Goal: Task Accomplishment & Management: Manage account settings

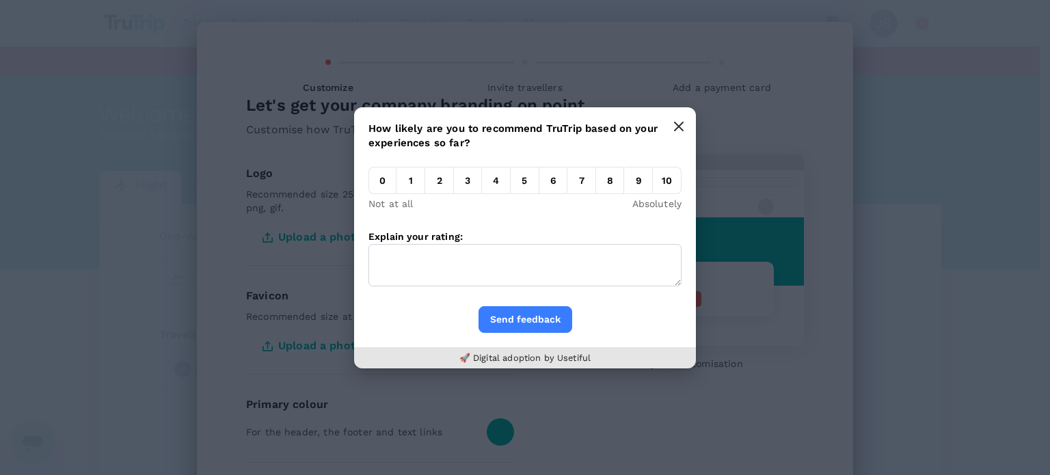
click at [688, 131] on button "button" at bounding box center [678, 126] width 27 height 27
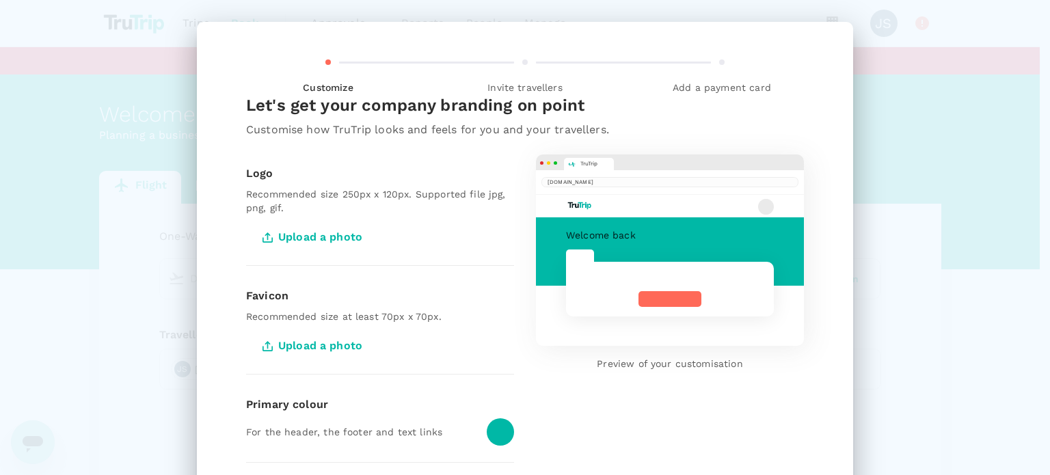
click at [345, 242] on span "Upload a photo" at bounding box center [313, 237] width 135 height 34
click at [0, 0] on input "Upload a photo" at bounding box center [0, 0] width 0 height 0
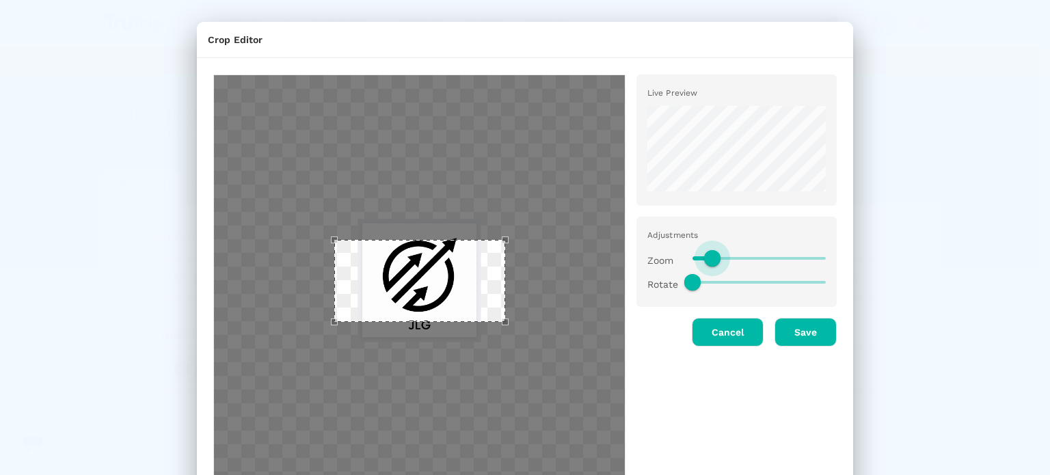
type input "0.2"
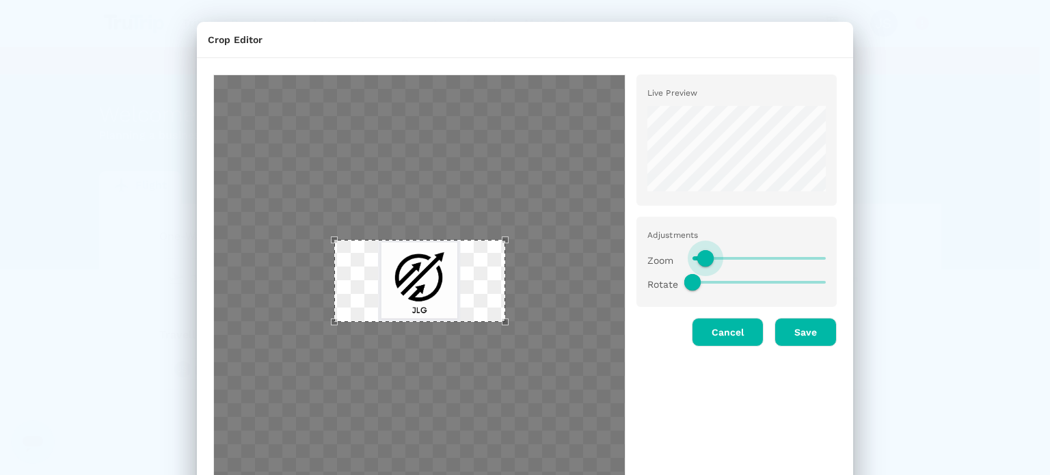
drag, startPoint x: 753, startPoint y: 259, endPoint x: 699, endPoint y: 265, distance: 54.3
click at [699, 265] on span at bounding box center [705, 258] width 16 height 16
click at [790, 336] on button "Save" at bounding box center [806, 332] width 62 height 29
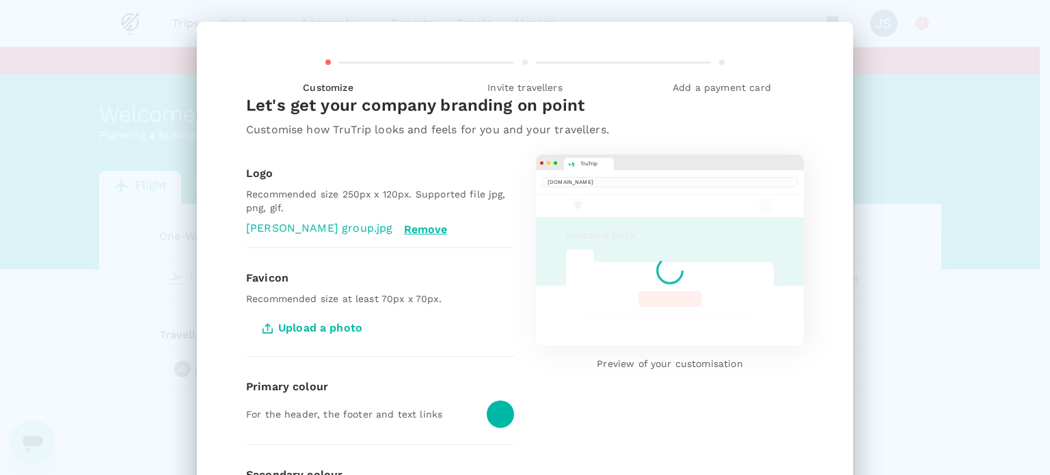
scroll to position [68, 0]
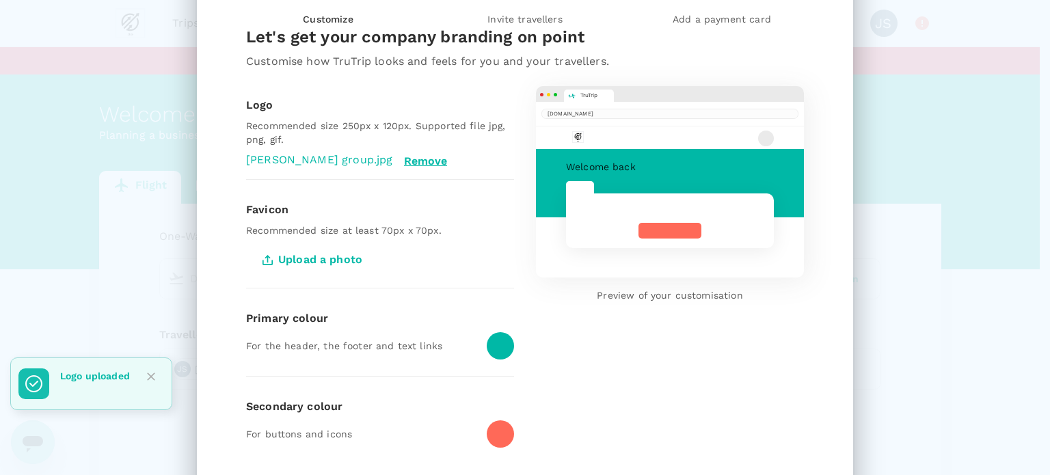
click at [492, 349] on div at bounding box center [500, 345] width 27 height 27
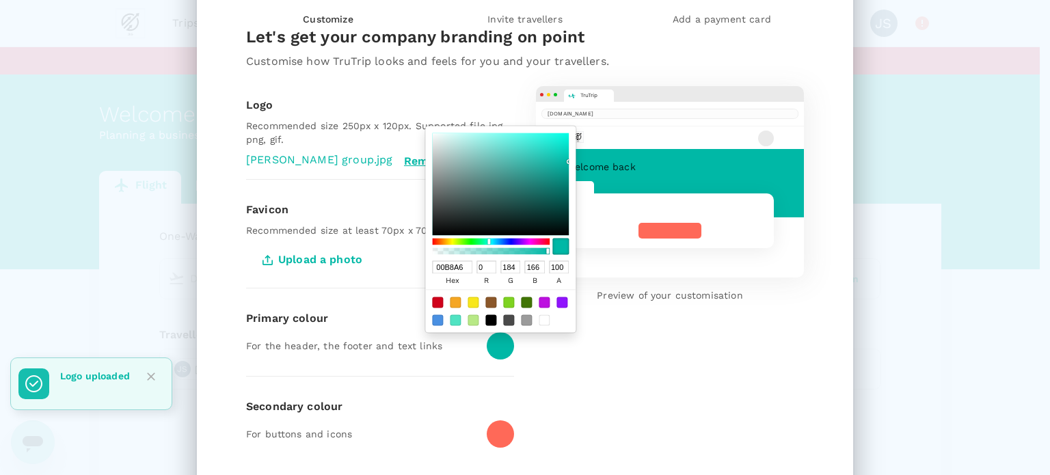
click at [485, 325] on span at bounding box center [490, 319] width 11 height 11
click at [485, 319] on div at bounding box center [490, 319] width 11 height 11
type input "000000"
type input "0"
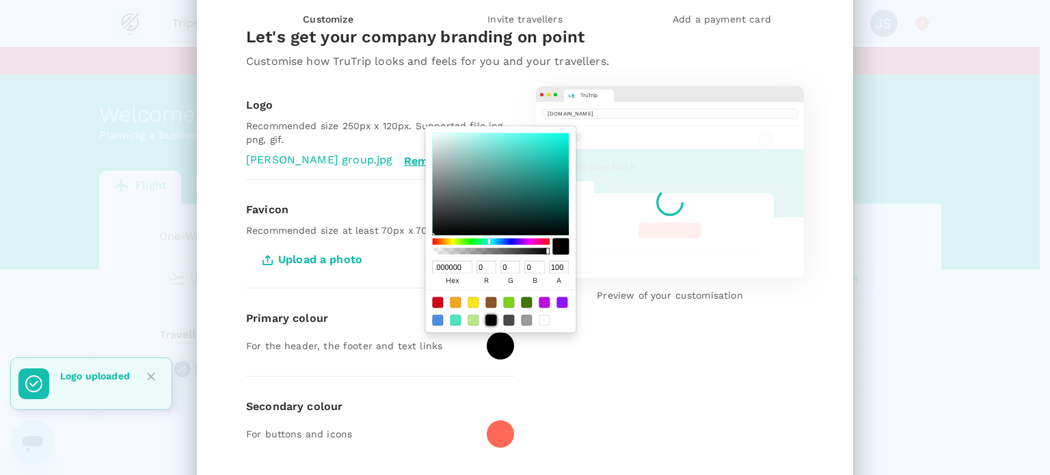
click at [495, 437] on div at bounding box center [500, 433] width 27 height 27
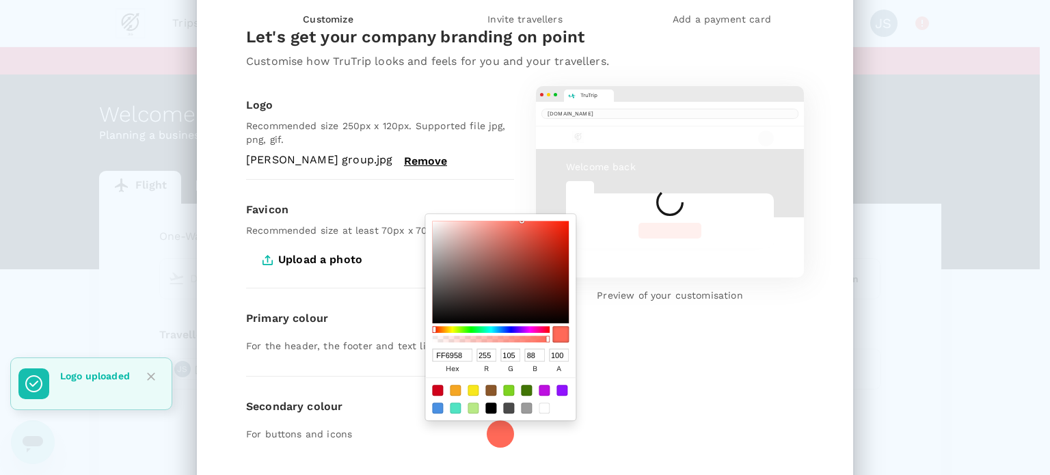
click at [539, 412] on div at bounding box center [544, 408] width 11 height 11
type input "FFFFFF"
type input "255"
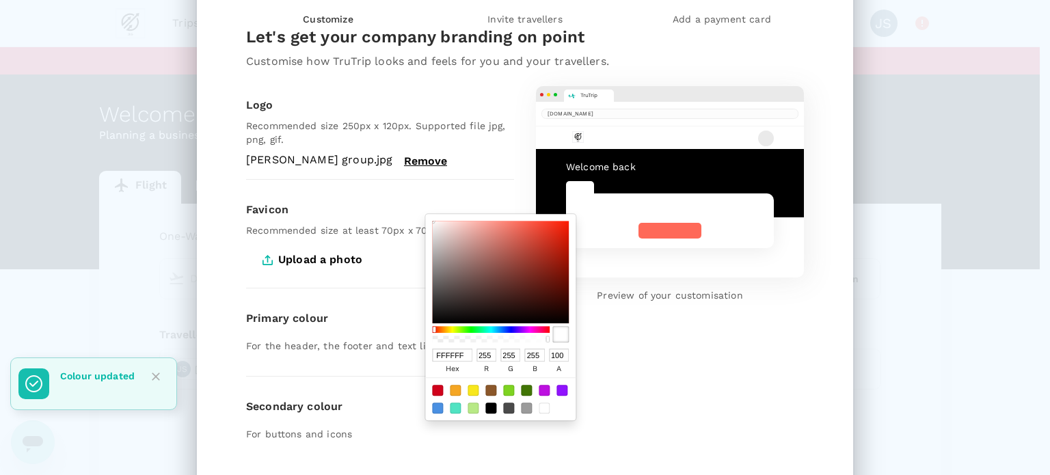
click at [665, 366] on div "TruTrip trutrip.co Welcome back Preview of your customisation" at bounding box center [659, 264] width 290 height 400
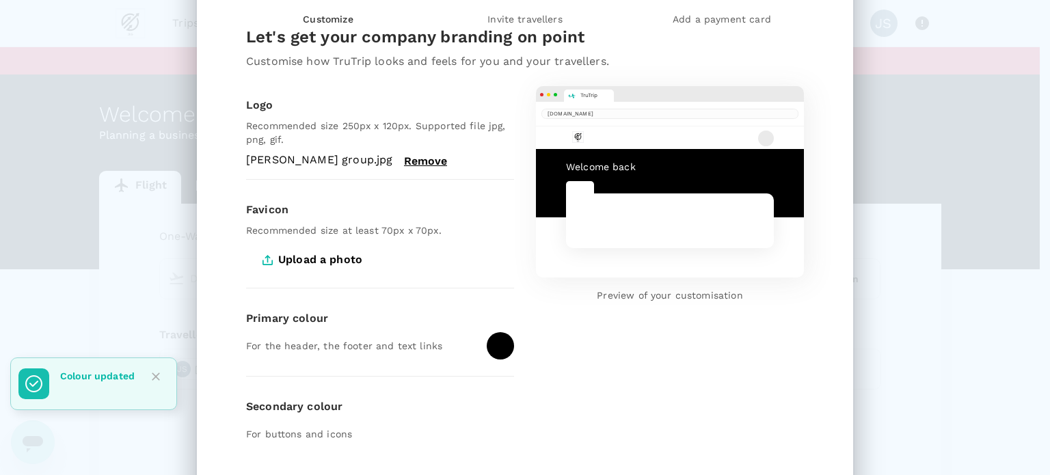
scroll to position [180, 0]
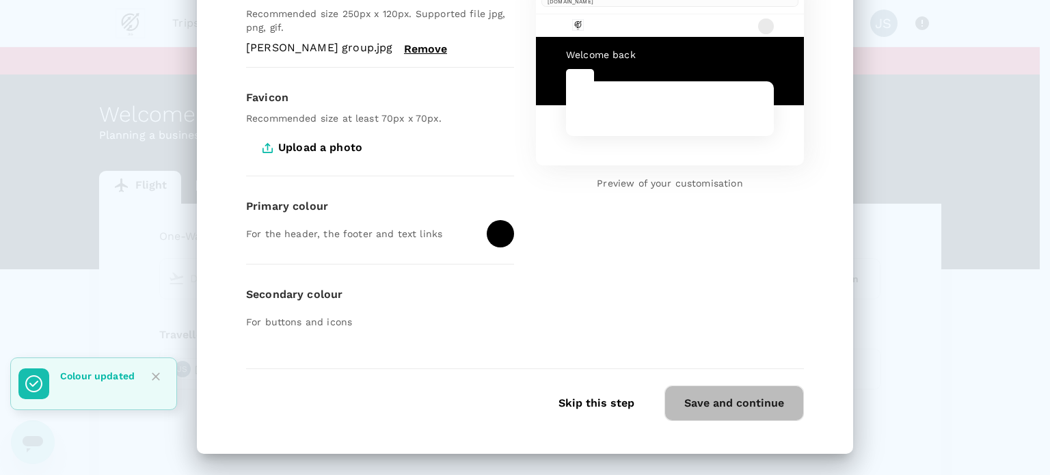
click at [701, 410] on button "Save and continue" at bounding box center [733, 404] width 139 height 36
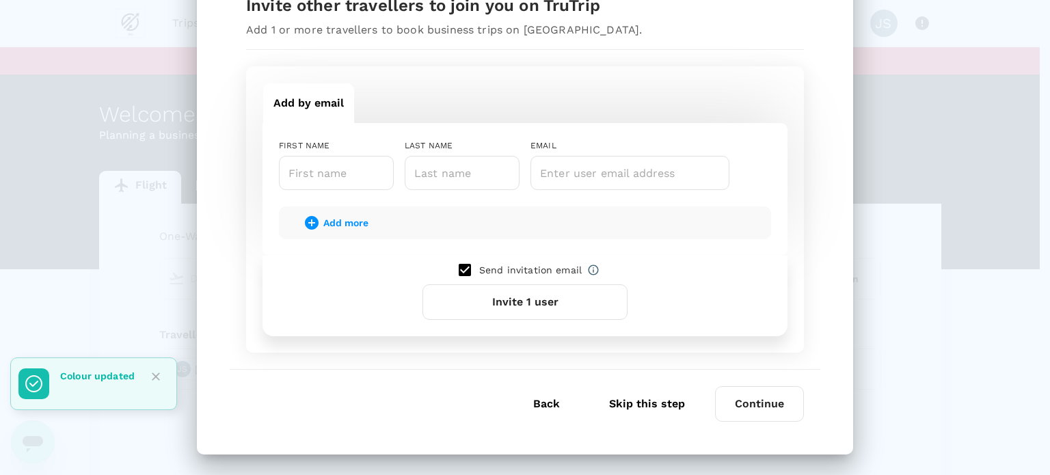
click at [463, 265] on input "checkbox" at bounding box center [465, 270] width 29 height 29
checkbox input "false"
click at [654, 403] on button "Skip this step" at bounding box center [647, 404] width 114 height 34
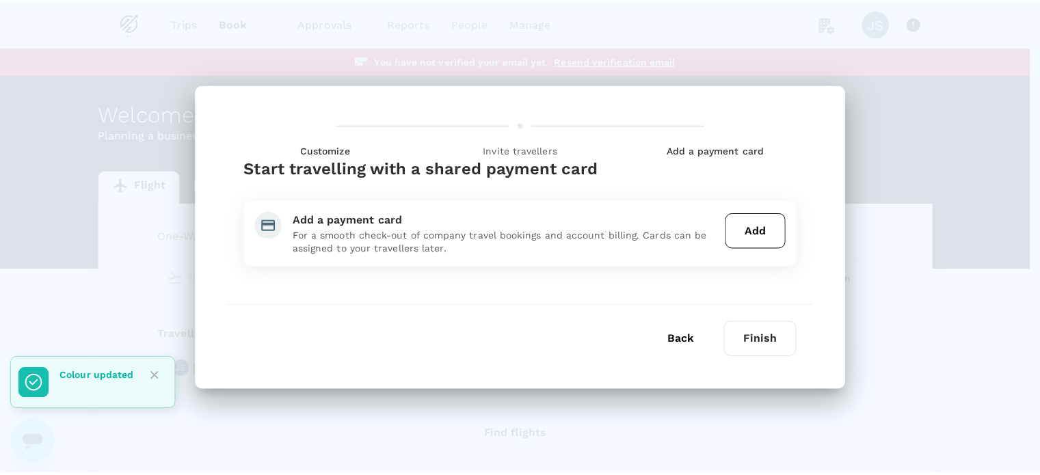
scroll to position [0, 0]
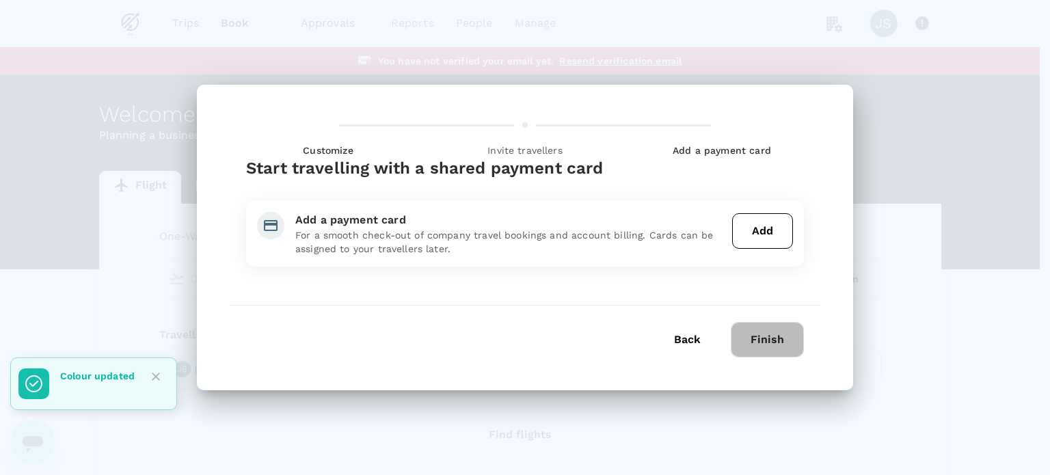
click at [766, 346] on button "Finish" at bounding box center [767, 340] width 73 height 36
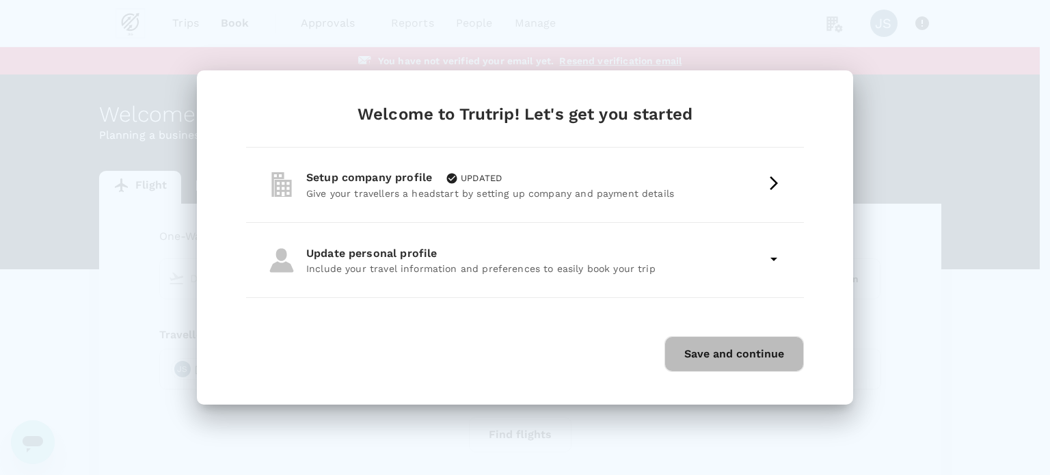
click at [775, 371] on button "Save and continue" at bounding box center [733, 354] width 139 height 36
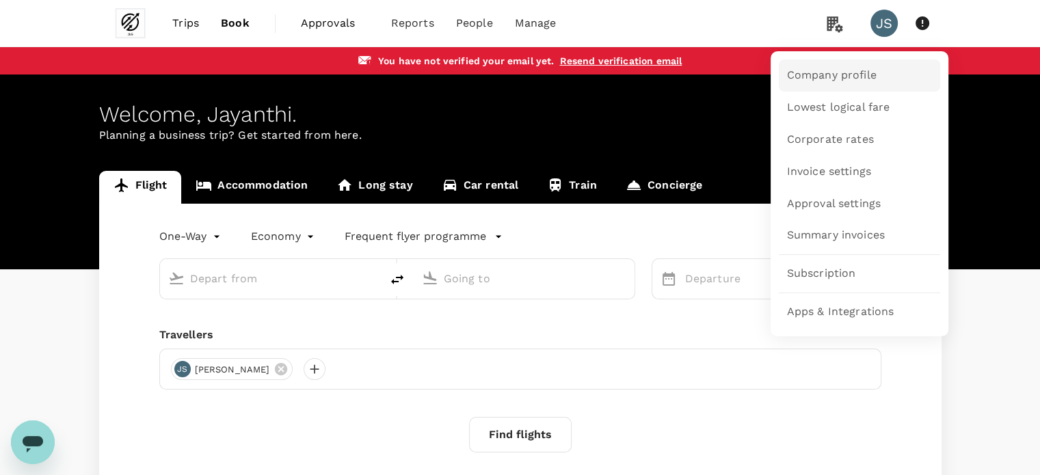
click at [822, 65] on link "Company profile" at bounding box center [859, 75] width 161 height 32
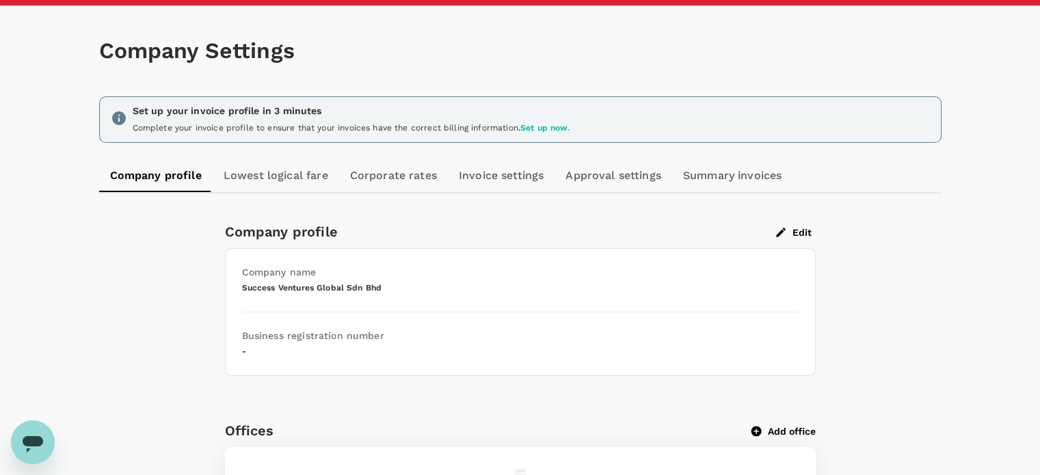
scroll to position [137, 0]
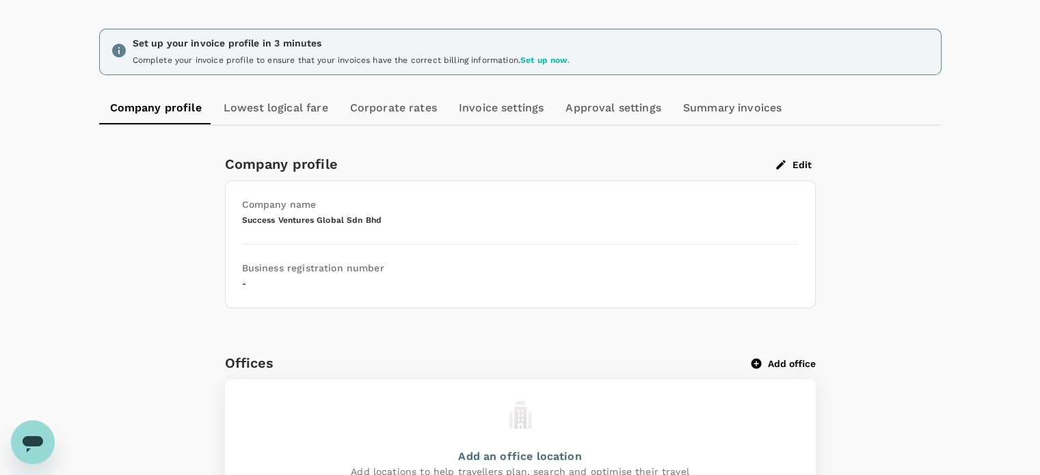
click at [798, 165] on button "Edit" at bounding box center [794, 165] width 44 height 12
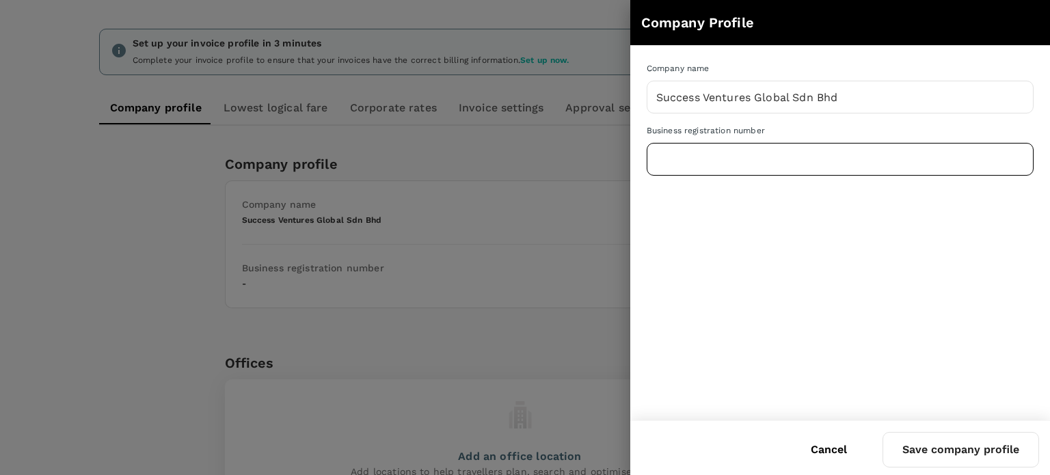
click at [798, 165] on input "text" at bounding box center [840, 159] width 387 height 34
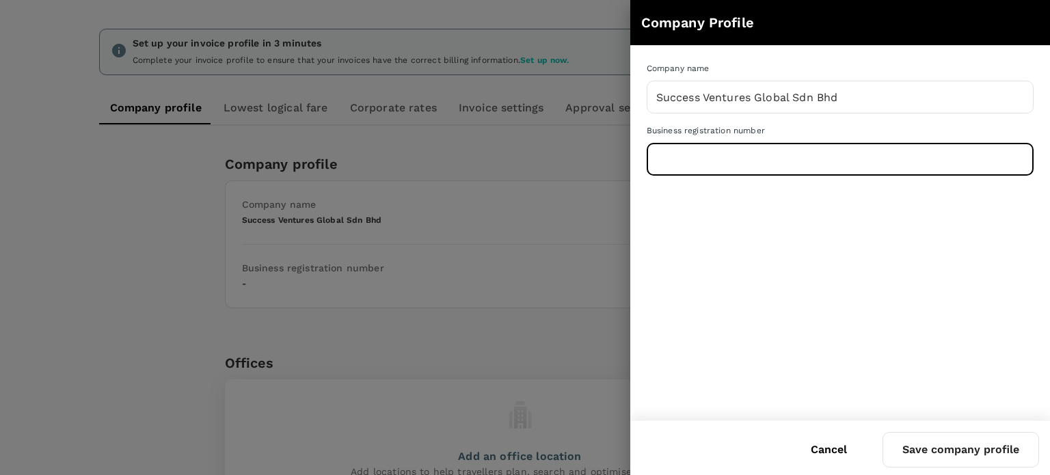
paste input "1585412-D"
type input "1585412-D"
click at [927, 448] on button "Save company profile" at bounding box center [961, 450] width 157 height 36
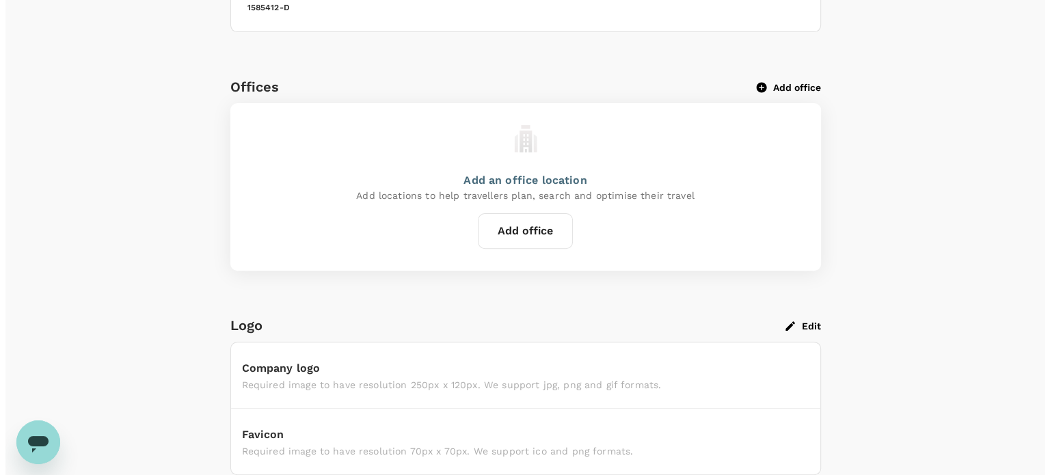
scroll to position [410, 0]
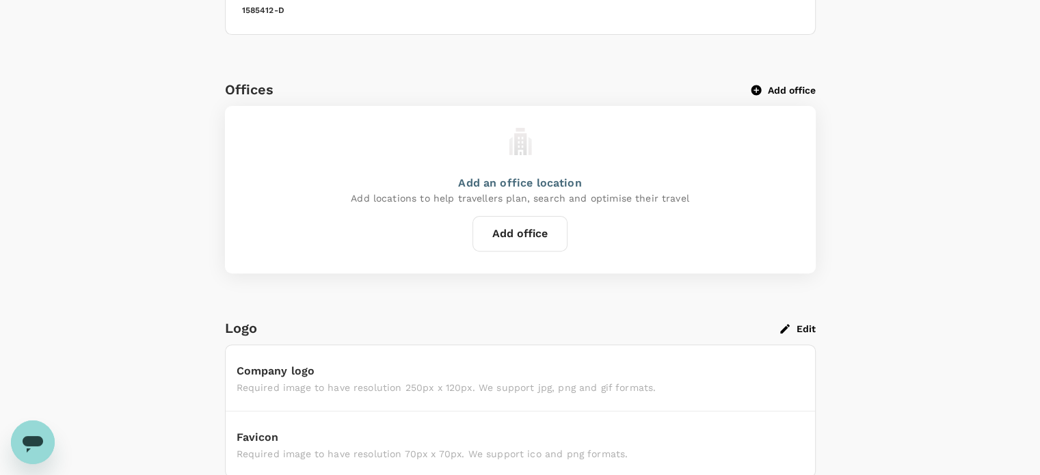
click at [537, 239] on button "Add office" at bounding box center [519, 234] width 95 height 36
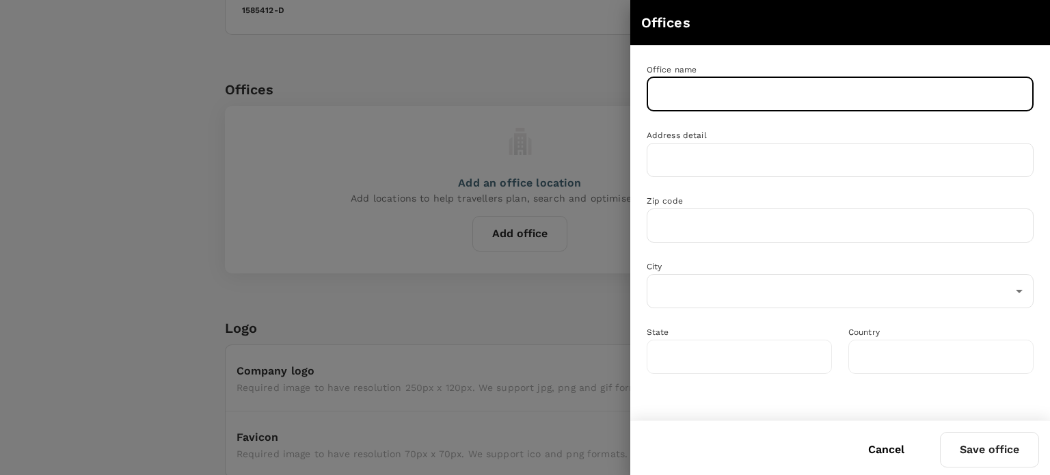
click at [682, 104] on input "text" at bounding box center [840, 94] width 387 height 34
paste input "Success Ventures Global Sdn Bhd"
type input "Success Ventures Global Sdn Bhd"
click at [684, 152] on input "text" at bounding box center [840, 160] width 387 height 34
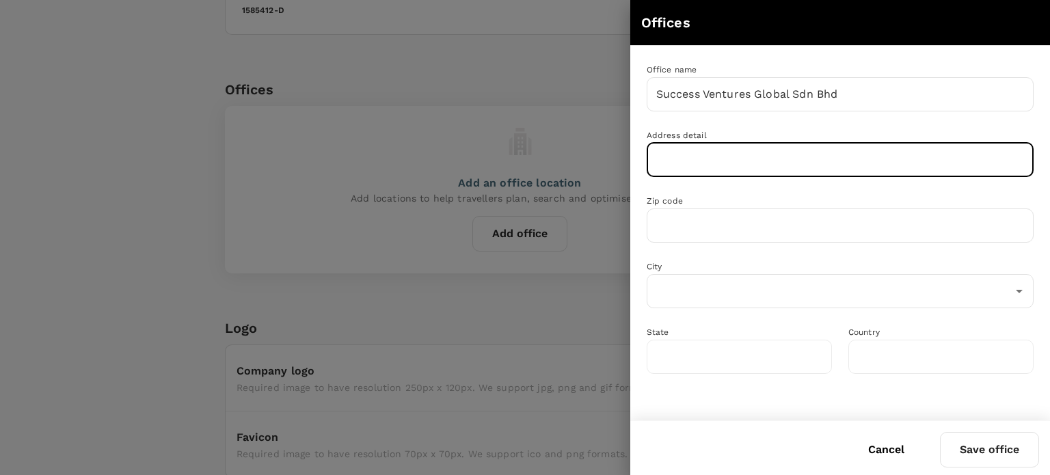
paste input "The MET Club by Colony, A-10-02, Menara The Met, No. 20, Jalan Dutamas 2"
type input "The MET Club by Colony, A-10-02, Menara The Met, No. 20, Jalan Dutamas 2"
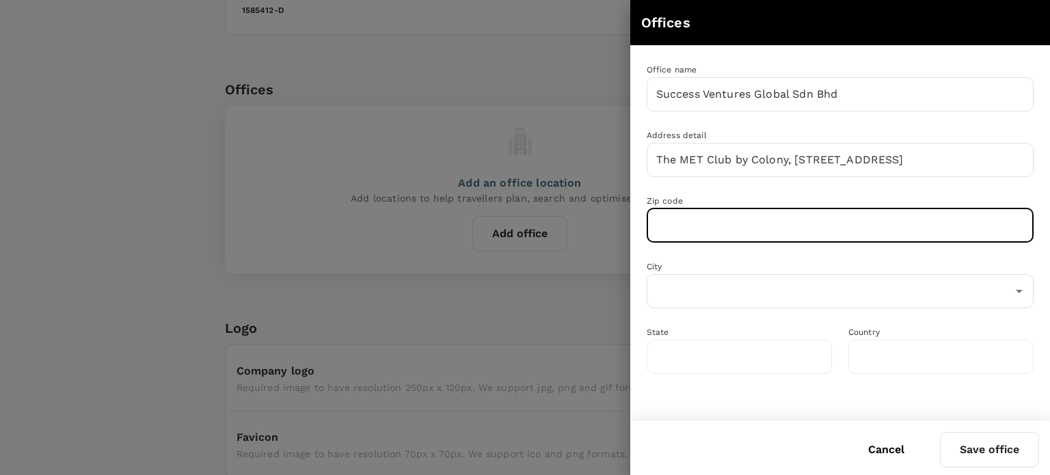
click at [697, 217] on input "text" at bounding box center [840, 226] width 387 height 34
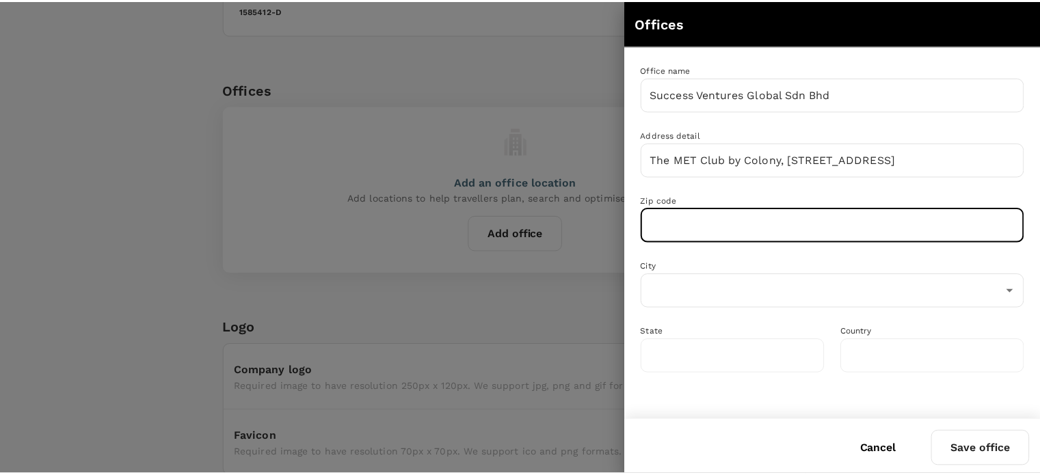
scroll to position [0, 0]
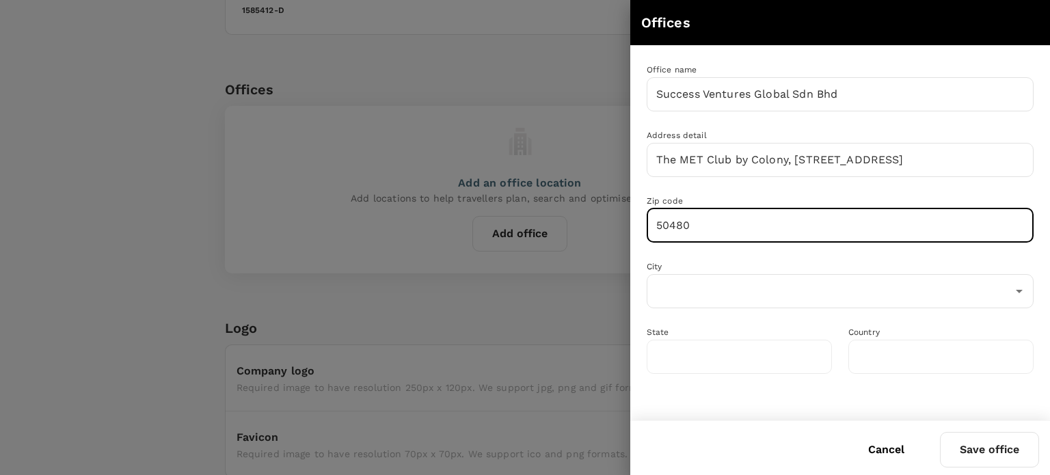
type input "50480"
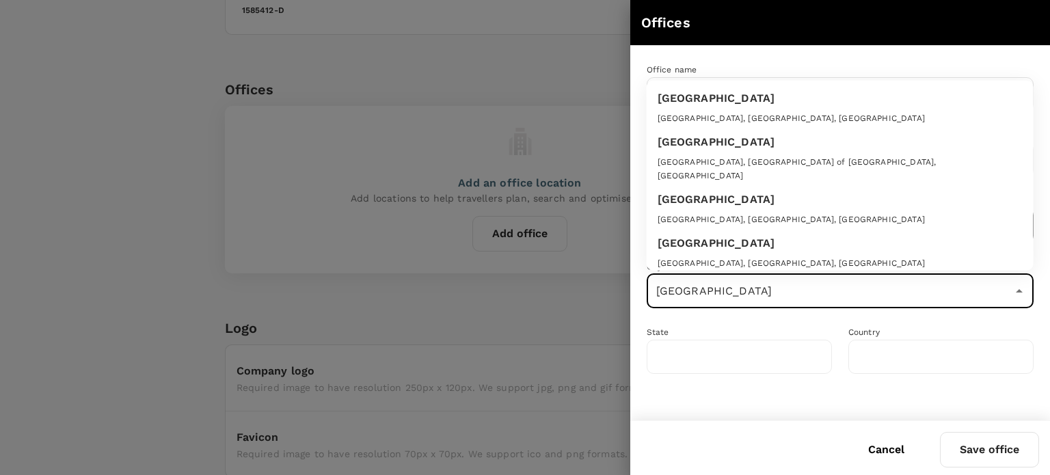
type input "Kuala Lumpur"
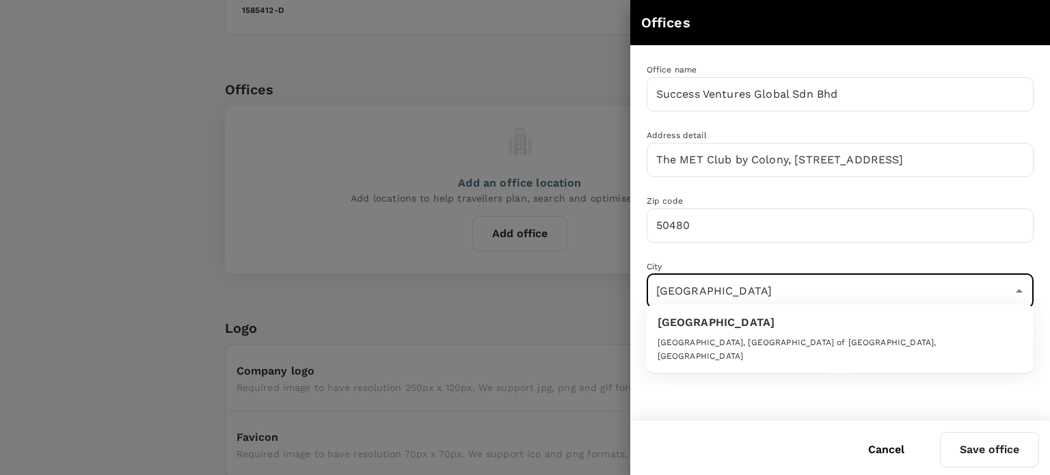
click at [725, 318] on div "Kuala Lumpur" at bounding box center [840, 322] width 365 height 16
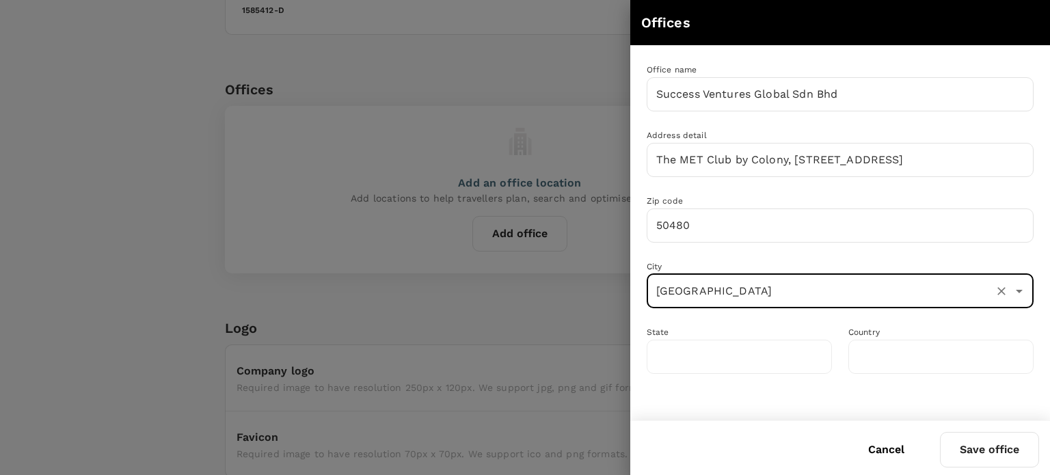
type input "Federal Territory of Kuala Lumpur"
type input "Malaysia"
type input "Kuala Lumpur"
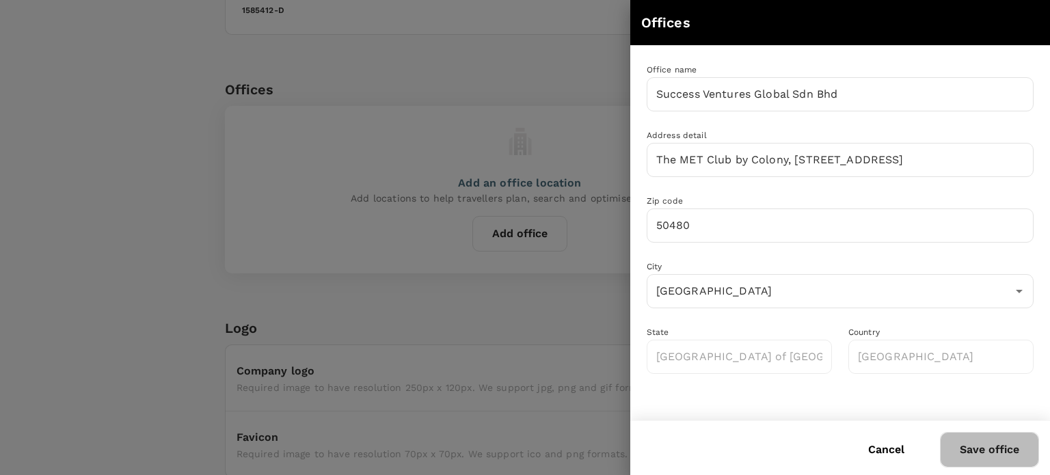
click at [1002, 438] on button "Save office" at bounding box center [989, 450] width 99 height 36
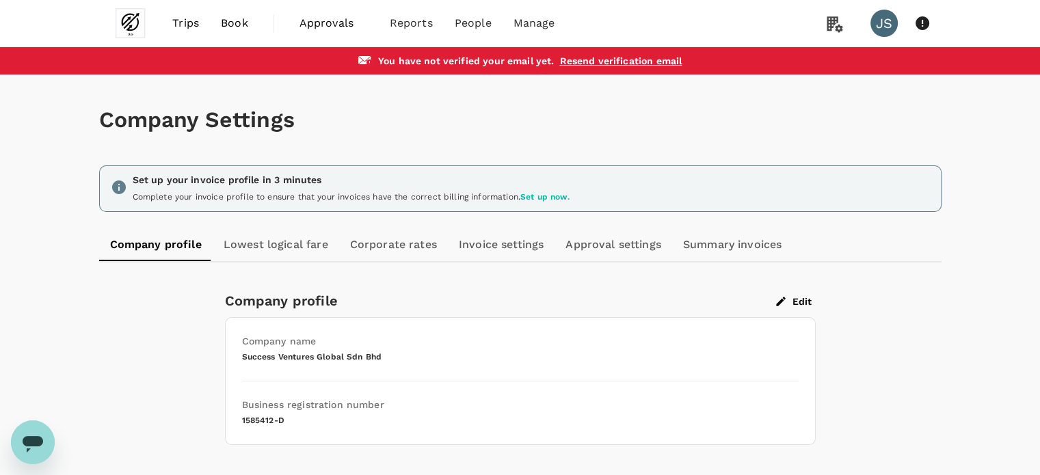
click at [388, 253] on link "Corporate rates" at bounding box center [393, 244] width 109 height 33
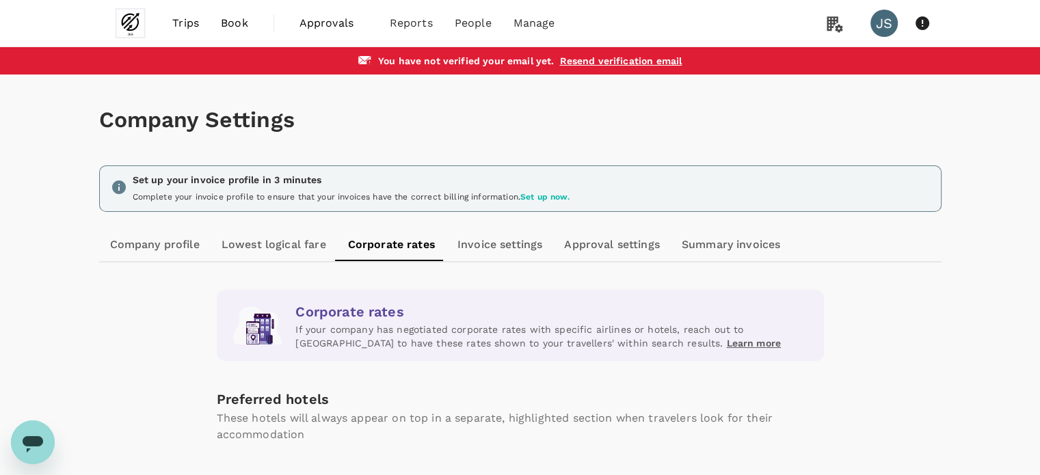
click at [500, 248] on link "Invoice settings" at bounding box center [499, 244] width 107 height 33
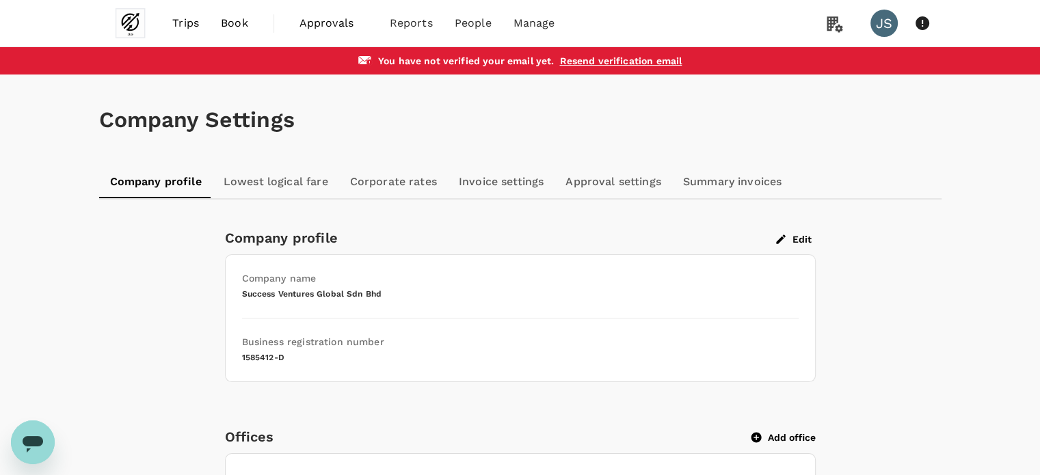
click at [791, 240] on button "Edit" at bounding box center [794, 239] width 44 height 12
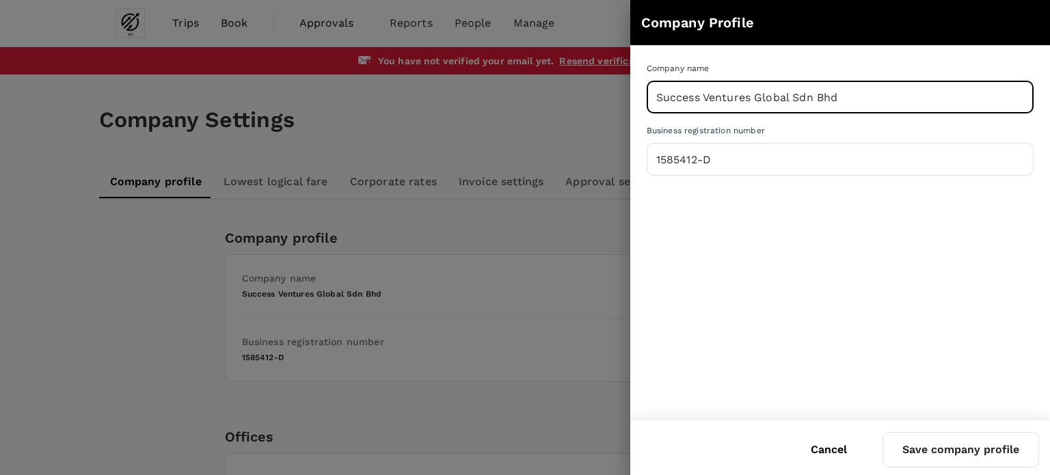
drag, startPoint x: 866, startPoint y: 87, endPoint x: 643, endPoint y: 87, distance: 223.5
click at [643, 87] on div "Company name Success Ventures Global Sdn Bhd ​" at bounding box center [835, 82] width 398 height 62
paste input "[PERSON_NAME] Group Ltd"
type input "[PERSON_NAME] Group Ltd"
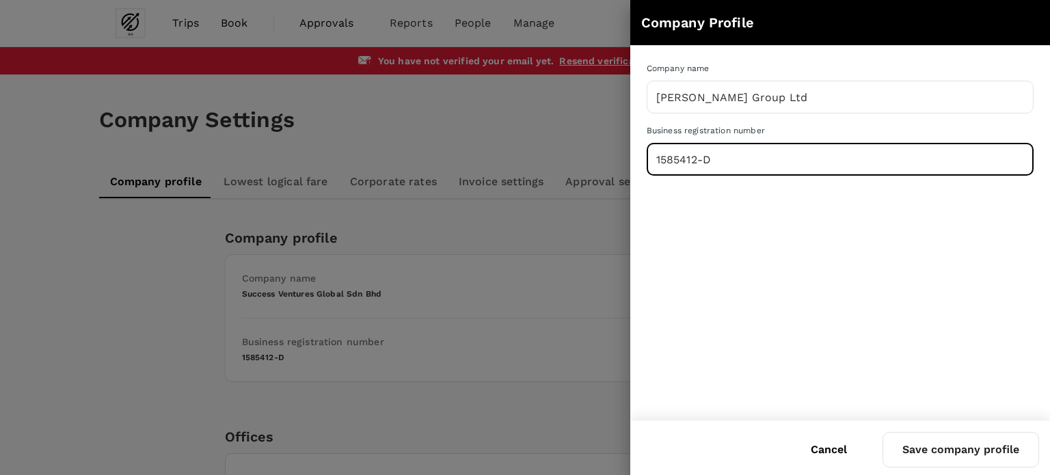
drag, startPoint x: 718, startPoint y: 168, endPoint x: 614, endPoint y: 165, distance: 103.9
click at [614, 165] on div "Company Profile Company name [PERSON_NAME] Group Ltd ​ Business registration nu…" at bounding box center [525, 237] width 1050 height 475
paste input "08350293"
type input "08350293"
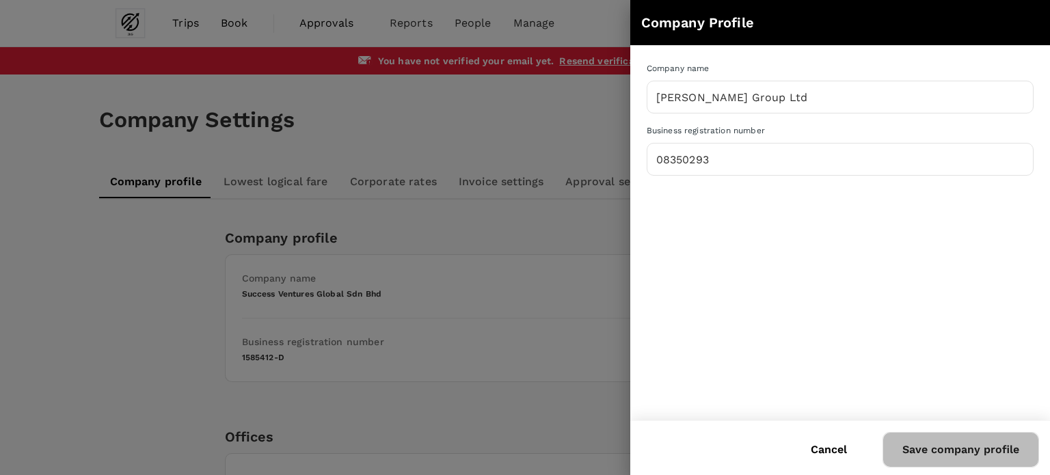
click at [927, 451] on button "Save company profile" at bounding box center [961, 450] width 157 height 36
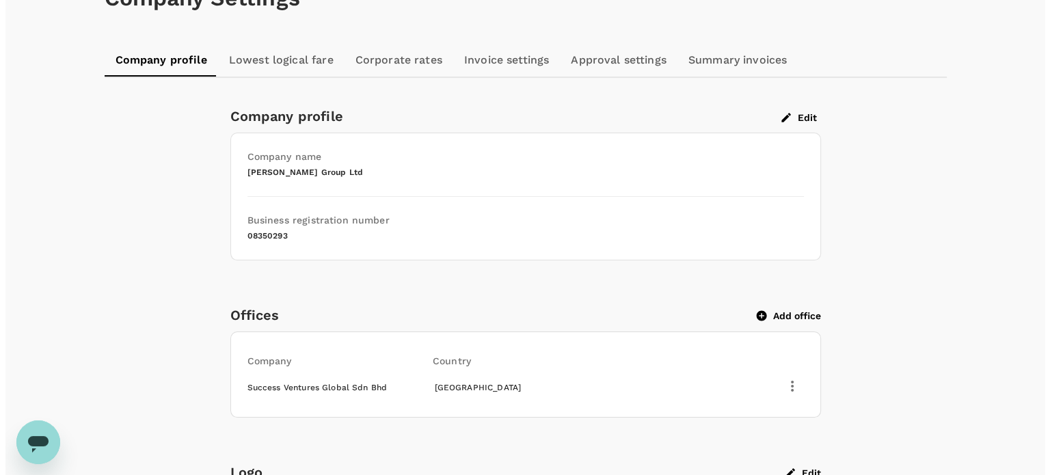
scroll to position [205, 0]
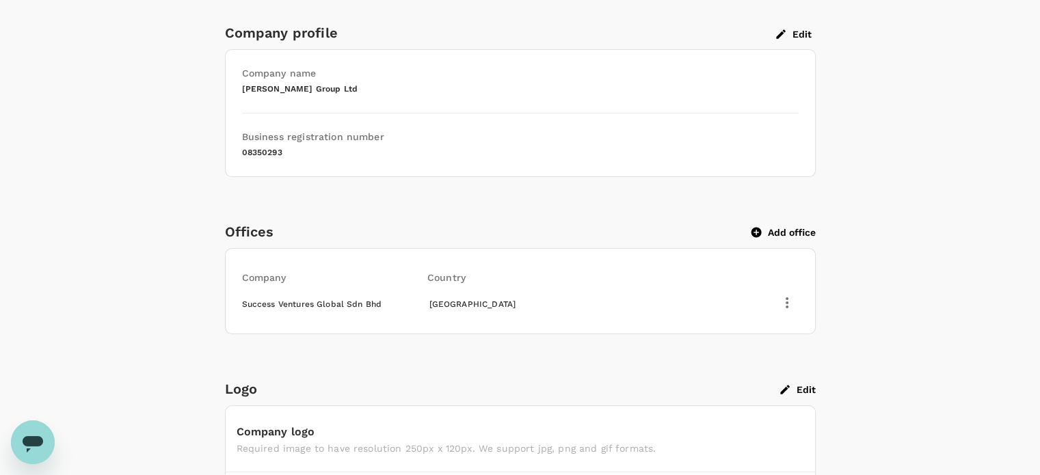
click at [786, 301] on icon "button" at bounding box center [786, 302] width 3 height 11
click at [770, 329] on span "Edit" at bounding box center [769, 333] width 36 height 16
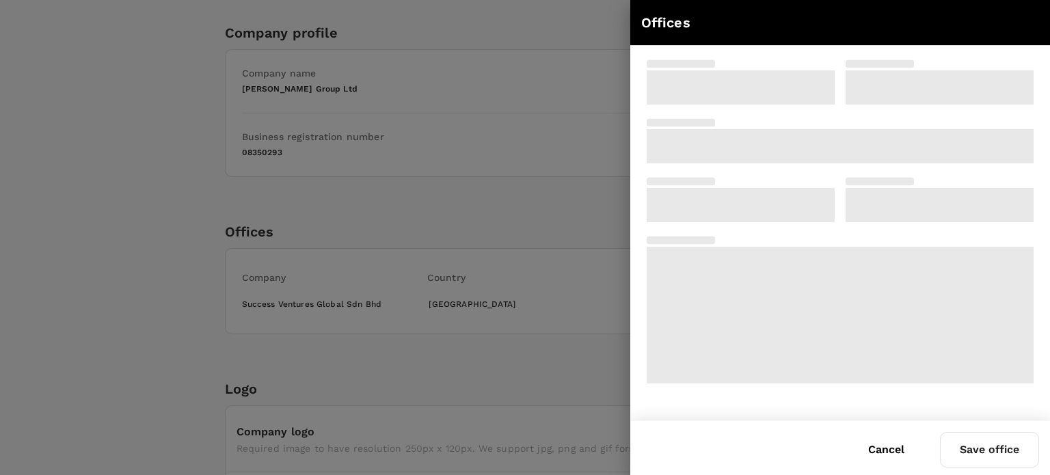
type input "Success Ventures Global Sdn Bhd"
type input "The MET Club by Colony, [STREET_ADDRESS]"
type input "50480"
type input "[GEOGRAPHIC_DATA] of [GEOGRAPHIC_DATA]"
type input "[GEOGRAPHIC_DATA]"
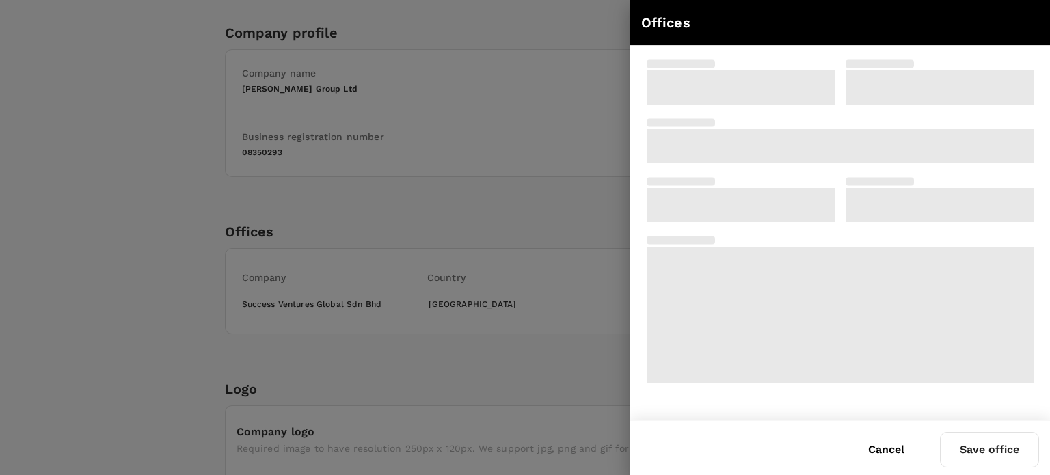
type input "[GEOGRAPHIC_DATA]"
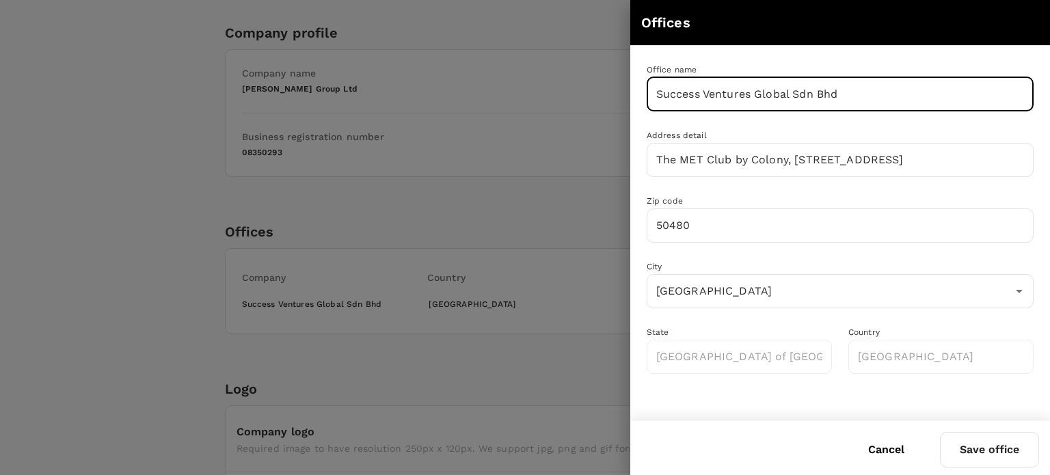
drag, startPoint x: 878, startPoint y: 84, endPoint x: 519, endPoint y: 90, distance: 359.0
click at [519, 90] on div "Offices Office name Success Ventures Global Sdn Bhd ​ Address detail The MET Cl…" at bounding box center [525, 237] width 1050 height 475
paste input "Johnleegroup Limite"
drag, startPoint x: 795, startPoint y: 90, endPoint x: 643, endPoint y: 90, distance: 152.5
click at [643, 90] on div "Office name Johnleegroup Limited ​" at bounding box center [831, 79] width 403 height 66
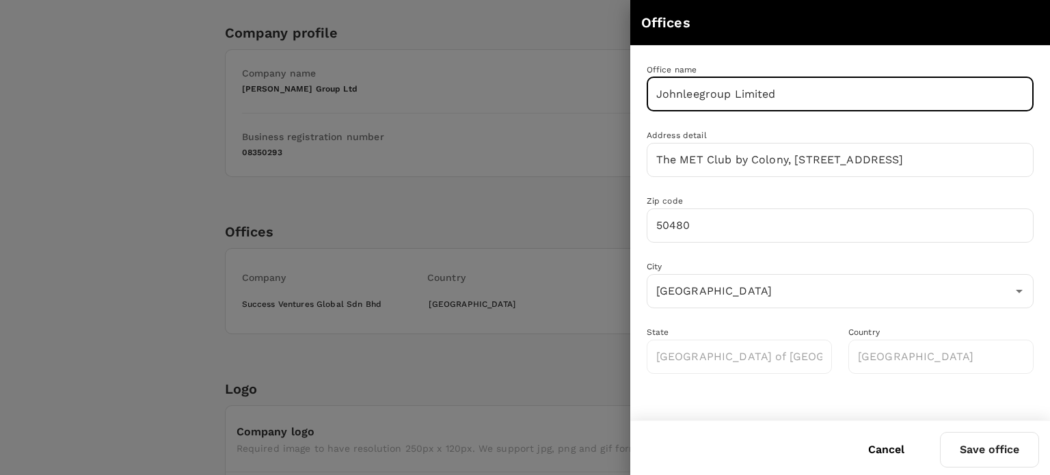
paste input "Lee Group Ltd"
click at [766, 92] on input "John Lee Group Ltd" at bounding box center [840, 94] width 387 height 34
type input "[PERSON_NAME] Group Limited"
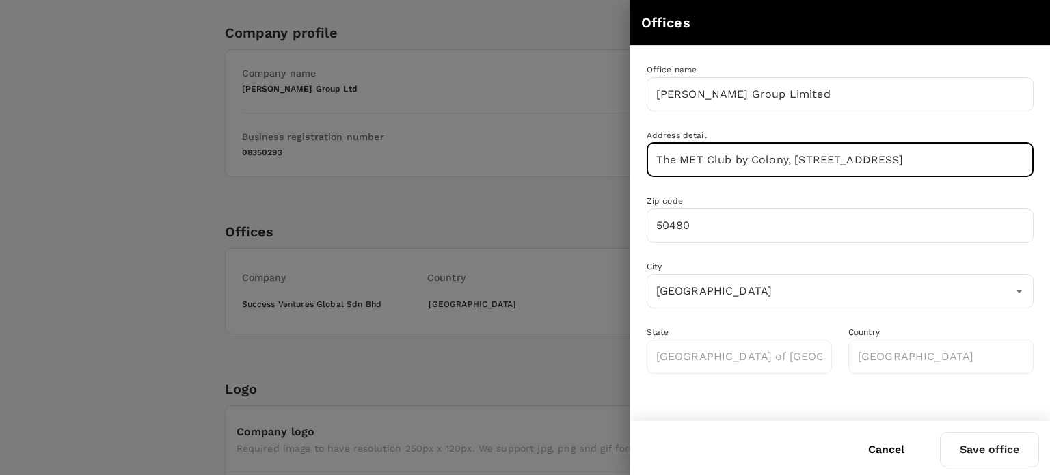
scroll to position [0, 45]
drag, startPoint x: 658, startPoint y: 159, endPoint x: 1049, endPoint y: 159, distance: 391.7
click at [1039, 159] on div "Office name John Lee Group Limited ​ Address detail The MET Club by Colony, A-1…" at bounding box center [840, 218] width 420 height 345
paste input "[STREET_ADDRESS]"
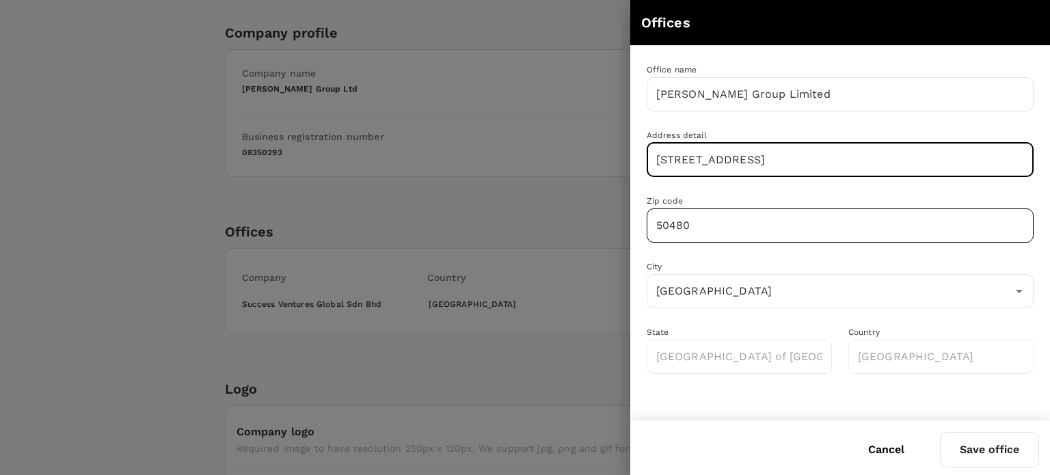
type input "[STREET_ADDRESS]"
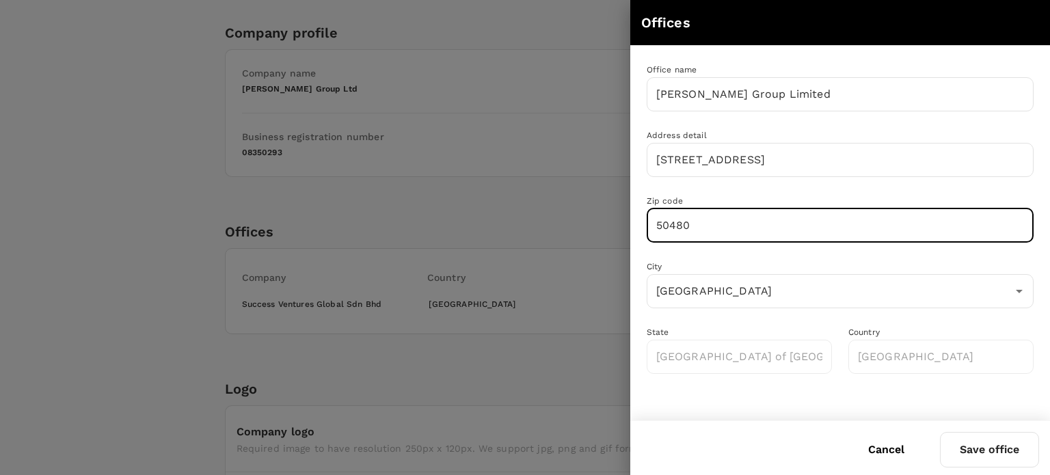
scroll to position [0, 0]
drag, startPoint x: 798, startPoint y: 223, endPoint x: 615, endPoint y: 223, distance: 183.2
click at [615, 223] on div "Offices Office name John Lee Group Limited ​ Address detail 167-169 Great Portl…" at bounding box center [525, 237] width 1050 height 475
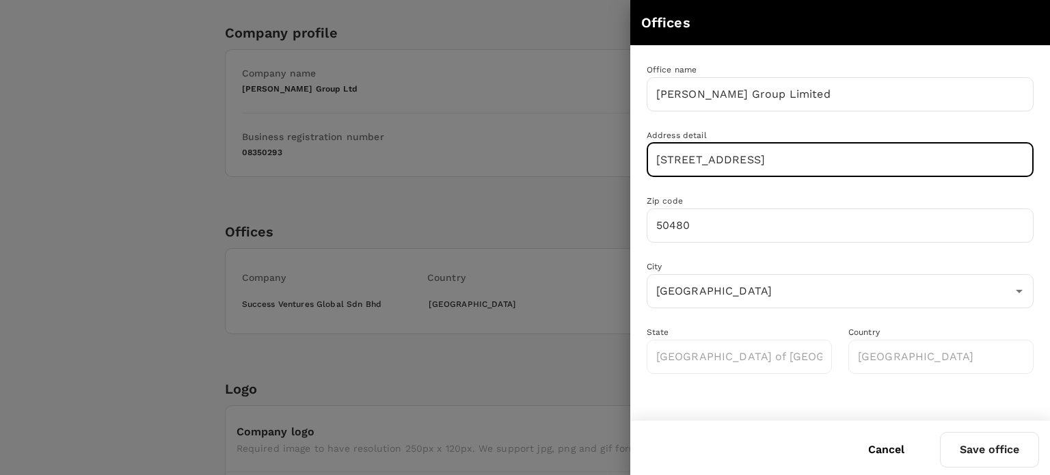
drag, startPoint x: 928, startPoint y: 157, endPoint x: 972, endPoint y: 155, distance: 44.5
click at [972, 155] on input "167-169 Great Portland Street, 5th Floor, London, W1W 5PF, United Kingdom" at bounding box center [840, 160] width 387 height 34
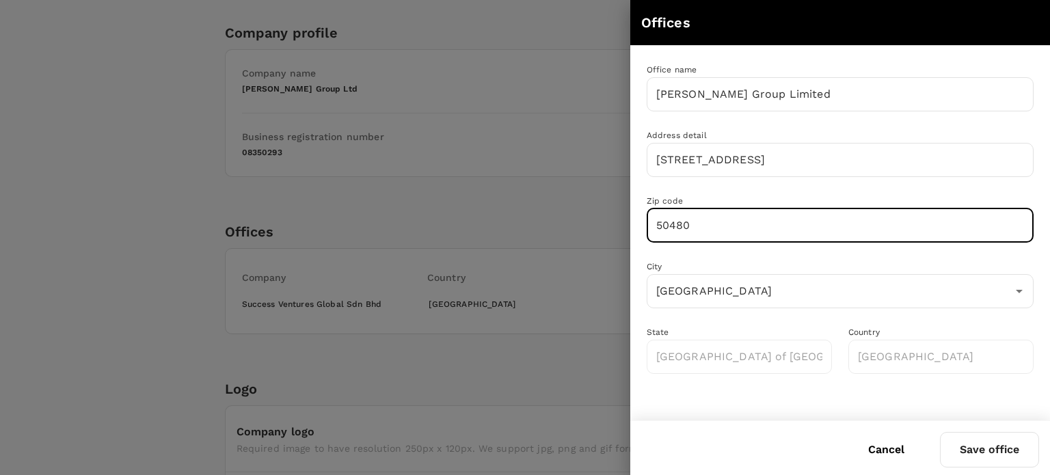
drag, startPoint x: 737, startPoint y: 230, endPoint x: 632, endPoint y: 228, distance: 104.6
click at [632, 228] on div "Zip code 50480 ​" at bounding box center [831, 210] width 403 height 66
paste input "W1W 5PF"
type input "W1W 5PF"
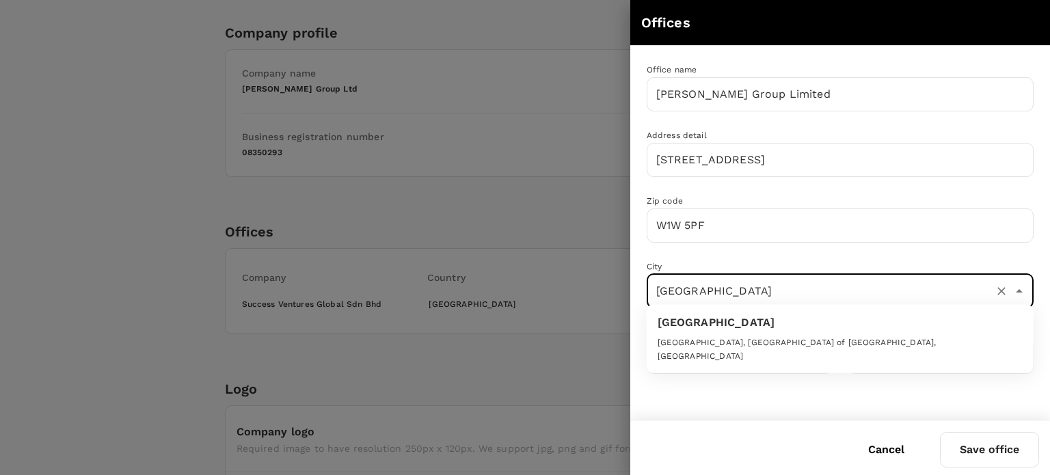
click at [740, 292] on input "Kuala Lumpur" at bounding box center [821, 291] width 336 height 26
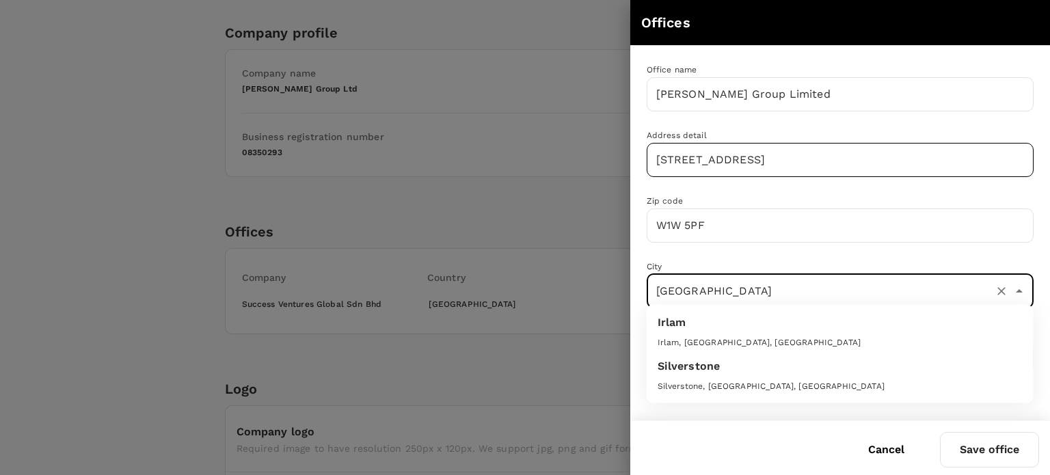
type input "united kingdom"
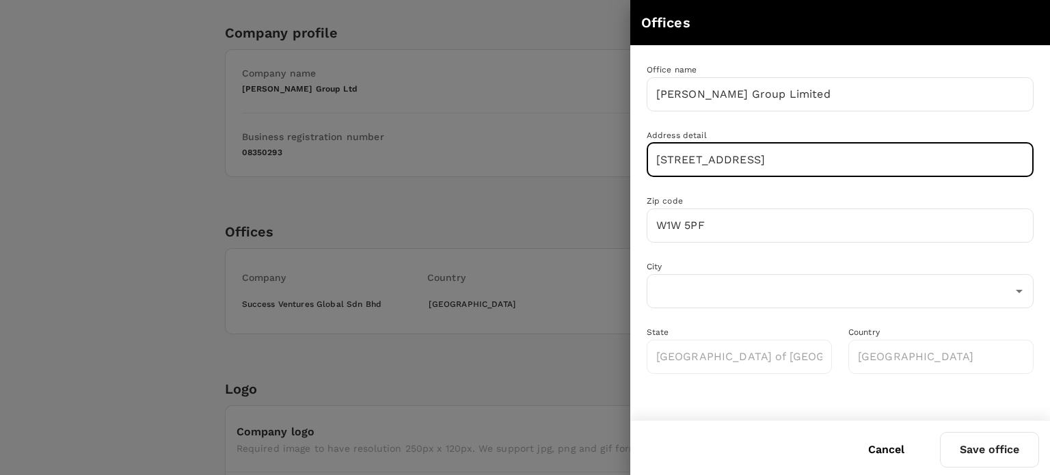
scroll to position [0, 44]
drag, startPoint x: 952, startPoint y: 160, endPoint x: 1049, endPoint y: 170, distance: 98.2
click at [1039, 170] on div "Office name John Lee Group Limited ​ Address detail 167-169 Great Portland Stre…" at bounding box center [840, 218] width 420 height 345
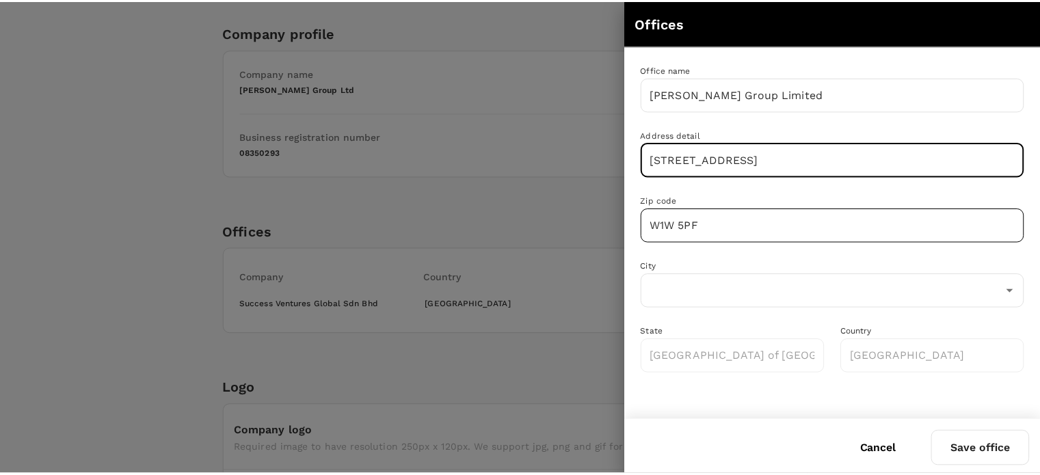
scroll to position [0, 0]
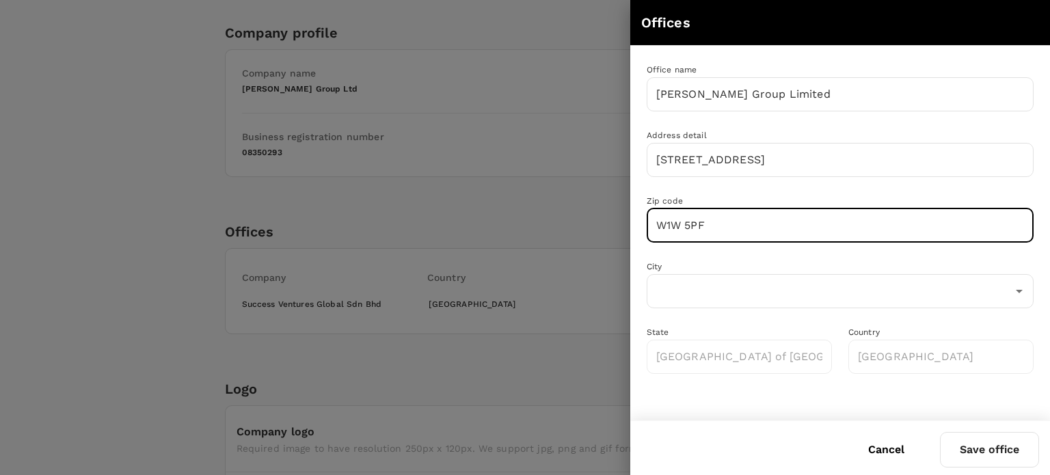
drag, startPoint x: 704, startPoint y: 230, endPoint x: 669, endPoint y: 226, distance: 35.1
click at [669, 226] on input "W1W 5PF" at bounding box center [840, 226] width 387 height 34
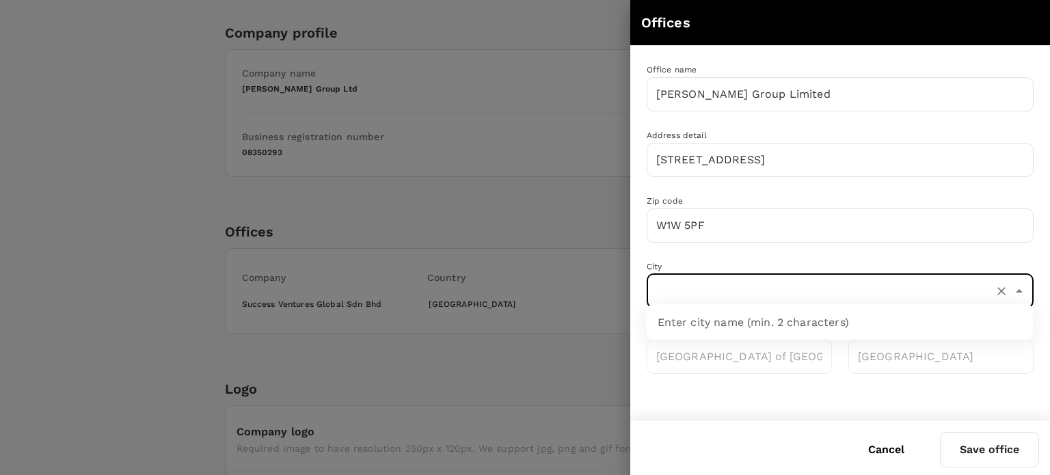
click at [724, 292] on input "text" at bounding box center [821, 291] width 336 height 26
type input "London"
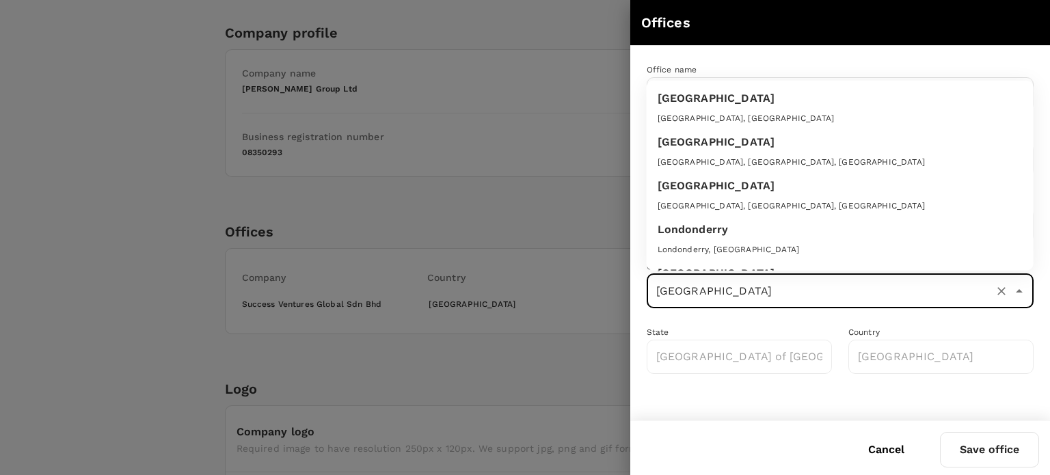
click at [747, 100] on div "London" at bounding box center [840, 98] width 365 height 16
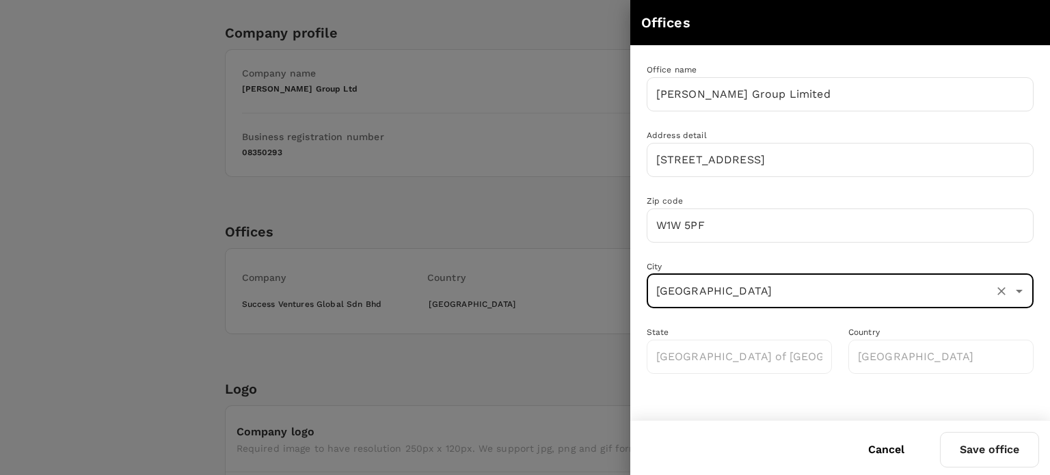
type input "Greater London"
type input "United Kingdom"
type input "London"
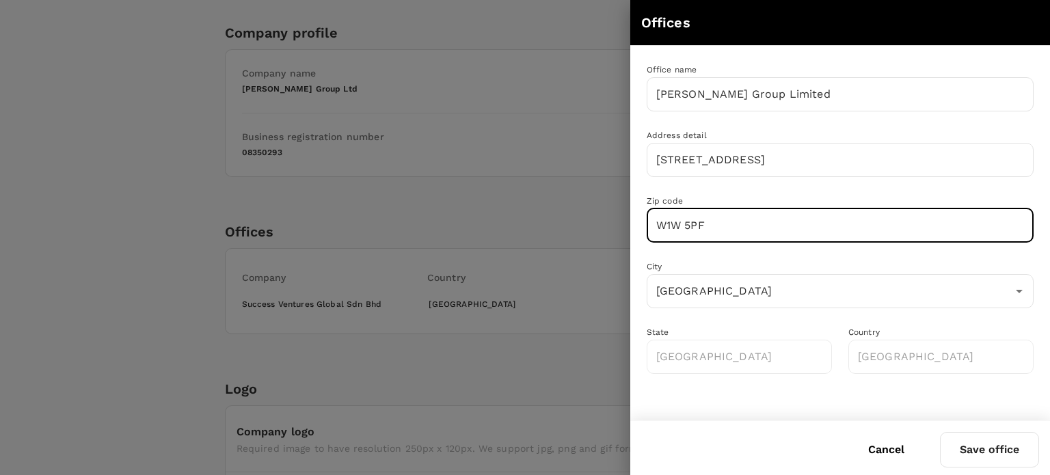
drag, startPoint x: 725, startPoint y: 224, endPoint x: 604, endPoint y: 221, distance: 121.7
click at [604, 221] on div "Offices Office name John Lee Group Limited ​ Address detail 167-169 Great Portl…" at bounding box center [525, 237] width 1050 height 475
click at [866, 256] on div "City London ​" at bounding box center [831, 276] width 403 height 66
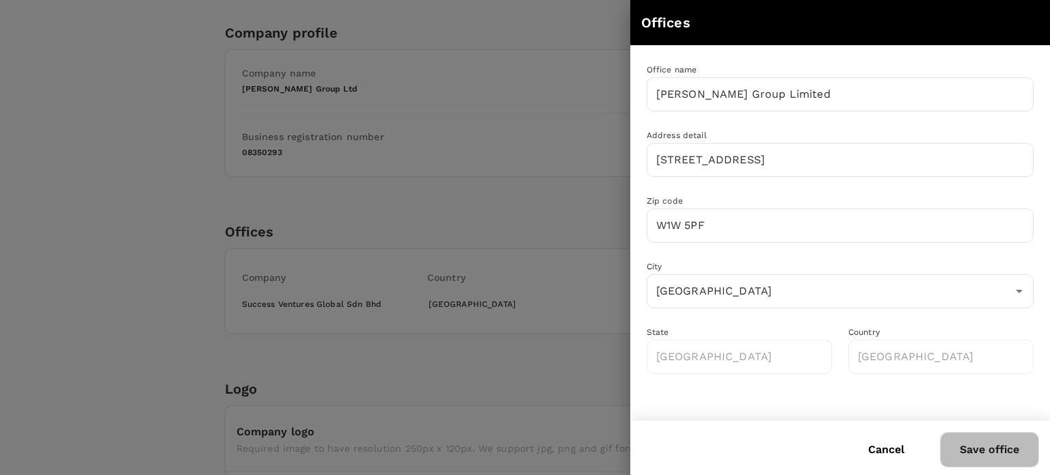
click at [1003, 445] on button "Save office" at bounding box center [989, 450] width 99 height 36
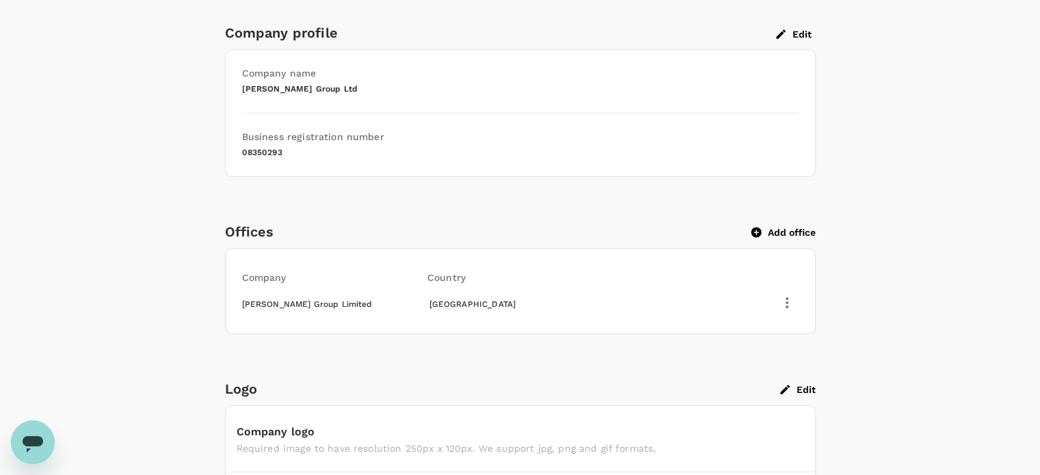
click at [801, 33] on button "Edit" at bounding box center [794, 34] width 44 height 12
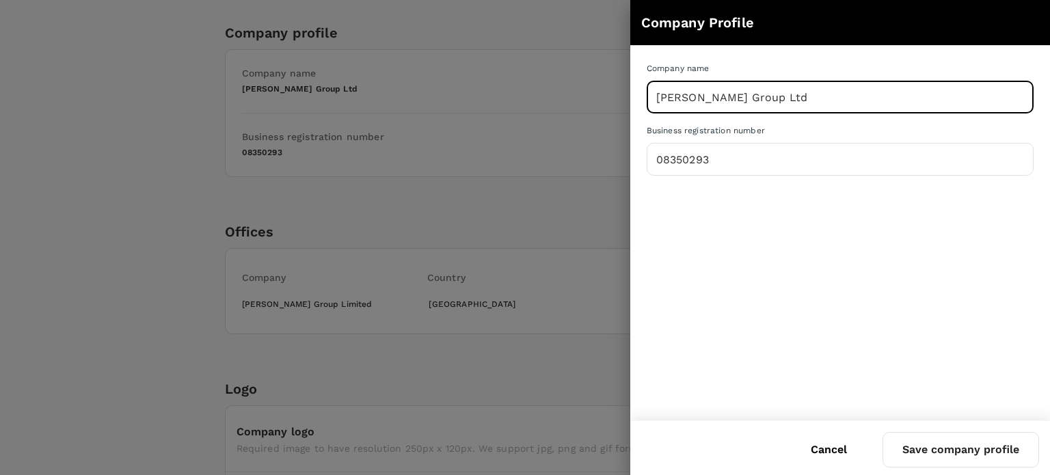
drag, startPoint x: 750, startPoint y: 96, endPoint x: 807, endPoint y: 92, distance: 56.9
click at [807, 92] on input "John Lee Group Ltd" at bounding box center [840, 97] width 387 height 34
type input "[PERSON_NAME] Group Limited"
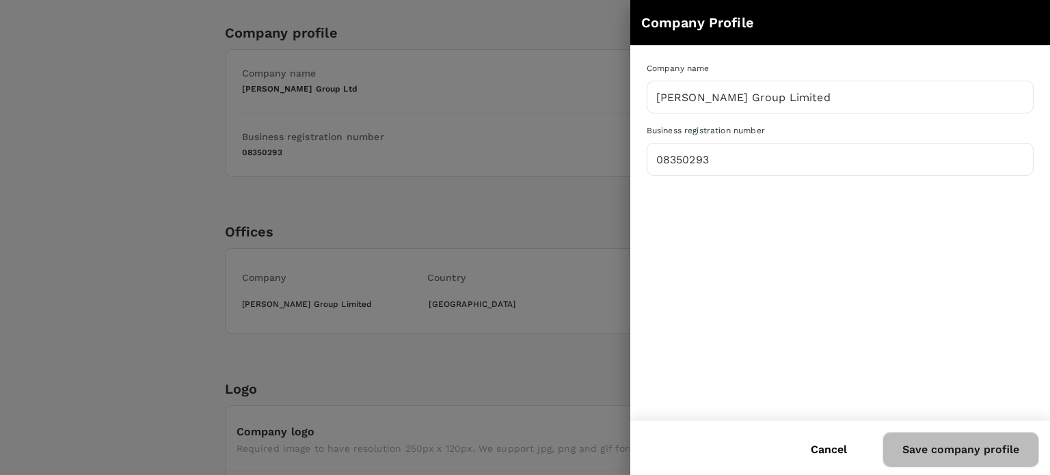
click at [929, 462] on button "Save company profile" at bounding box center [961, 450] width 157 height 36
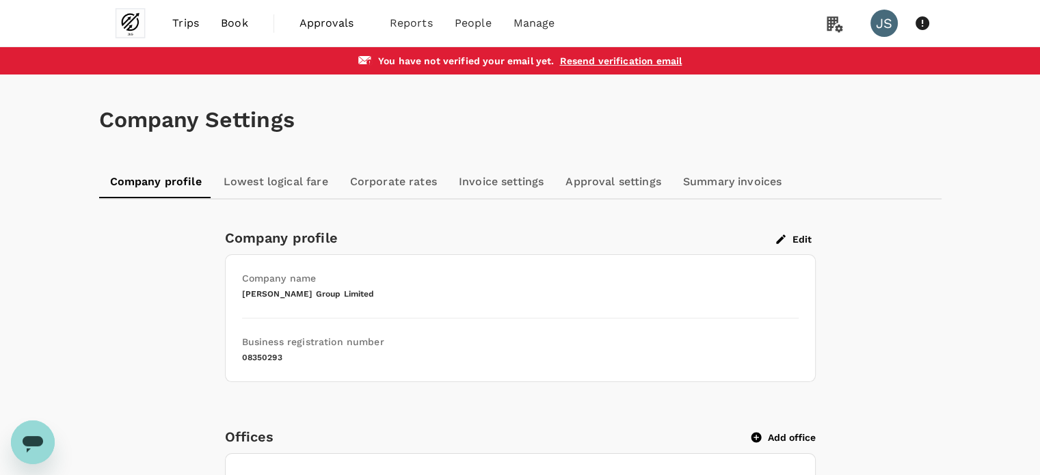
click at [520, 187] on link "Invoice settings" at bounding box center [501, 181] width 107 height 33
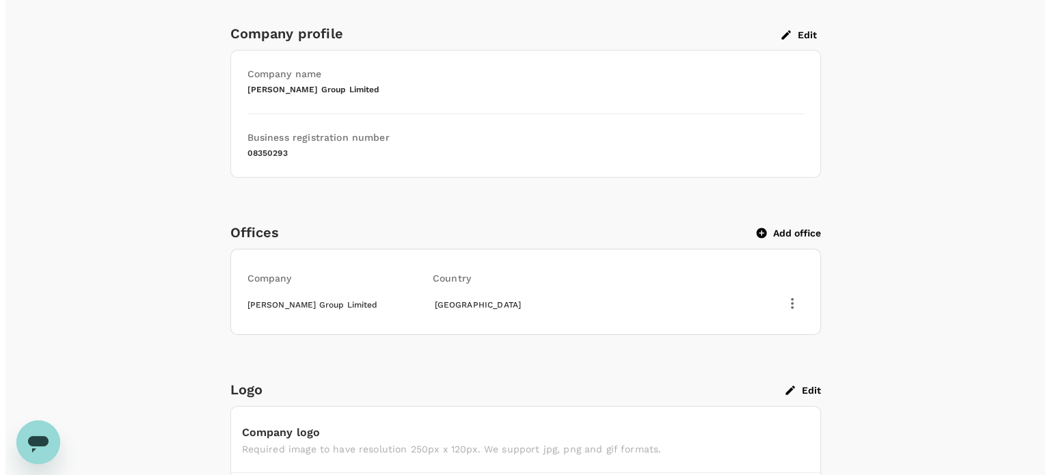
scroll to position [205, 0]
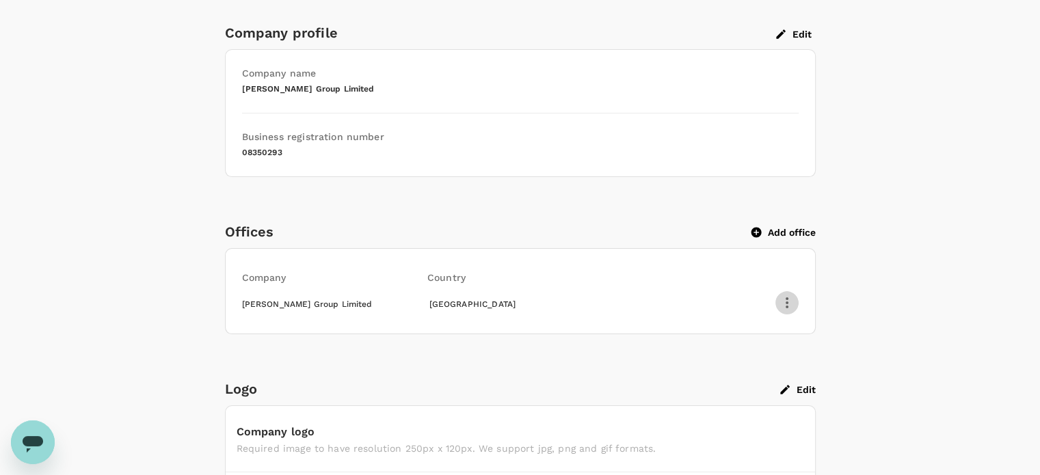
click at [788, 308] on icon "button" at bounding box center [787, 303] width 16 height 16
click at [771, 332] on span "Edit" at bounding box center [769, 333] width 36 height 16
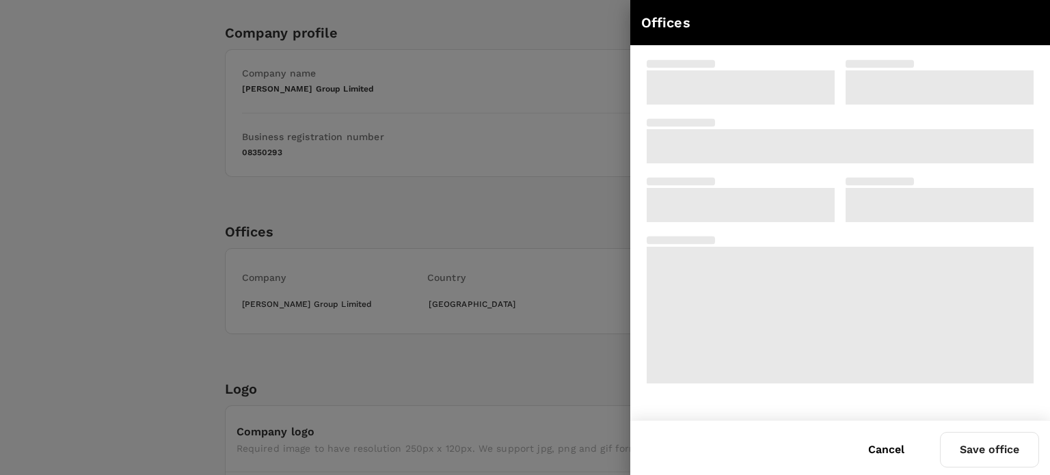
type input "[PERSON_NAME] Group Limited"
type input "167-169 Great Portland Street, 5th Floor, London, W1W 5PF, United Kingdom"
type input "W1W 5PF"
type input "Greater London"
type input "[GEOGRAPHIC_DATA]"
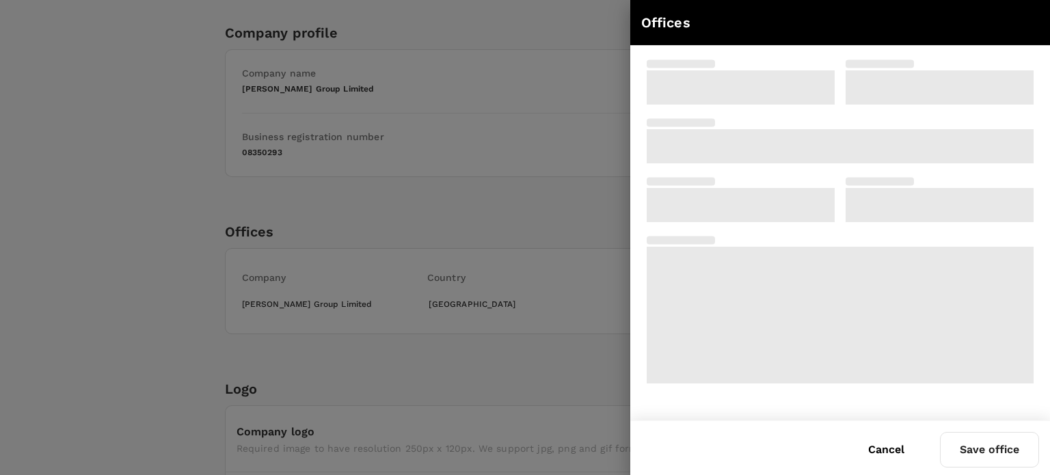
type input "London"
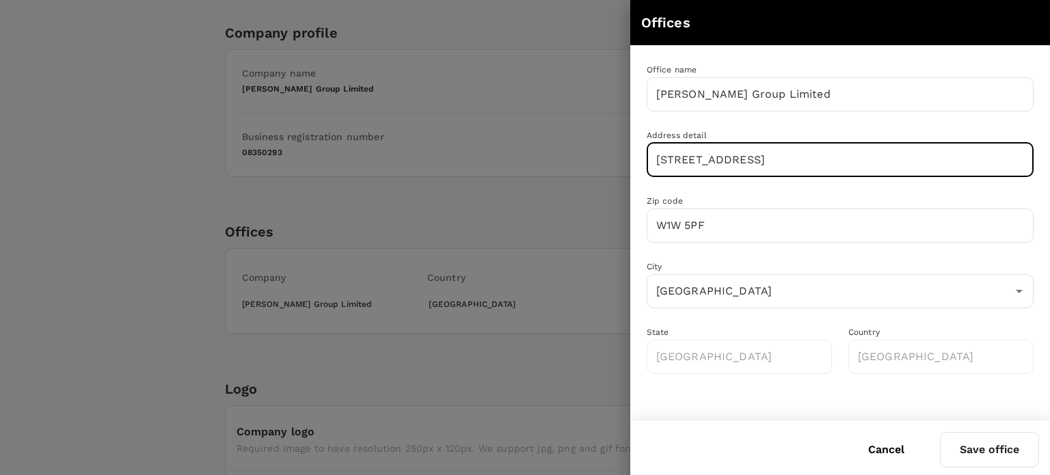
scroll to position [0, 44]
drag, startPoint x: 873, startPoint y: 160, endPoint x: 1049, endPoint y: 174, distance: 177.0
click at [1039, 174] on div "Office name John Lee Group Limited ​ Address detail 167-169 Great Portland Stre…" at bounding box center [840, 218] width 420 height 345
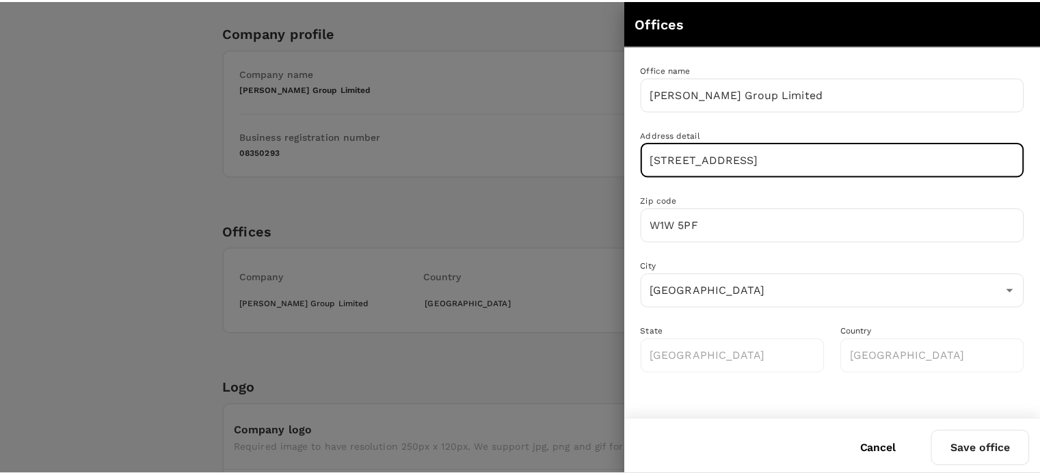
scroll to position [0, 0]
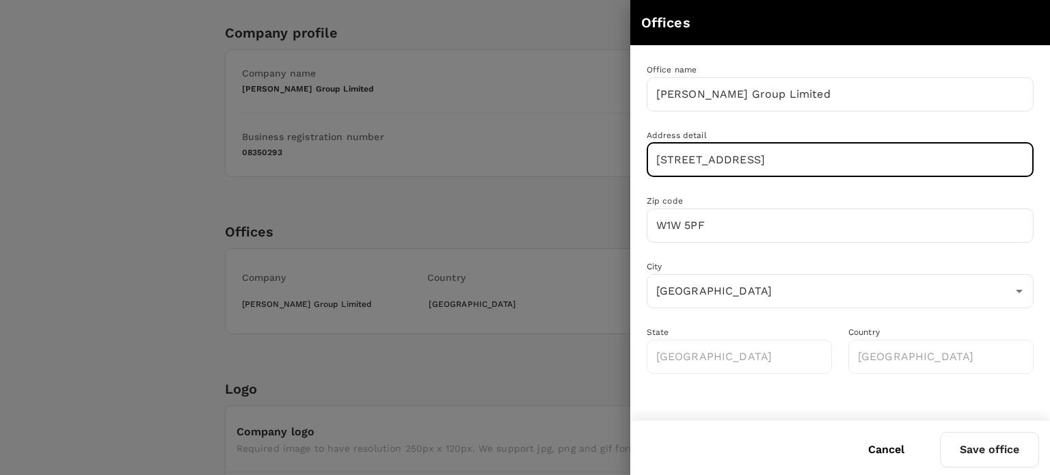
type input "167-169 Great Portland Street, 5th Floor"
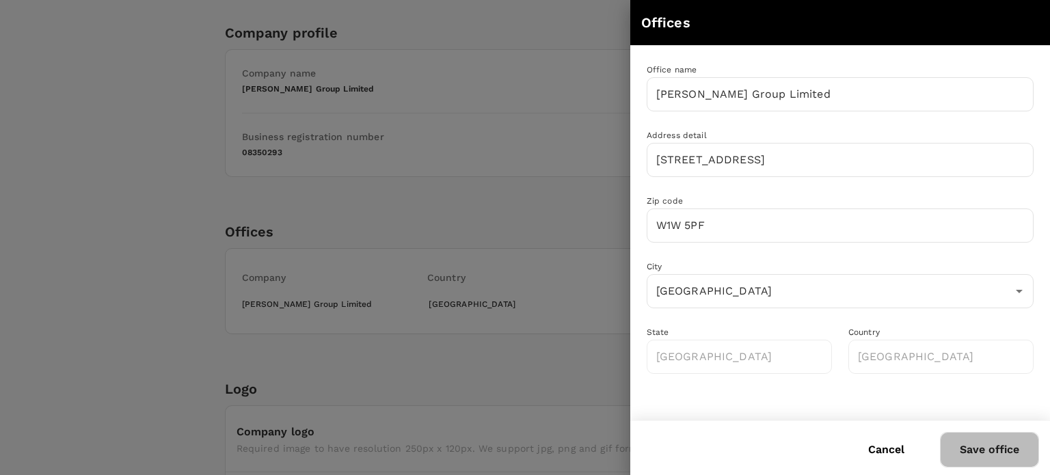
click at [989, 456] on button "Save office" at bounding box center [989, 450] width 99 height 36
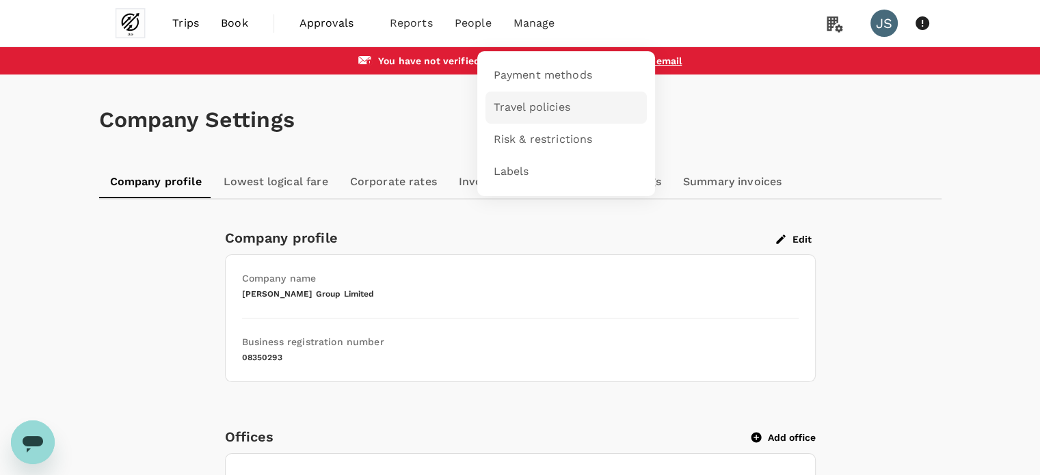
click at [536, 105] on span "Travel policies" at bounding box center [532, 108] width 77 height 16
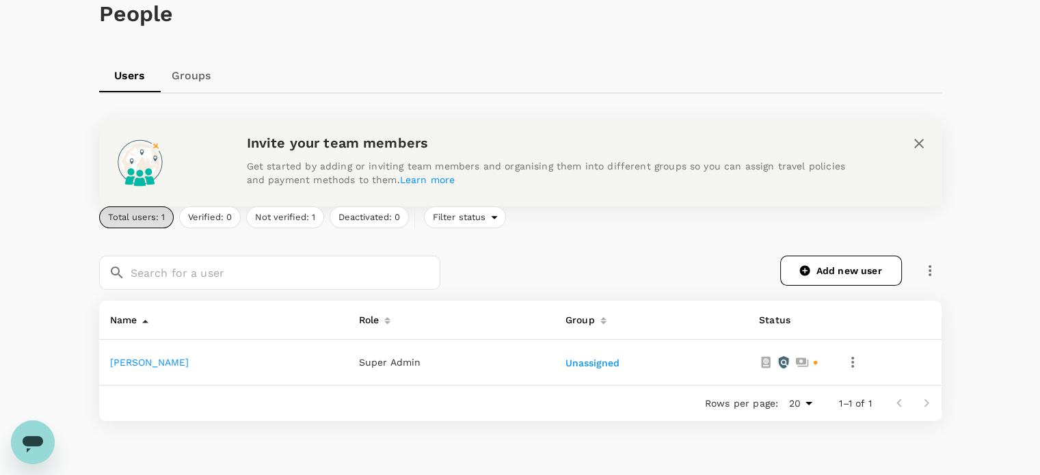
scroll to position [175, 0]
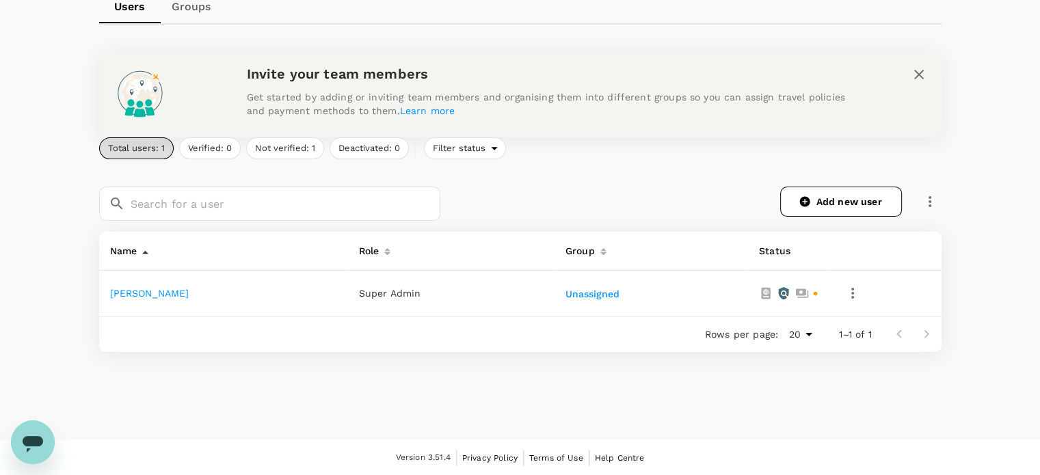
click at [942, 265] on div "People Users Groups Invite your team members Get started by adding or inviting …" at bounding box center [520, 159] width 875 height 518
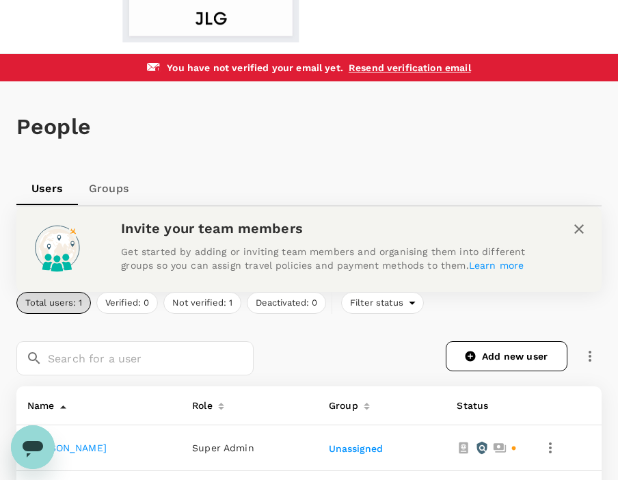
scroll to position [160, 0]
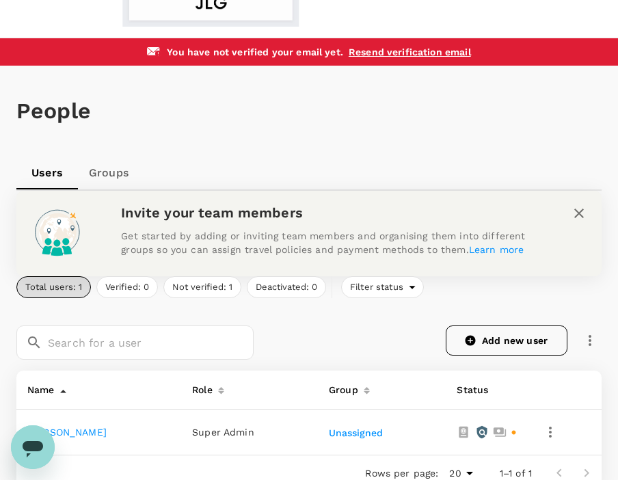
click at [497, 325] on link "Add new user" at bounding box center [507, 340] width 122 height 30
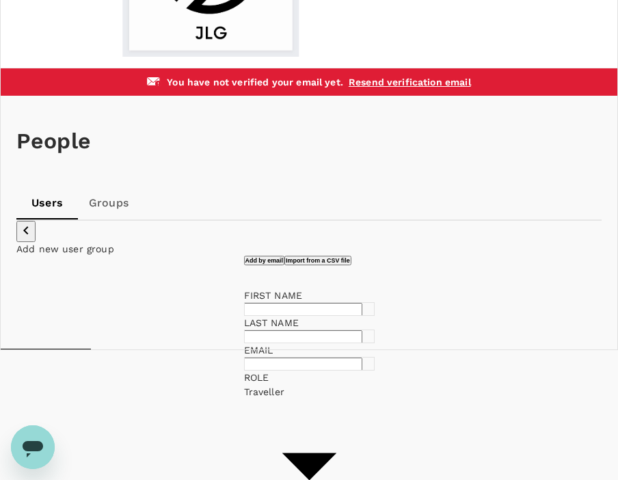
scroll to position [137, 0]
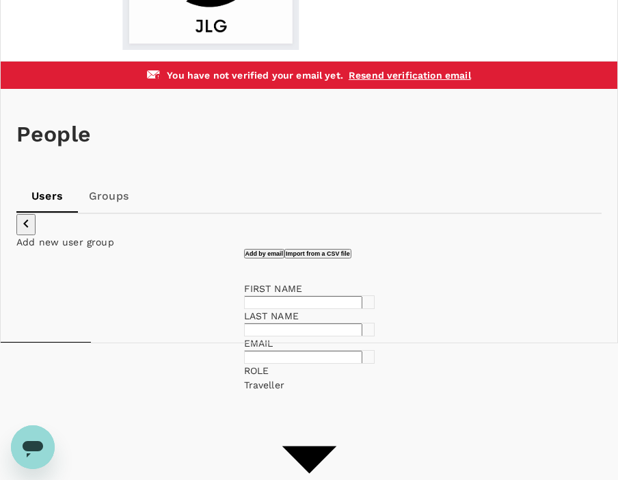
click at [244, 296] on input "text" at bounding box center [303, 302] width 118 height 13
paste input "Jennifer Mun Yee"
type input "Jennifer Mun Yee"
click at [244, 323] on input "text" at bounding box center [303, 329] width 118 height 13
paste input "Hoh"
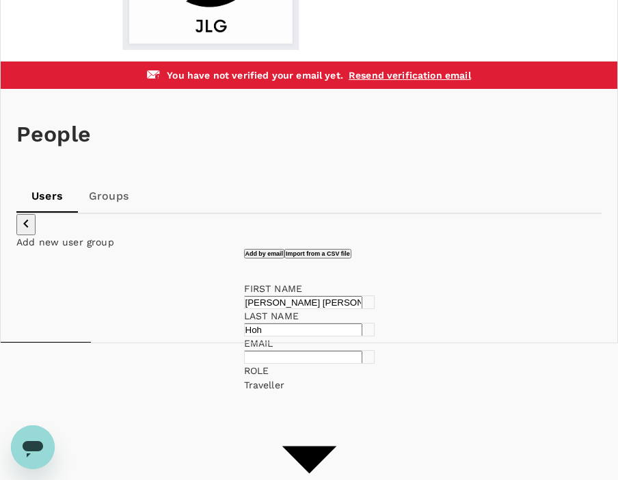
type input "Hoh"
click at [244, 351] on input "text" at bounding box center [303, 357] width 118 height 13
paste input "jen@@johnleegroup.com"
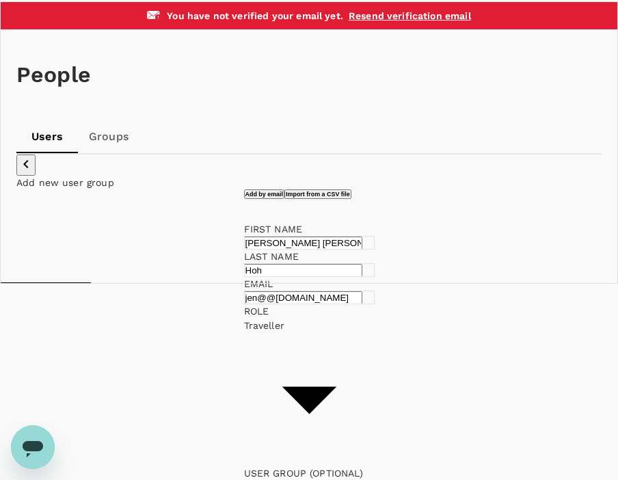
scroll to position [273, 0]
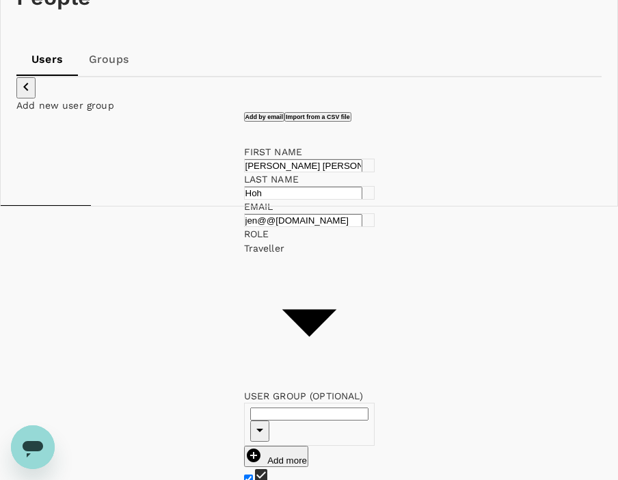
type input "jen@@johnleegroup.com"
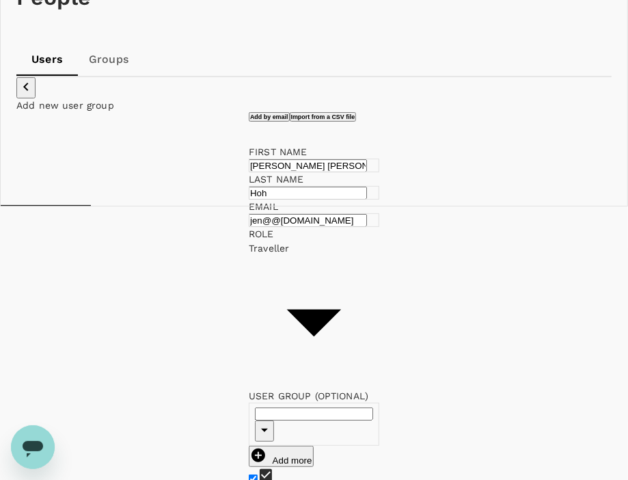
click at [209, 254] on body "JS You have not verified your email yet . Resend verification email People User…" at bounding box center [314, 442] width 628 height 1431
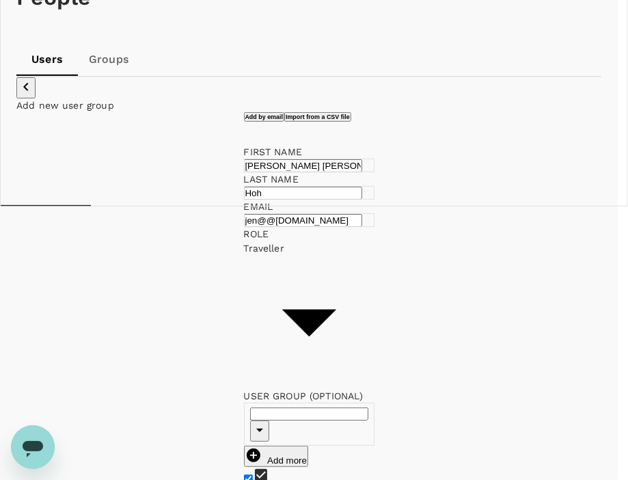
type input "super-admin"
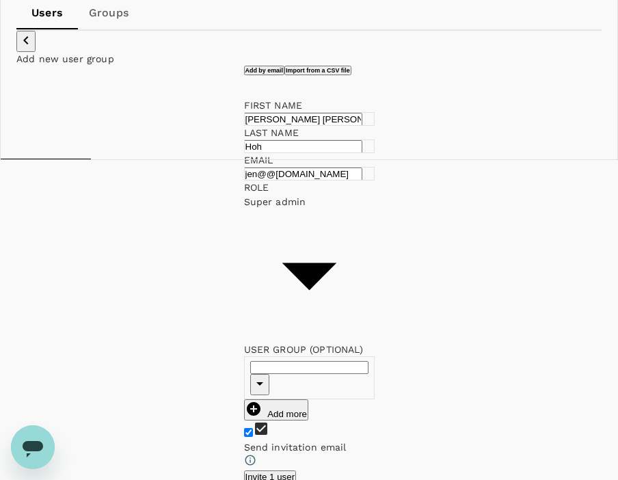
scroll to position [354, 0]
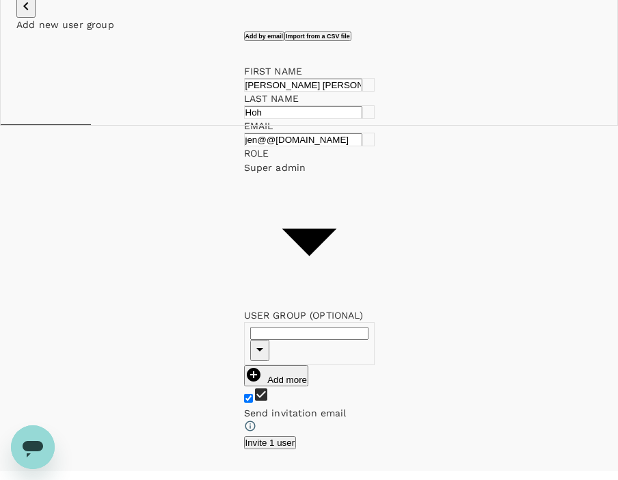
click at [252, 394] on input "checkbox" at bounding box center [248, 398] width 9 height 9
checkbox input "false"
click at [291, 436] on button "Add 1 user" at bounding box center [267, 442] width 46 height 13
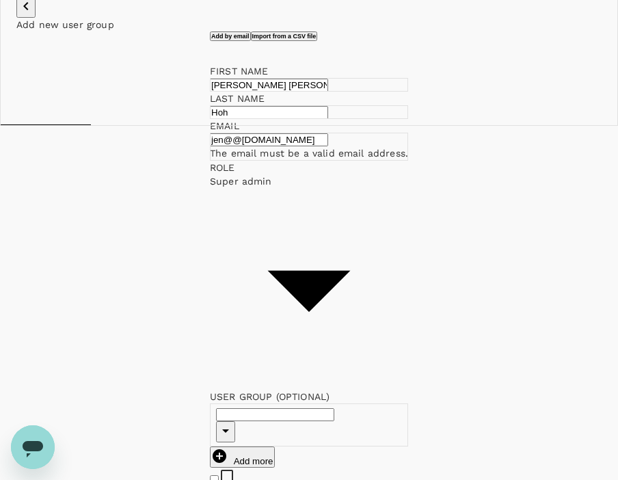
click at [210, 133] on input "jen@@johnleegroup.com" at bounding box center [269, 139] width 118 height 13
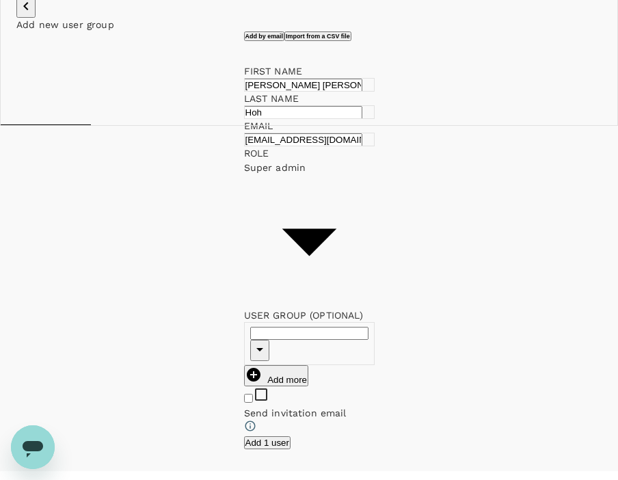
type input "jen@johnleegroup.com"
click at [291, 436] on button "Add 1 user" at bounding box center [267, 442] width 46 height 13
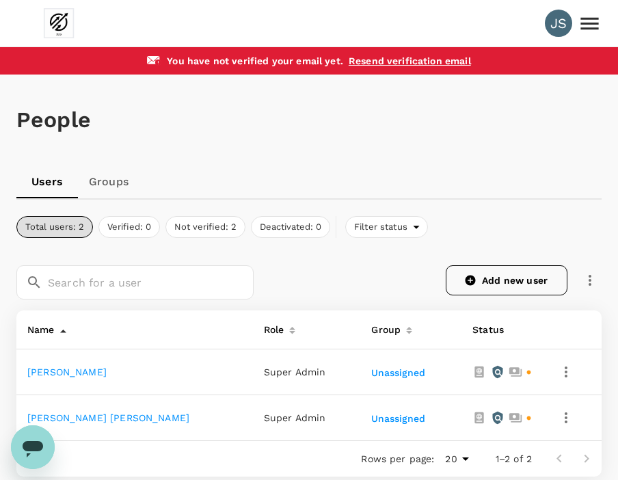
click at [505, 286] on link "Add new user" at bounding box center [507, 280] width 122 height 30
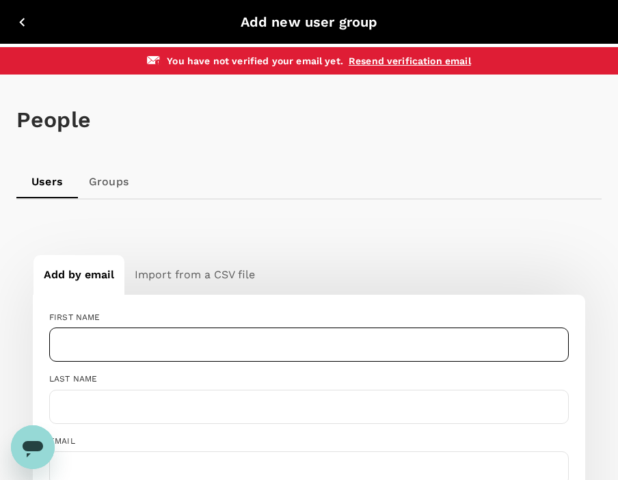
click at [132, 332] on input "text" at bounding box center [309, 344] width 520 height 34
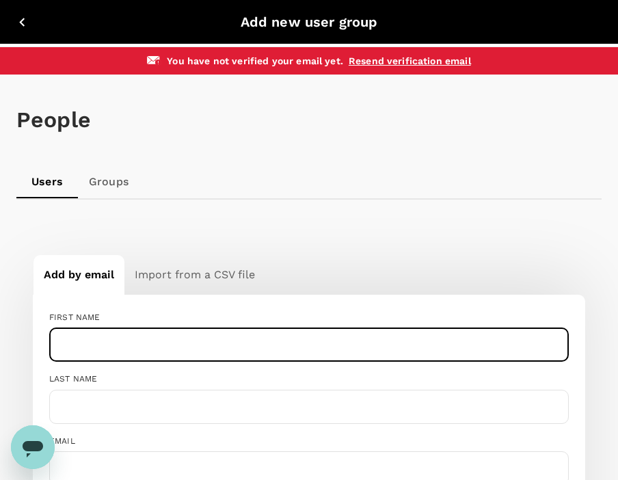
paste input "[PERSON_NAME]"
type input "[PERSON_NAME]"
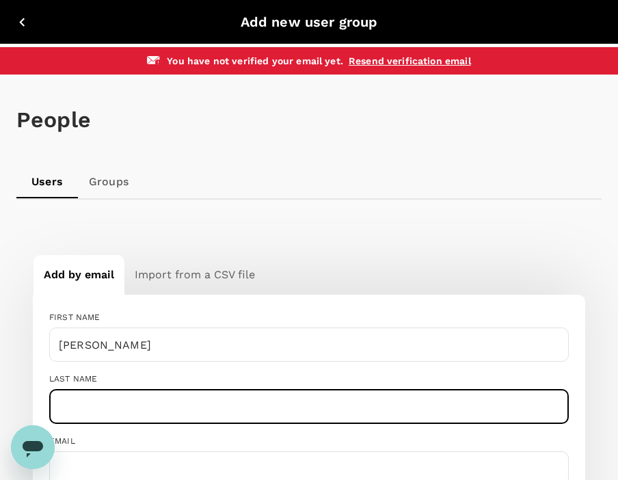
click at [97, 407] on input "text" at bounding box center [309, 407] width 520 height 34
paste input "FOO"
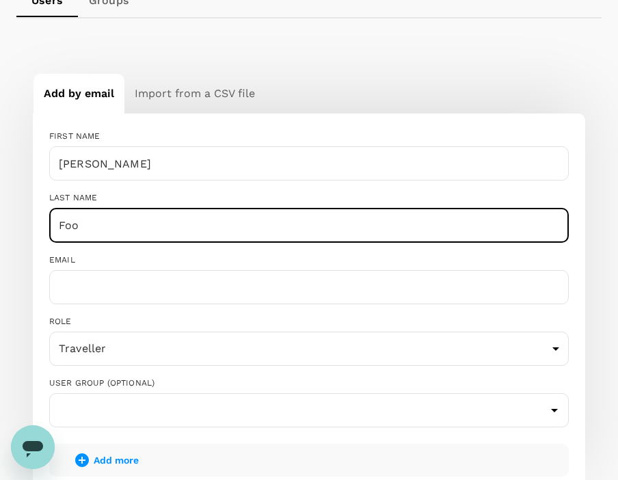
scroll to position [273, 0]
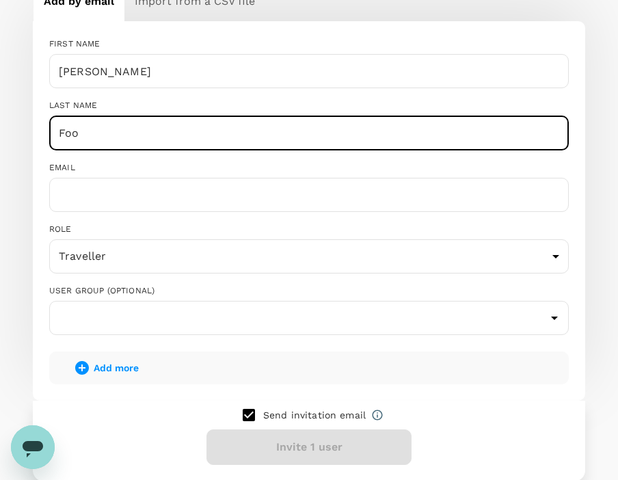
type input "Foo"
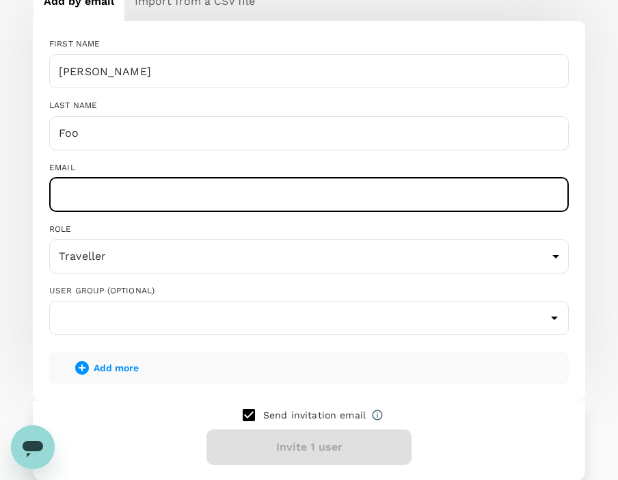
click at [101, 193] on input "text" at bounding box center [309, 195] width 520 height 34
paste input "[PERSON_NAME][EMAIL_ADDRESS][DOMAIN_NAME]"
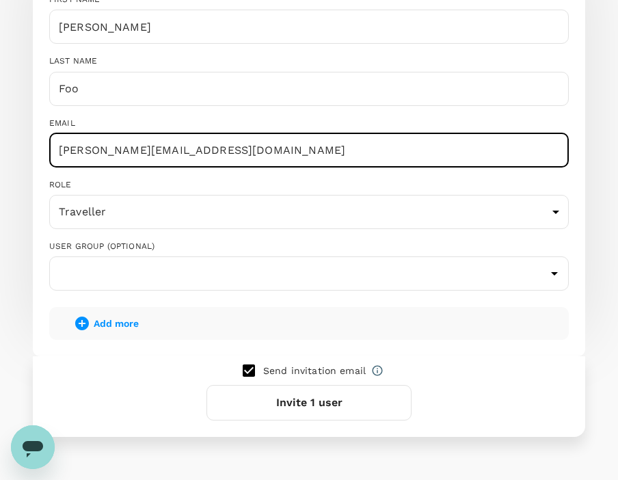
scroll to position [342, 0]
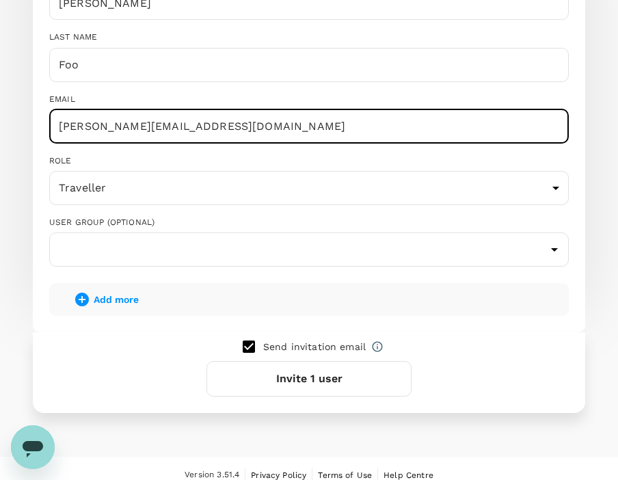
type input "[PERSON_NAME][EMAIL_ADDRESS][DOMAIN_NAME]"
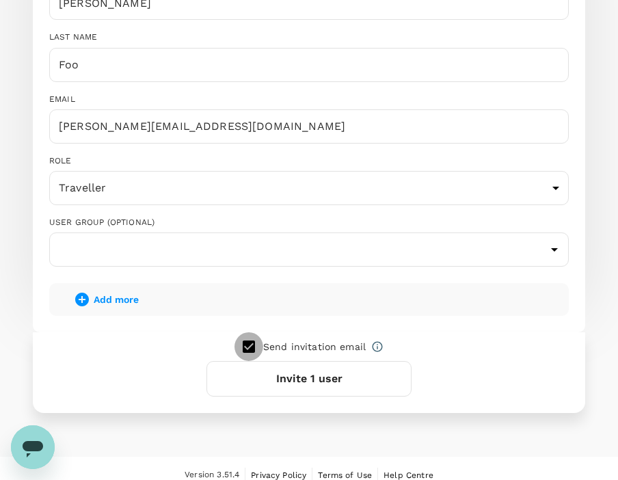
click at [241, 340] on input "checkbox" at bounding box center [248, 346] width 29 height 29
checkbox input "false"
click at [297, 386] on button "Add 1 user" at bounding box center [308, 379] width 205 height 36
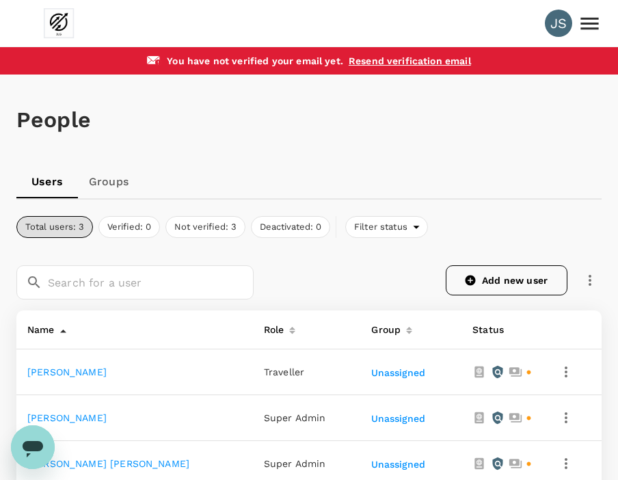
click at [494, 291] on link "Add new user" at bounding box center [507, 280] width 122 height 30
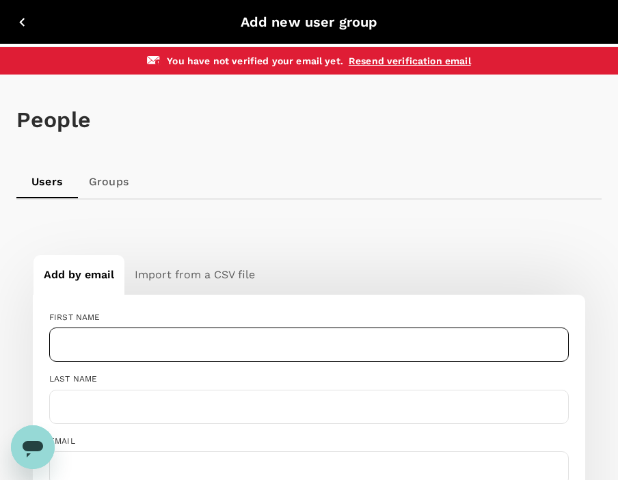
click at [96, 344] on input "text" at bounding box center [309, 344] width 520 height 34
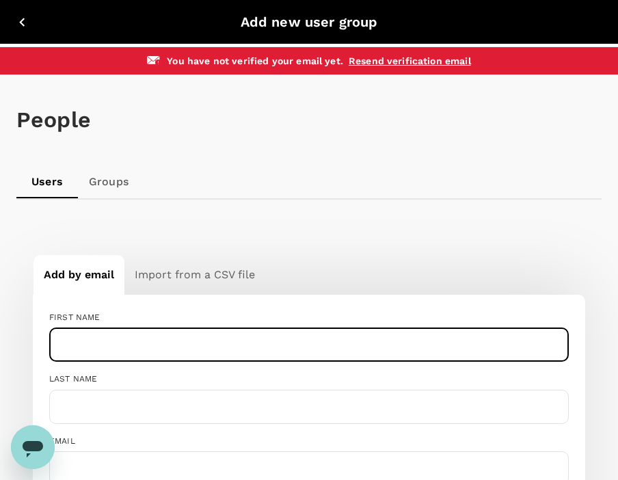
paste input "Nicky"
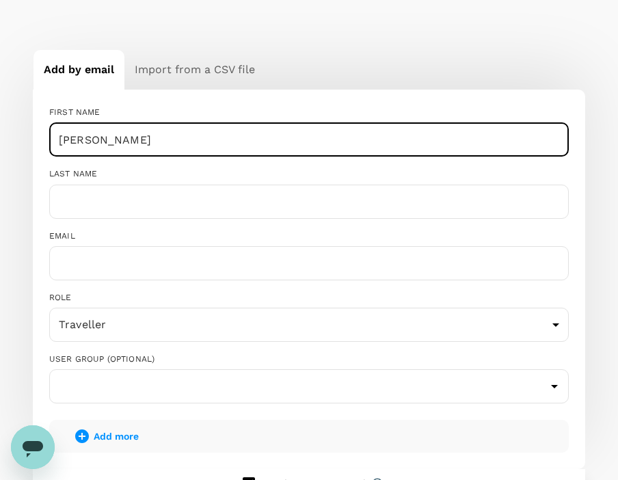
type input "Nicky"
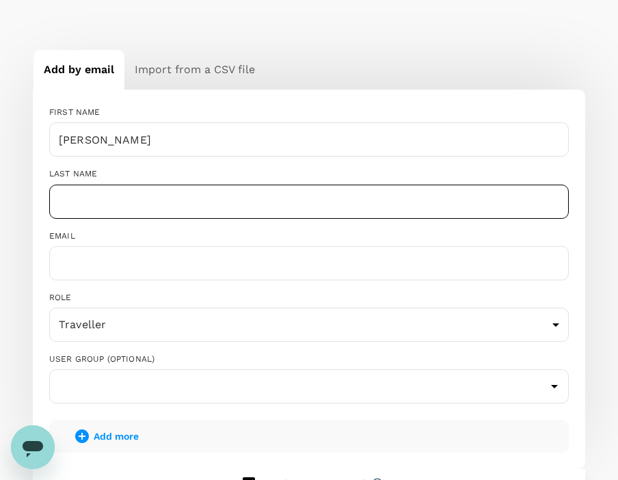
click at [90, 195] on input "text" at bounding box center [309, 202] width 520 height 34
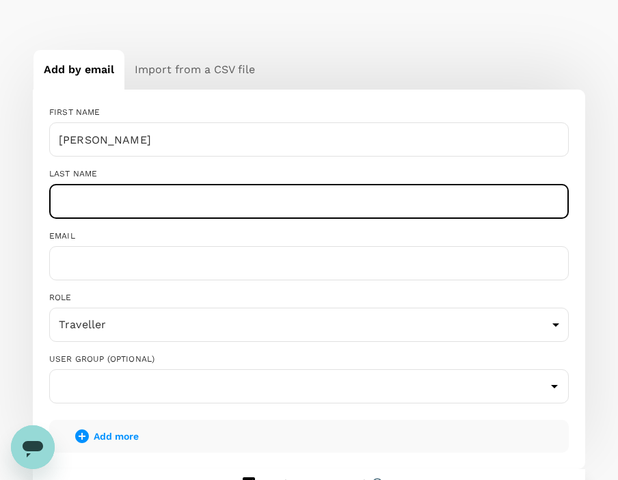
paste input "Chang Smith"
type input "Chang Smith"
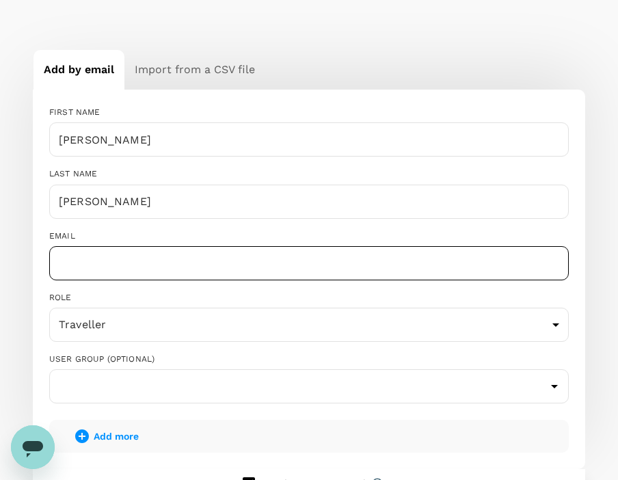
click at [97, 273] on input "text" at bounding box center [309, 263] width 520 height 34
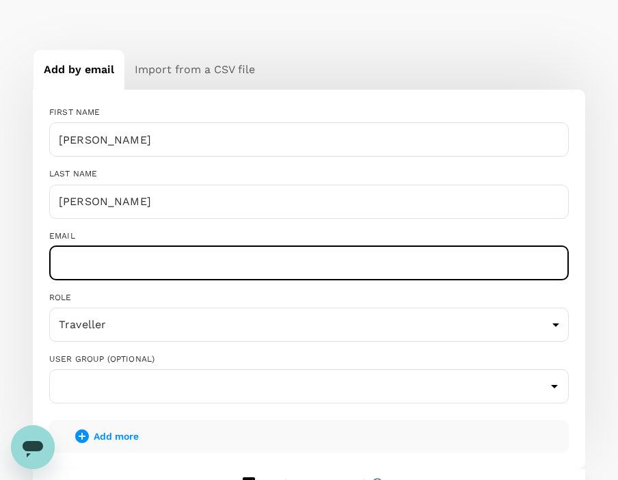
paste input "nicky@johnleegroup.com"
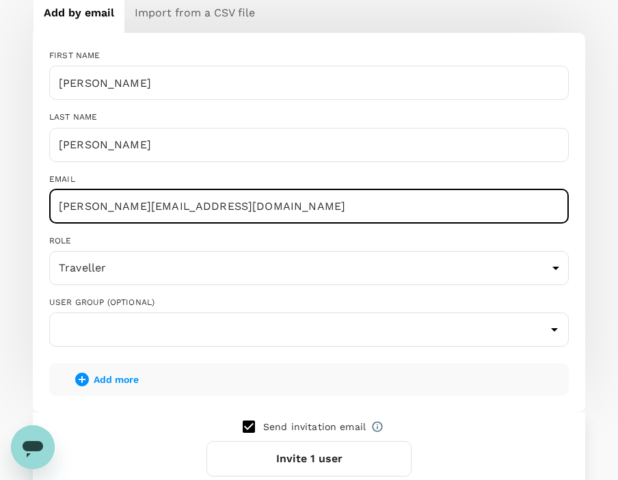
scroll to position [342, 0]
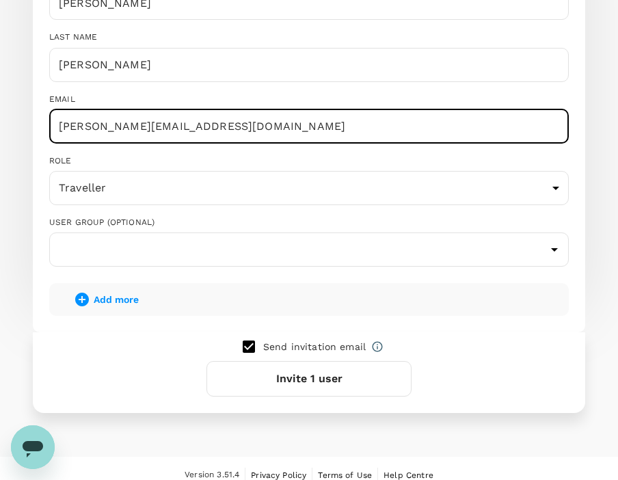
type input "nicky@johnleegroup.com"
click at [247, 342] on input "checkbox" at bounding box center [248, 346] width 29 height 29
checkbox input "false"
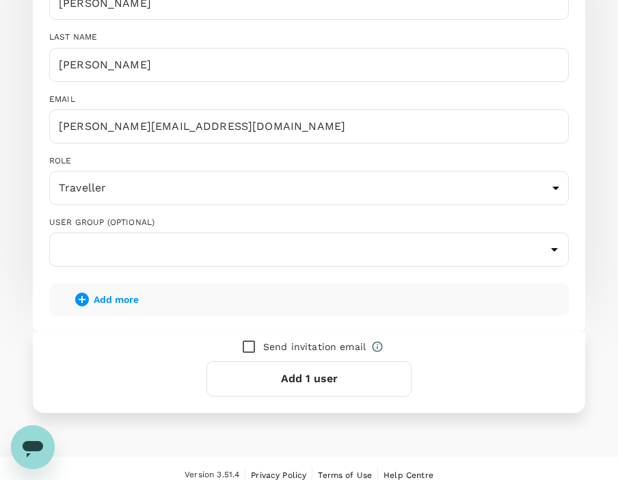
click at [301, 385] on button "Add 1 user" at bounding box center [308, 379] width 205 height 36
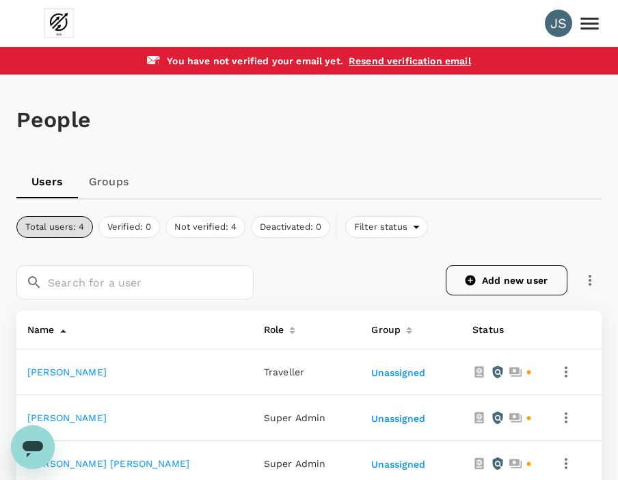
click at [525, 278] on link "Add new user" at bounding box center [507, 280] width 122 height 30
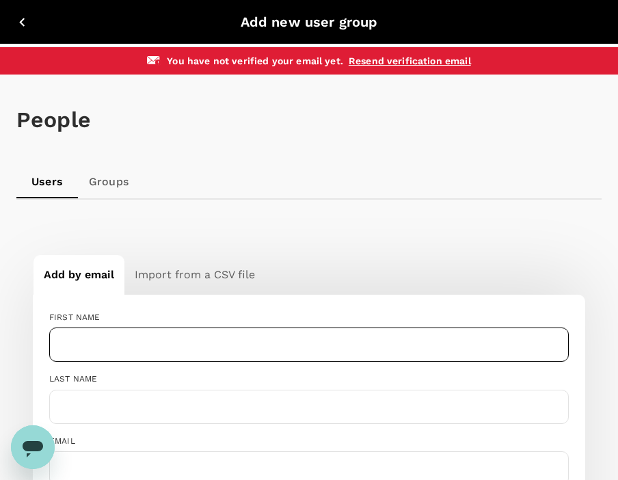
click at [122, 355] on input "text" at bounding box center [309, 344] width 520 height 34
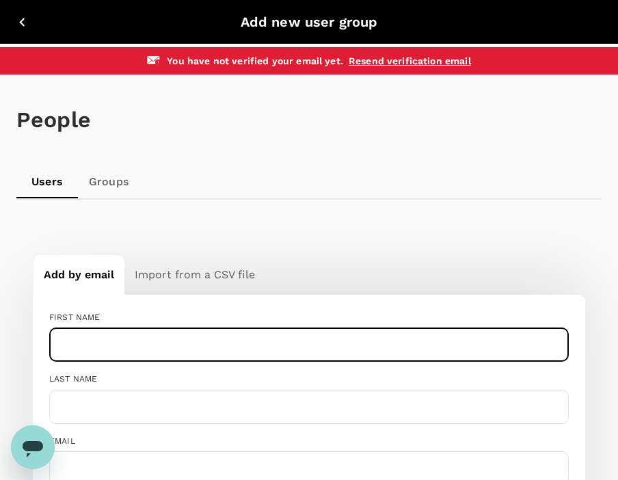
paste input "[PERSON_NAME]"
drag, startPoint x: 118, startPoint y: 345, endPoint x: 8, endPoint y: 345, distance: 109.4
click at [8, 345] on div "JS You have not verified your email yet . Resend verification email People User…" at bounding box center [309, 417] width 618 height 835
paste input "Ee Ning"
type input "Ee [PERSON_NAME]"
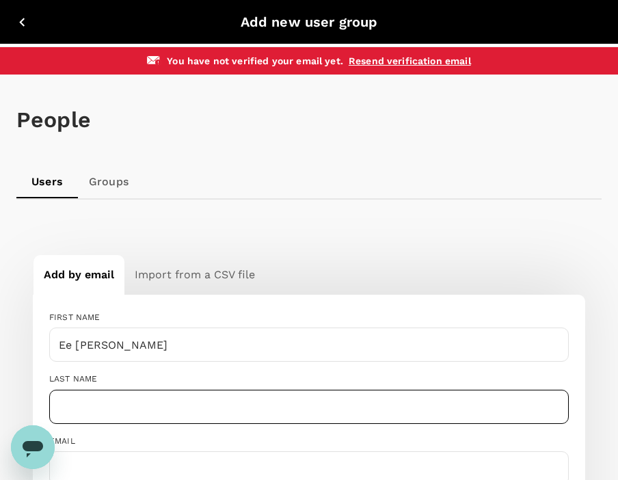
click at [92, 407] on input "text" at bounding box center [309, 407] width 520 height 34
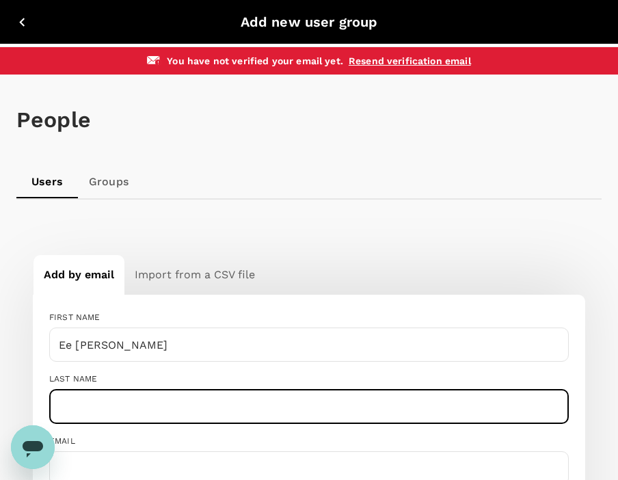
paste input "Tan"
type input "Tan"
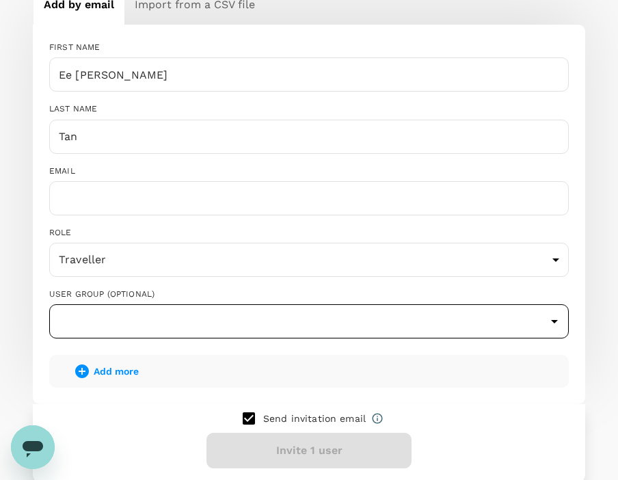
scroll to position [273, 0]
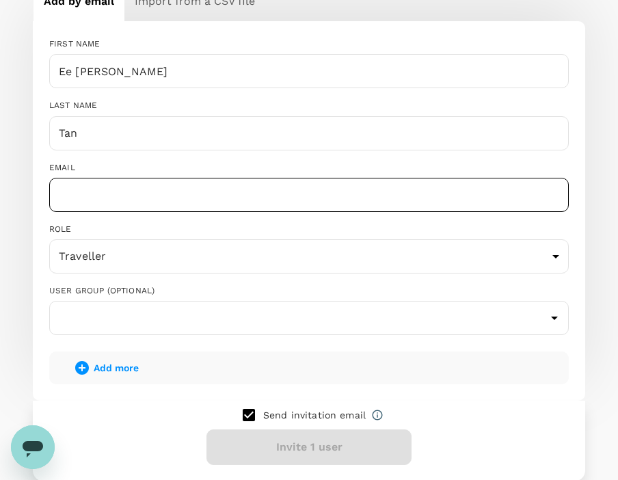
click at [109, 199] on input "text" at bounding box center [309, 195] width 520 height 34
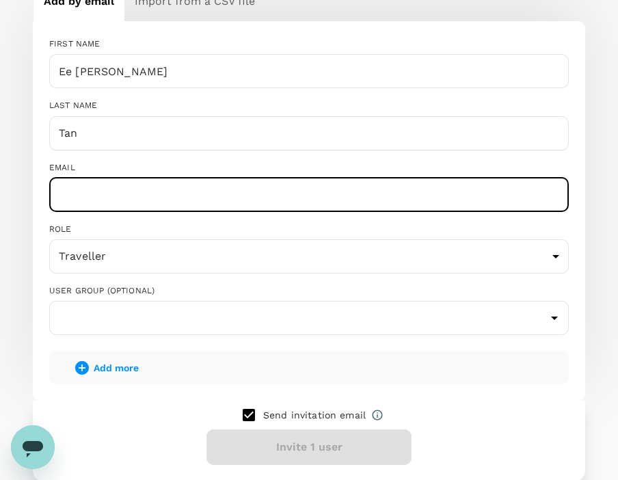
paste input "[PERSON_NAME][EMAIL_ADDRESS][DOMAIN_NAME]"
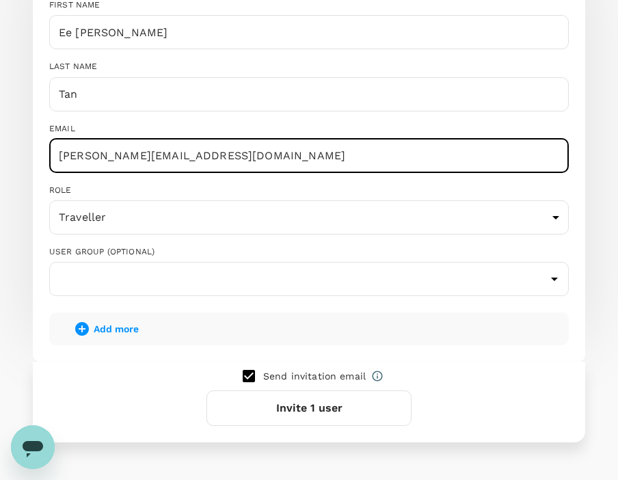
scroll to position [354, 0]
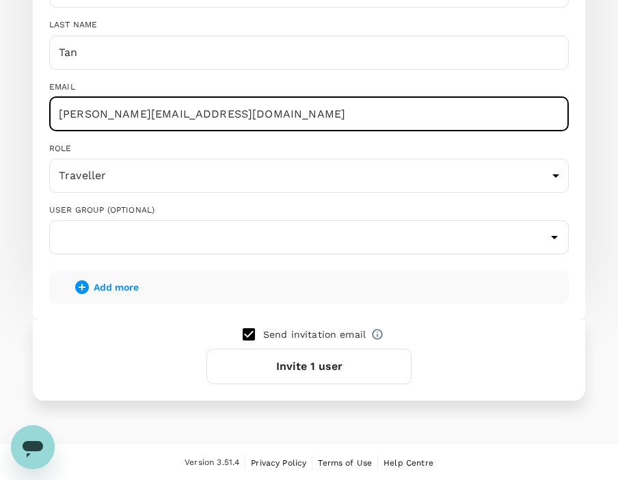
type input "[PERSON_NAME][EMAIL_ADDRESS][DOMAIN_NAME]"
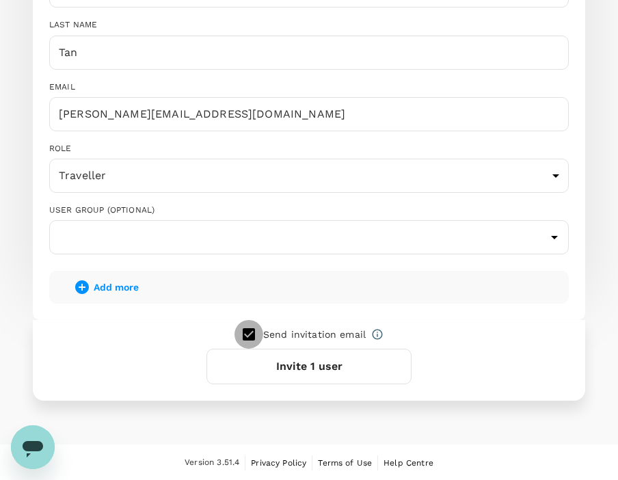
click at [249, 330] on input "checkbox" at bounding box center [248, 334] width 29 height 29
checkbox input "false"
click at [310, 358] on button "Add 1 user" at bounding box center [308, 367] width 205 height 36
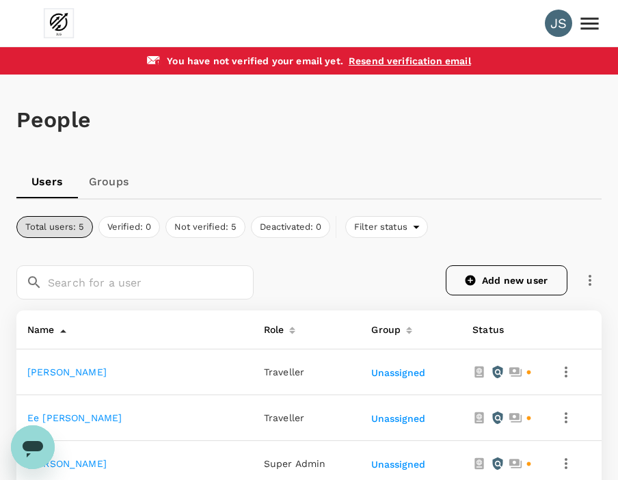
click at [494, 271] on link "Add new user" at bounding box center [507, 280] width 122 height 30
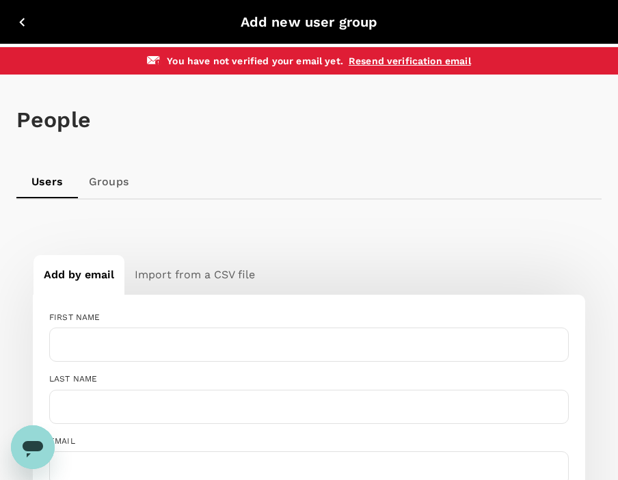
scroll to position [205, 0]
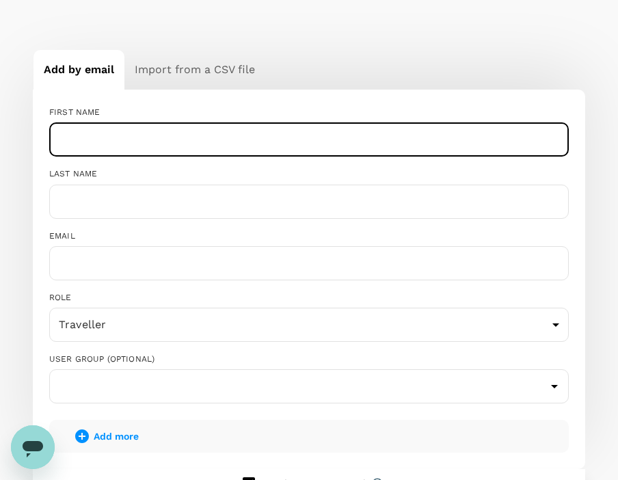
click at [113, 139] on input "text" at bounding box center [309, 139] width 520 height 34
paste input "Nur Atilia"
type input "Nur Atilia"
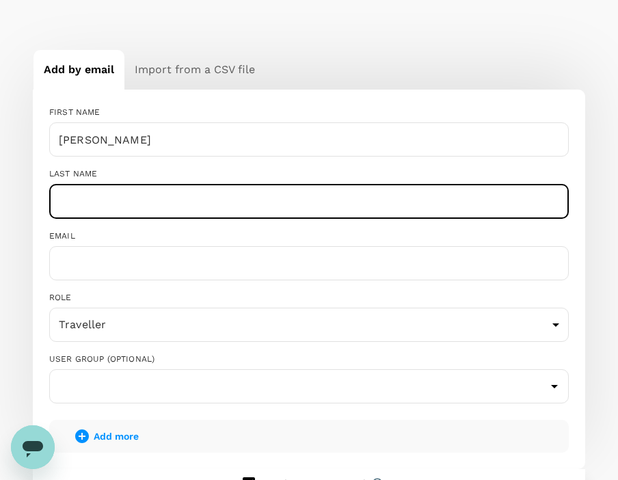
click at [85, 200] on input "text" at bounding box center [309, 202] width 520 height 34
paste input "Mohd Onn"
type input "Binti Mohd Onn"
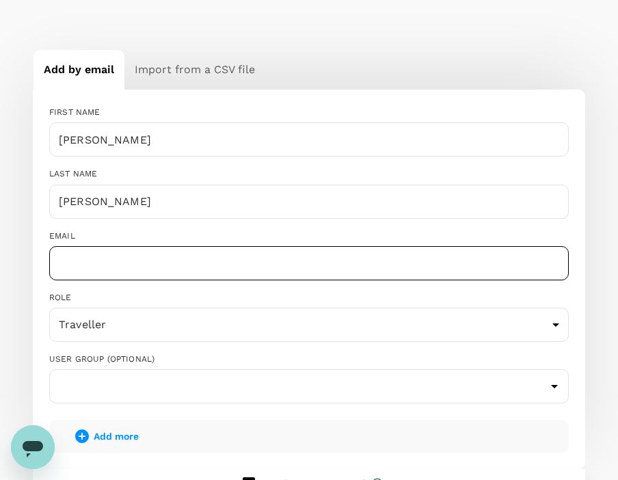
click at [113, 269] on input "text" at bounding box center [309, 263] width 520 height 34
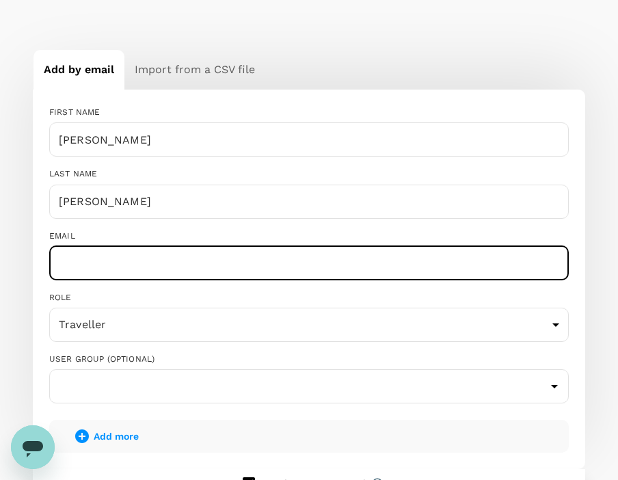
paste input "atilia@johnleegroup.com"
type input "atilia@johnleegroup.com"
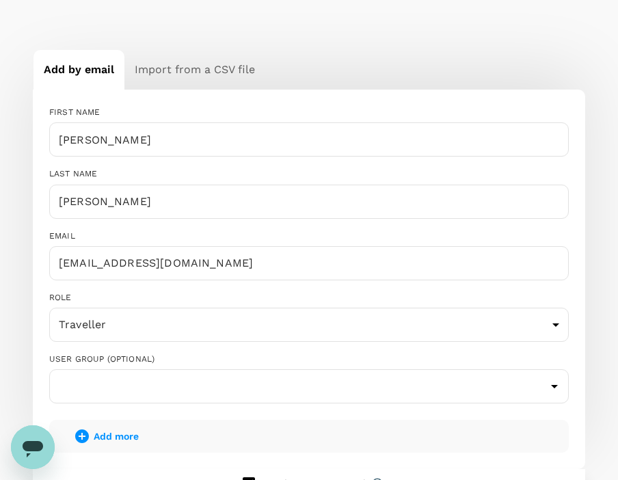
scroll to position [342, 0]
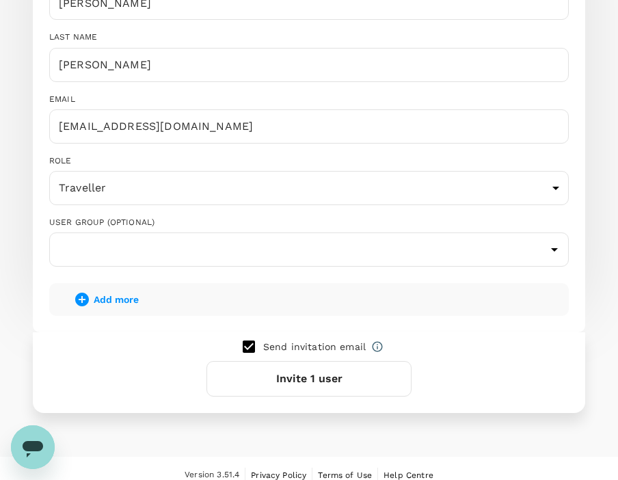
drag, startPoint x: 280, startPoint y: 344, endPoint x: 264, endPoint y: 345, distance: 15.8
click at [280, 344] on p "Send invitation email" at bounding box center [314, 347] width 103 height 14
click at [249, 345] on input "checkbox" at bounding box center [248, 346] width 29 height 29
checkbox input "false"
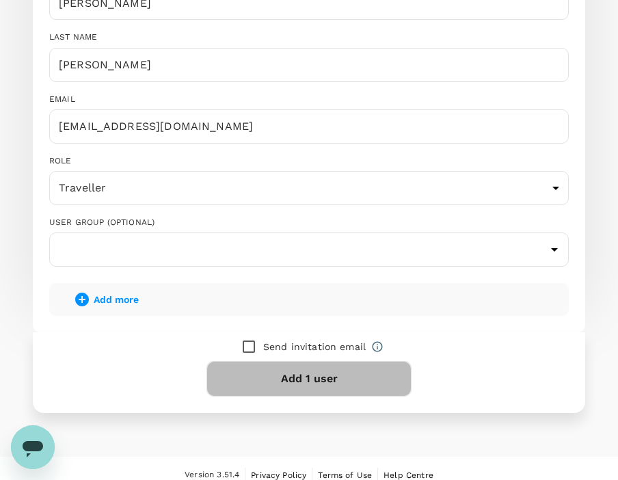
click at [280, 383] on button "Add 1 user" at bounding box center [308, 379] width 205 height 36
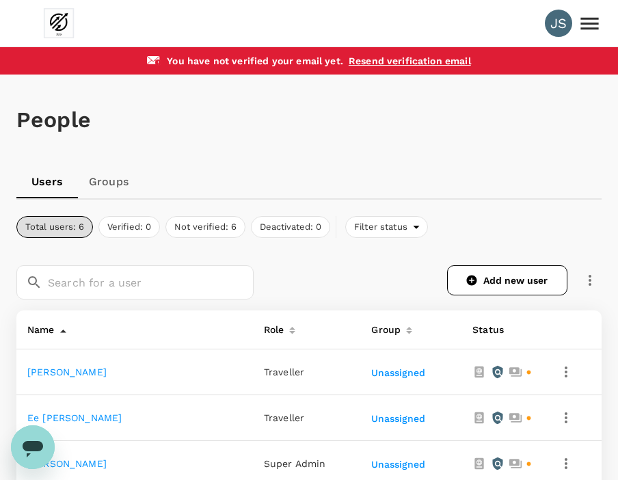
click at [425, 163] on div "People" at bounding box center [308, 120] width 585 height 91
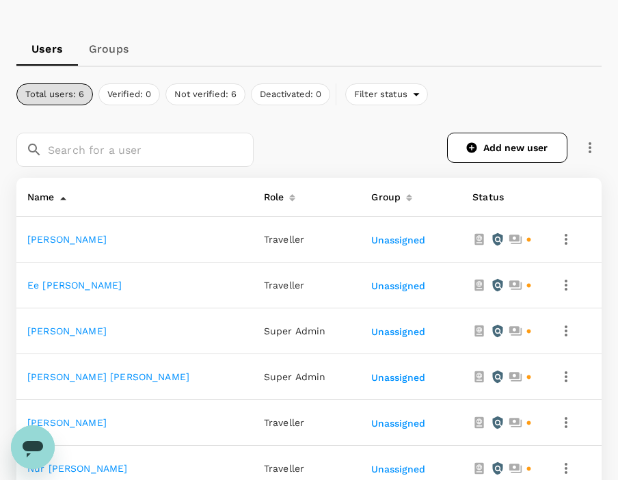
scroll to position [137, 0]
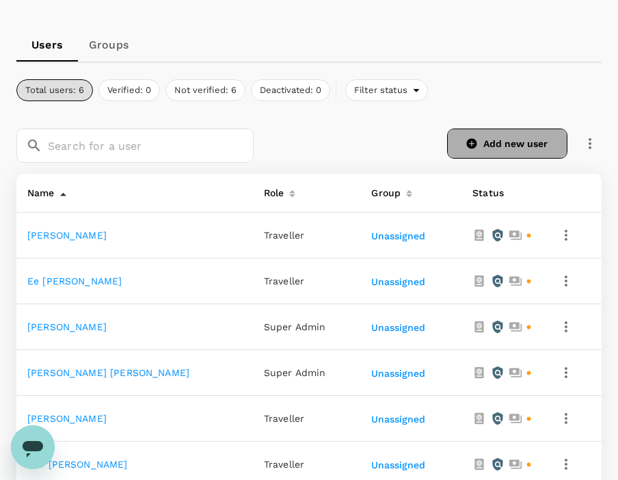
click at [495, 136] on button "Add new user" at bounding box center [507, 144] width 120 height 30
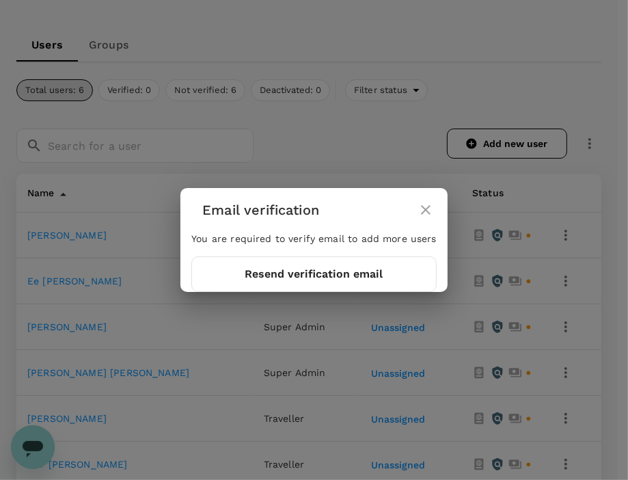
click at [422, 215] on icon "close" at bounding box center [426, 210] width 16 height 16
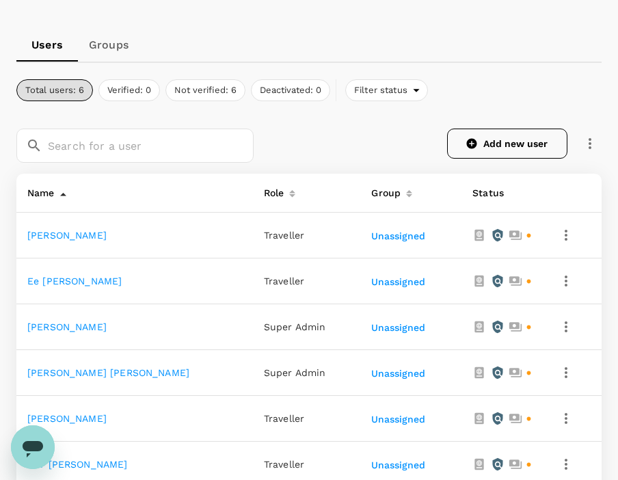
click at [520, 150] on button "Add new user" at bounding box center [507, 144] width 120 height 30
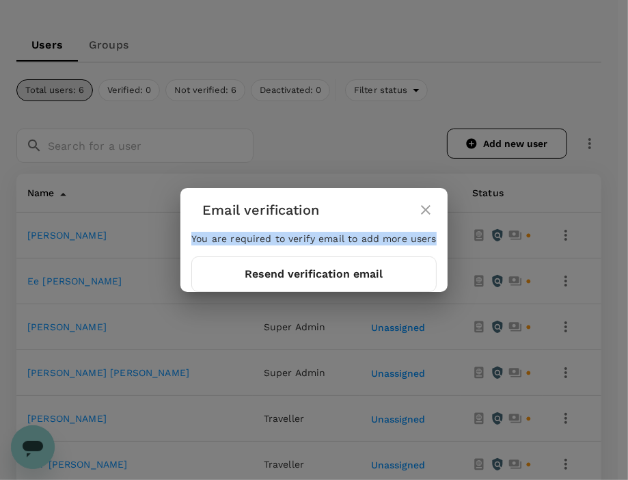
drag, startPoint x: 194, startPoint y: 237, endPoint x: 440, endPoint y: 234, distance: 246.1
click at [440, 234] on div "You are required to verify email to add more users Resend verification email" at bounding box center [313, 262] width 267 height 60
copy p "You are required to verify email to add more users"
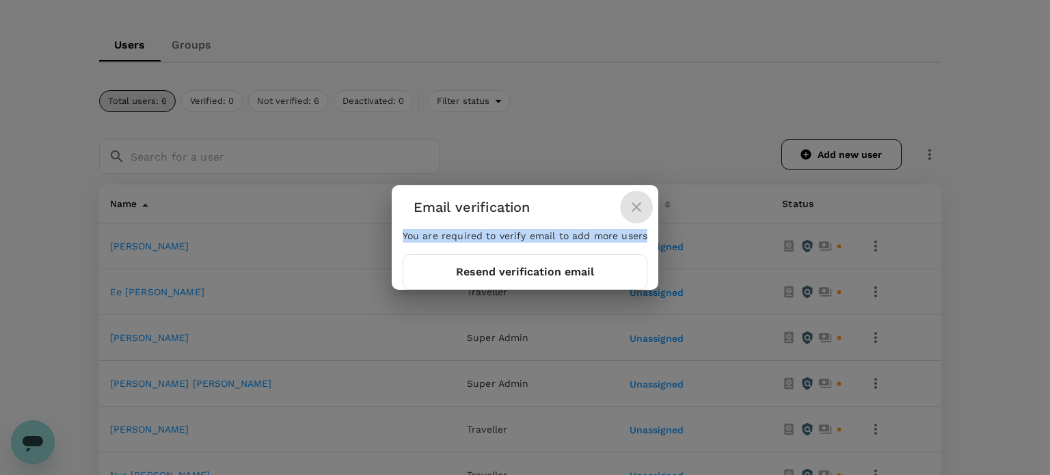
click at [617, 209] on icon "close" at bounding box center [636, 207] width 16 height 16
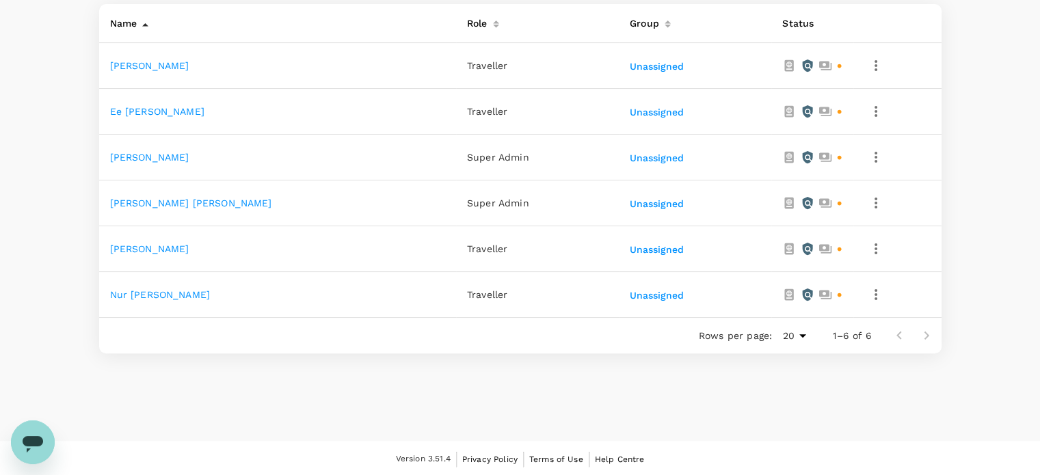
scroll to position [0, 0]
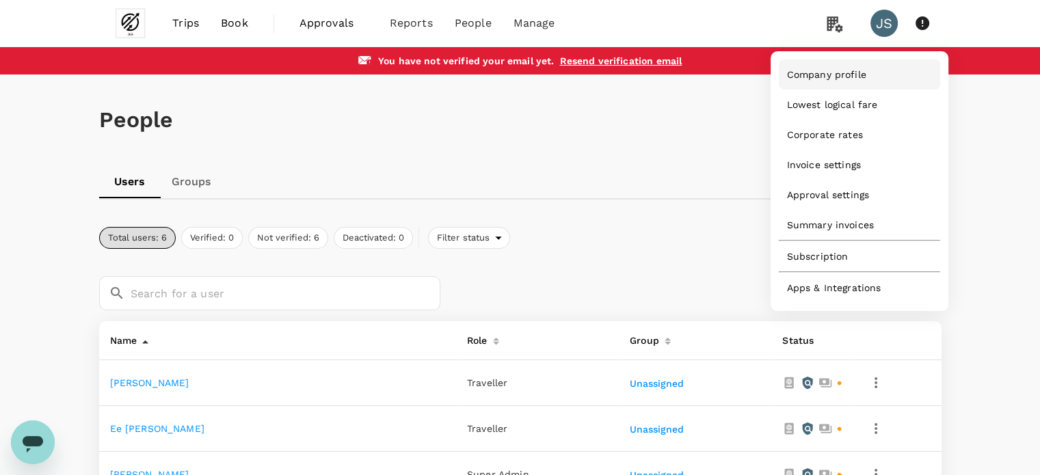
click at [617, 80] on span "Company profile" at bounding box center [826, 75] width 79 height 14
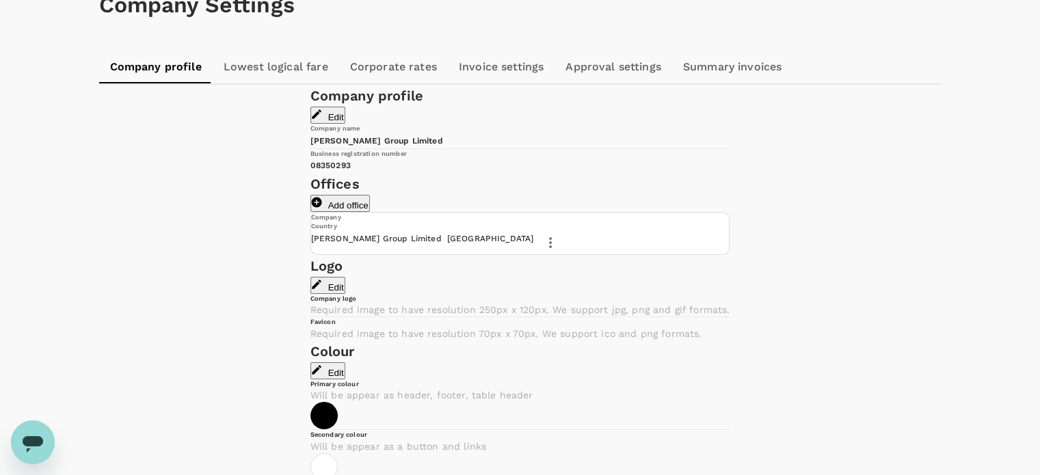
scroll to position [92, 0]
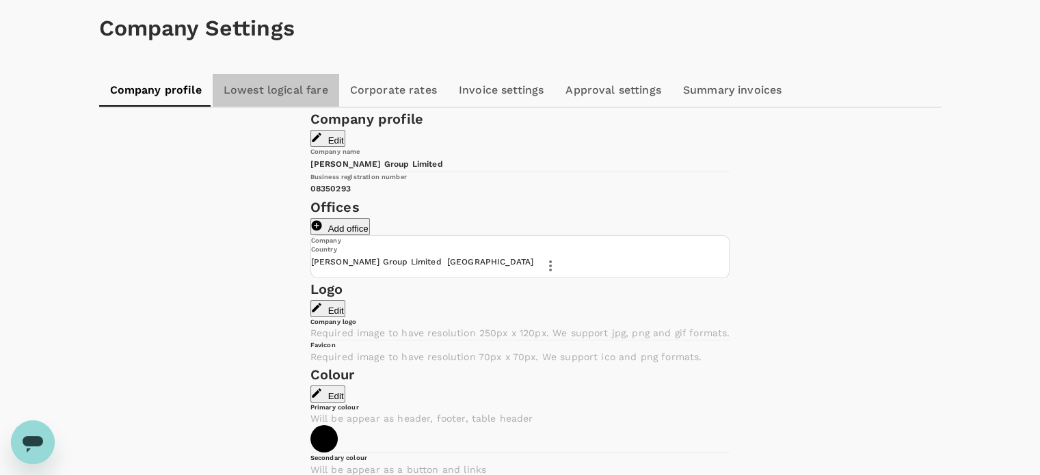
click at [291, 90] on link "Lowest logical fare" at bounding box center [276, 90] width 126 height 33
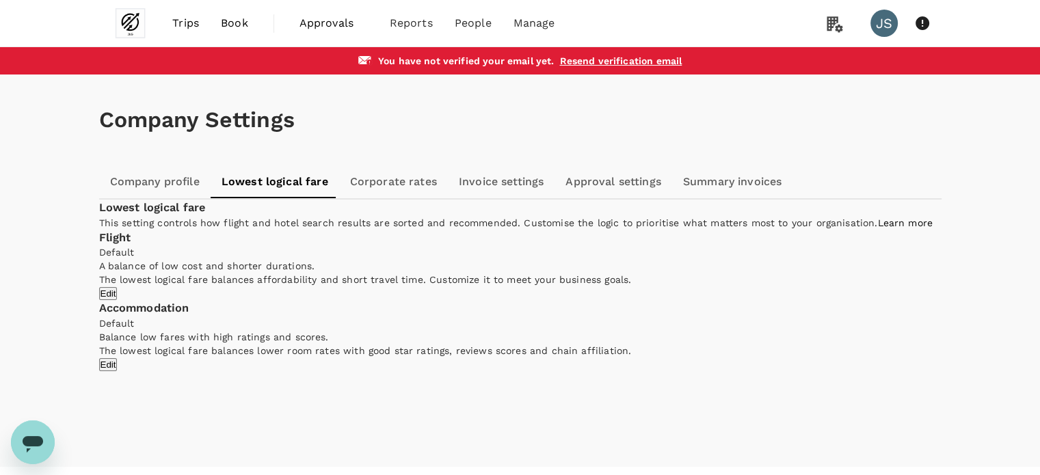
click at [414, 184] on link "Corporate rates" at bounding box center [393, 181] width 109 height 33
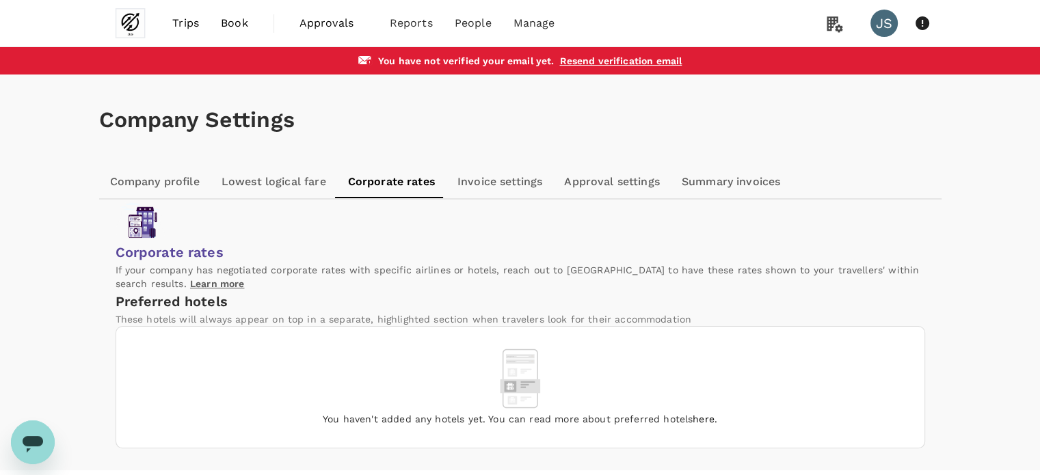
click at [479, 183] on link "Invoice settings" at bounding box center [499, 181] width 107 height 33
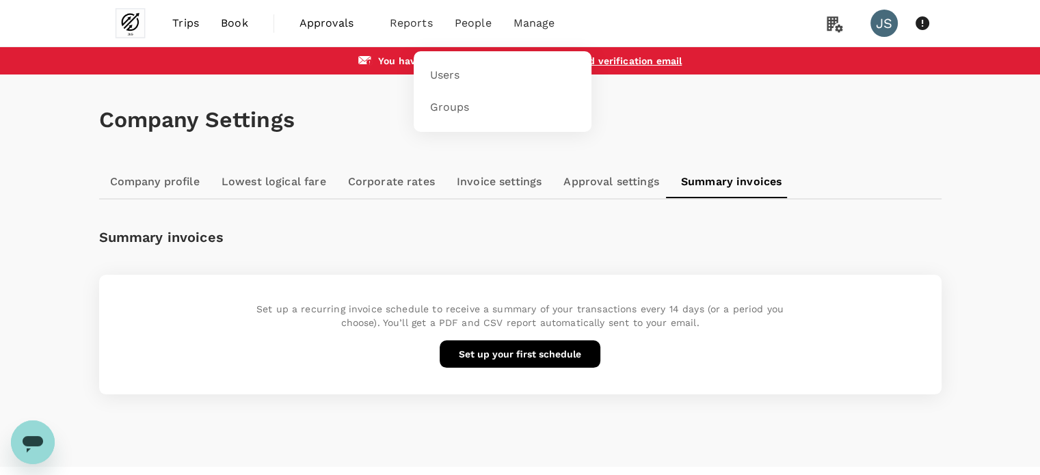
click at [472, 30] on span "People" at bounding box center [473, 23] width 37 height 16
click at [459, 64] on link "Users" at bounding box center [502, 75] width 161 height 32
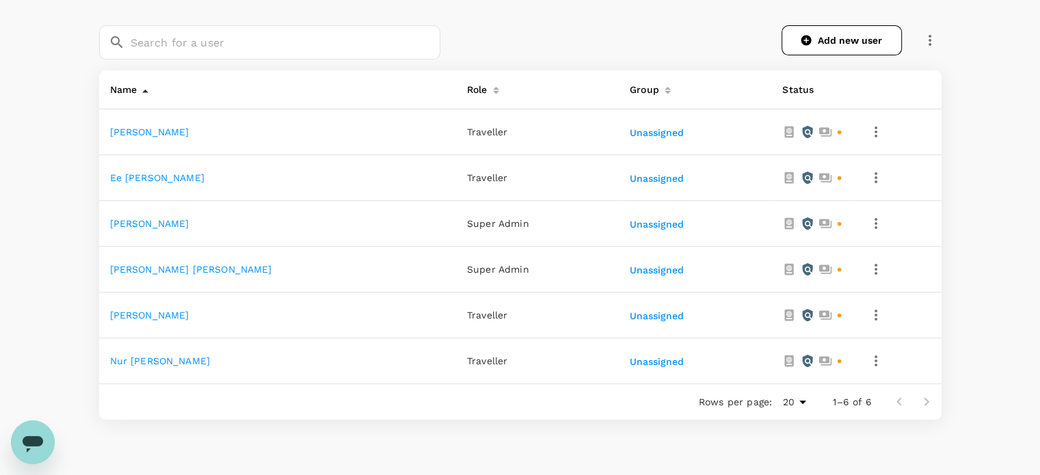
scroll to position [273, 0]
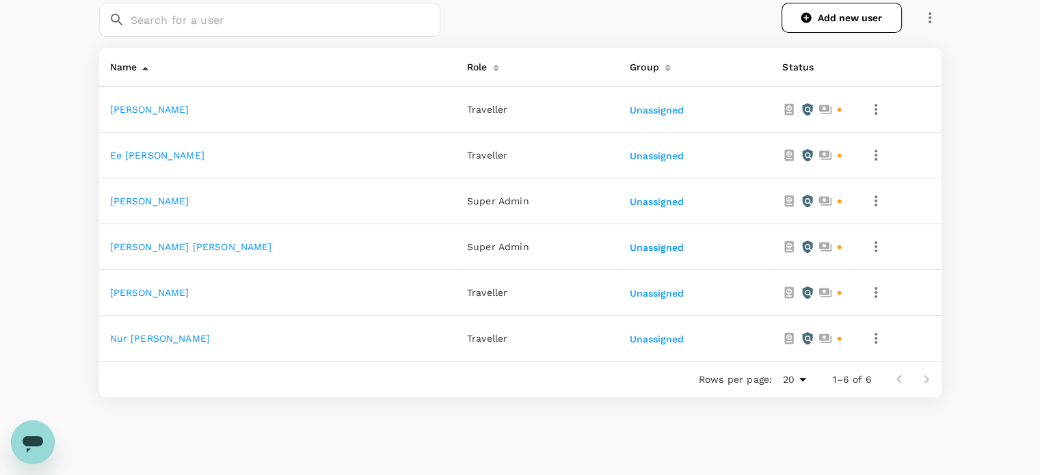
click at [967, 252] on div "People Users Groups Total users: 6 Verified: 0 Not verified: 6 Deactivated: 0 F…" at bounding box center [520, 143] width 1040 height 684
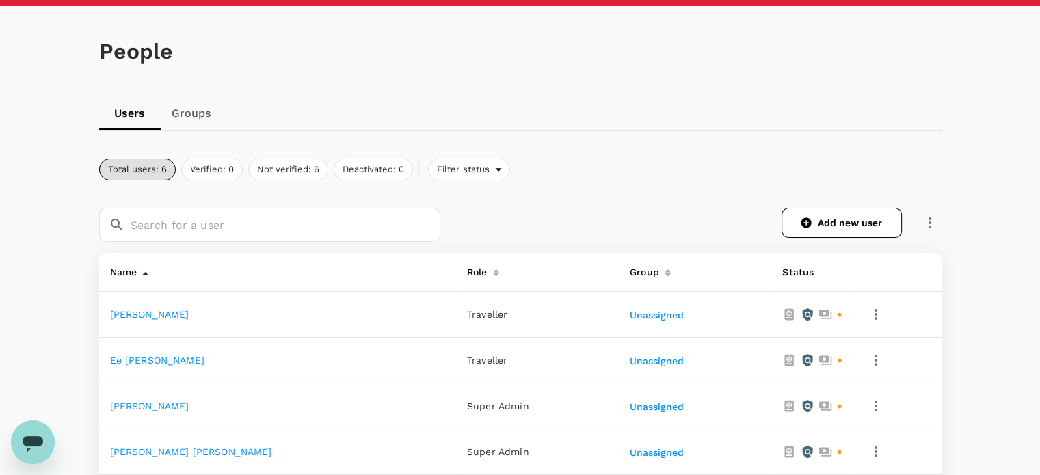
scroll to position [0, 0]
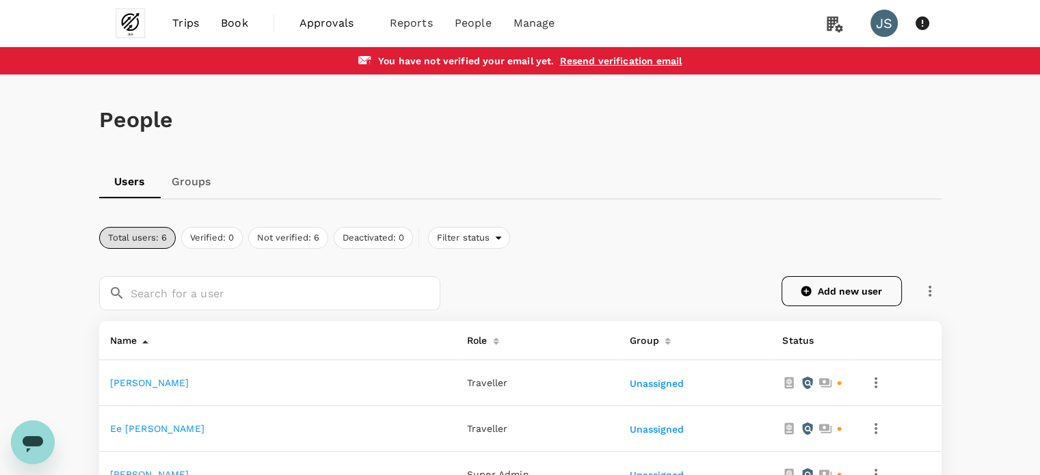
click at [807, 285] on icon "button" at bounding box center [806, 291] width 12 height 12
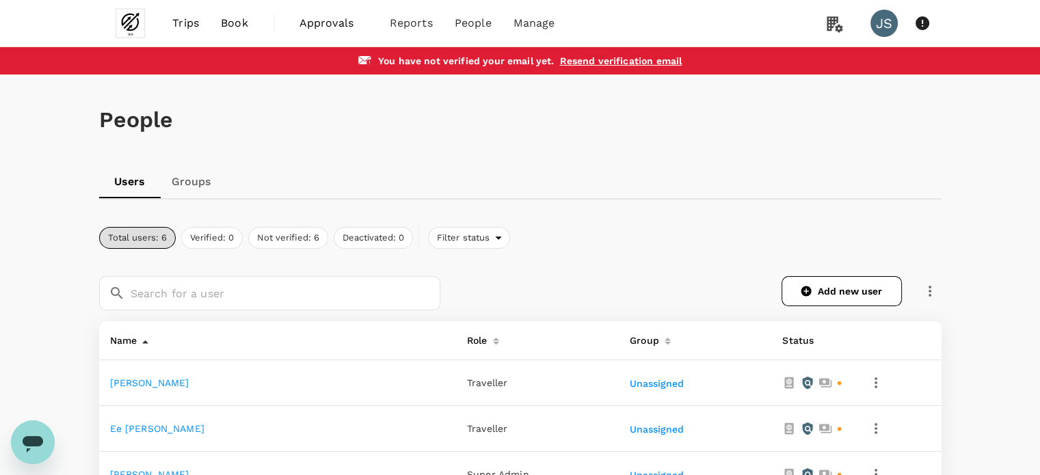
click at [935, 292] on icon "button" at bounding box center [930, 291] width 16 height 16
click at [868, 237] on div "Total users: 6 Verified: 0 Not verified: 6 Deactivated: 0 Filter status" at bounding box center [520, 238] width 842 height 22
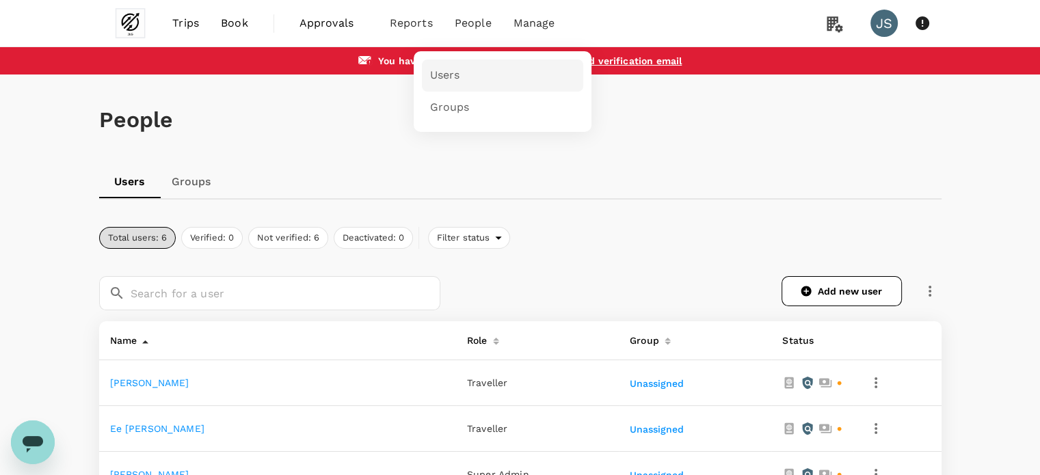
click at [459, 74] on link "Users" at bounding box center [502, 75] width 161 height 32
click at [443, 113] on span "Groups" at bounding box center [450, 108] width 40 height 16
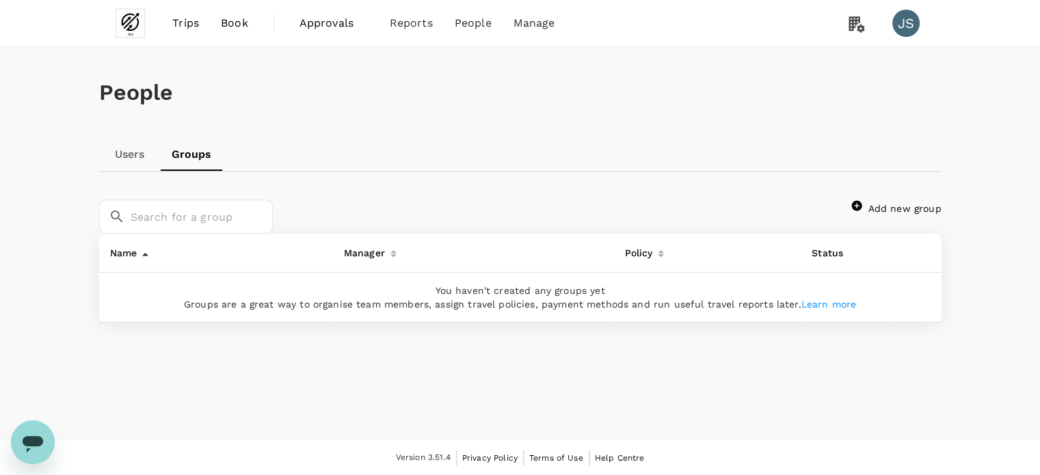
click at [114, 142] on link "Users" at bounding box center [130, 154] width 62 height 33
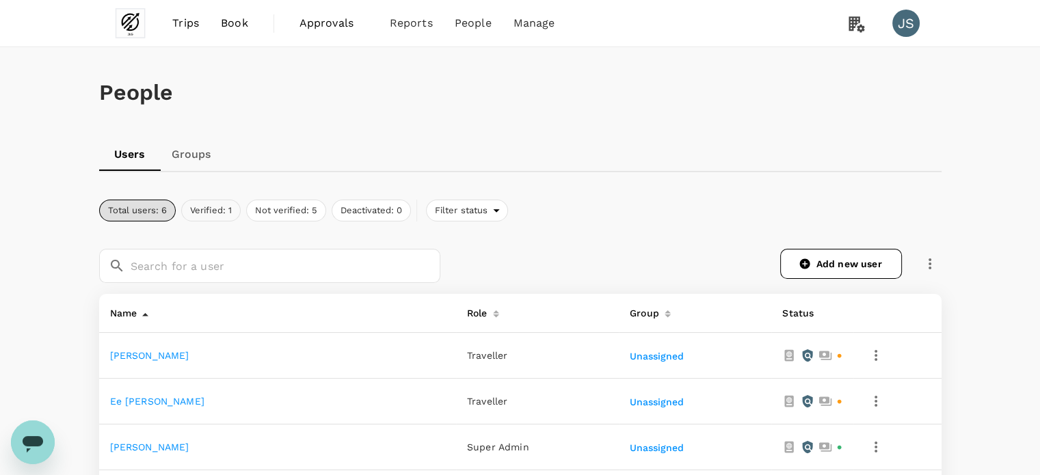
click at [211, 209] on button "Verified: 1" at bounding box center [210, 211] width 59 height 22
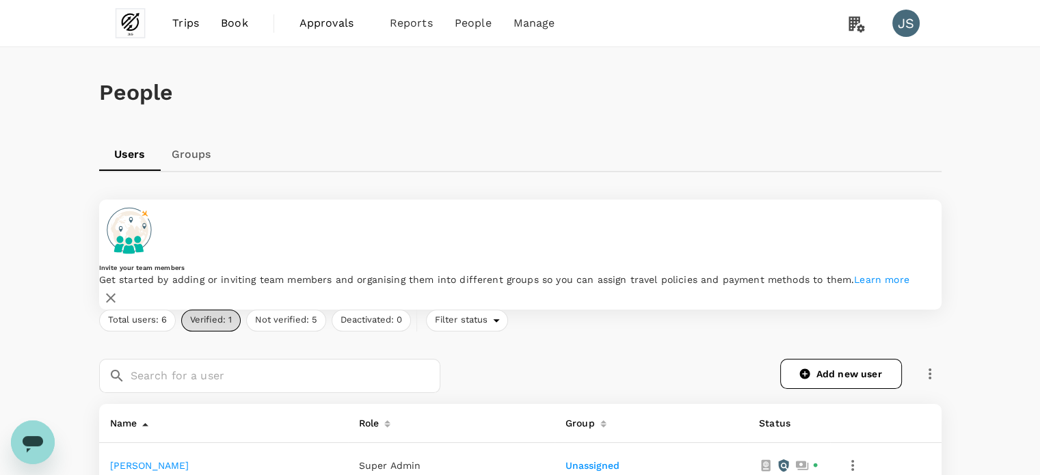
scroll to position [137, 0]
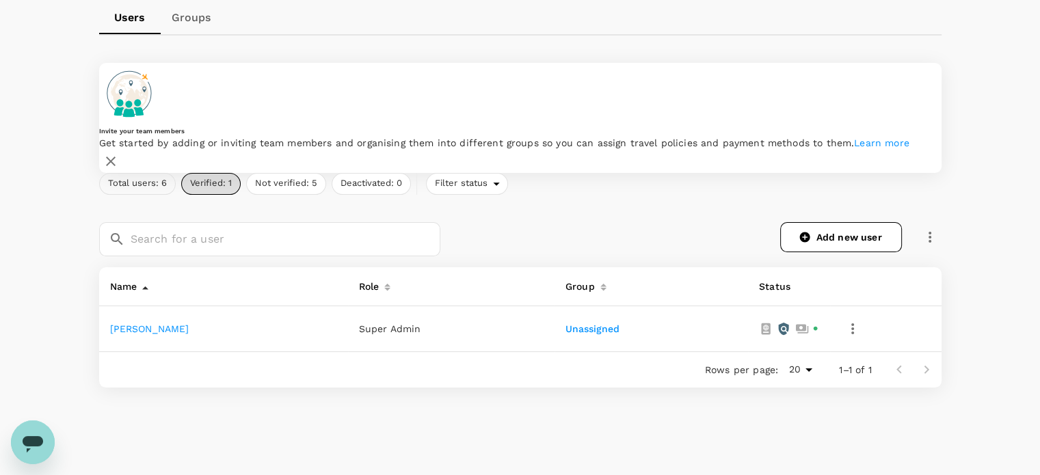
click at [134, 173] on button "Total users: 6" at bounding box center [137, 184] width 77 height 22
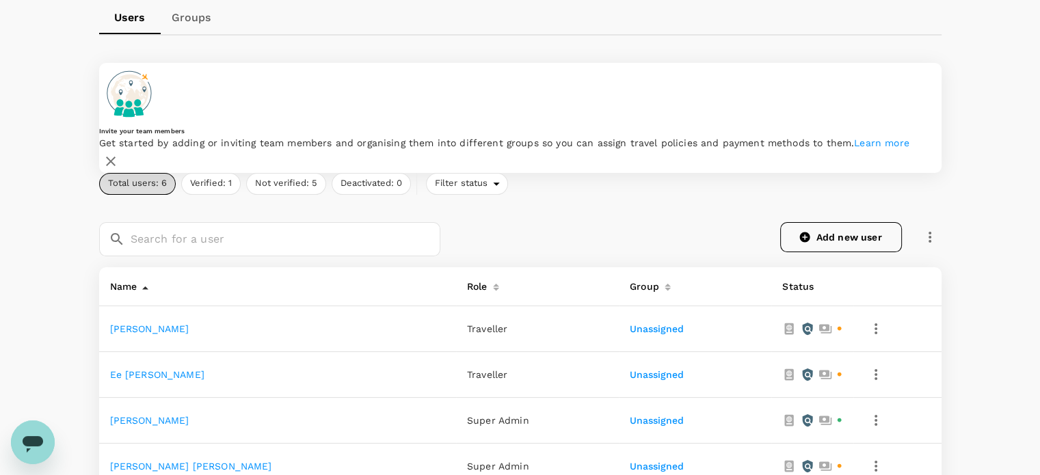
click at [847, 222] on link "Add new user" at bounding box center [841, 237] width 122 height 30
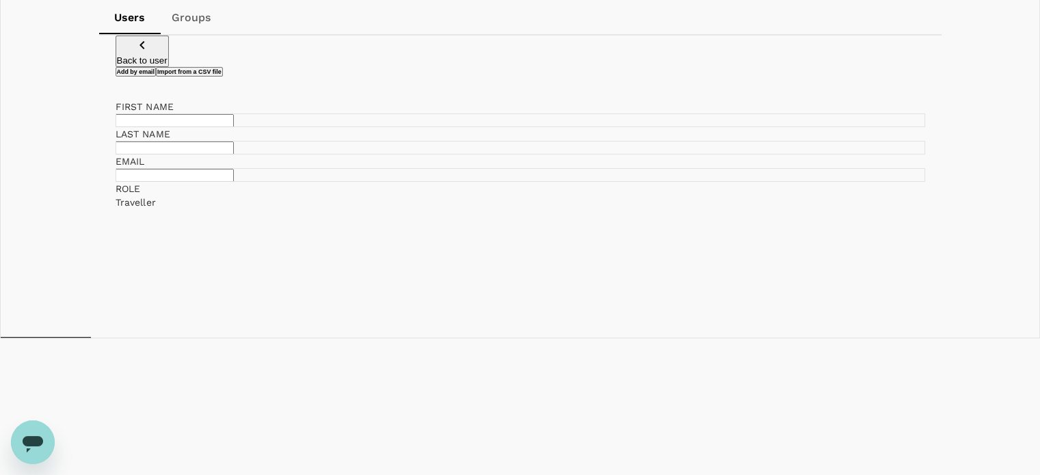
scroll to position [70, 0]
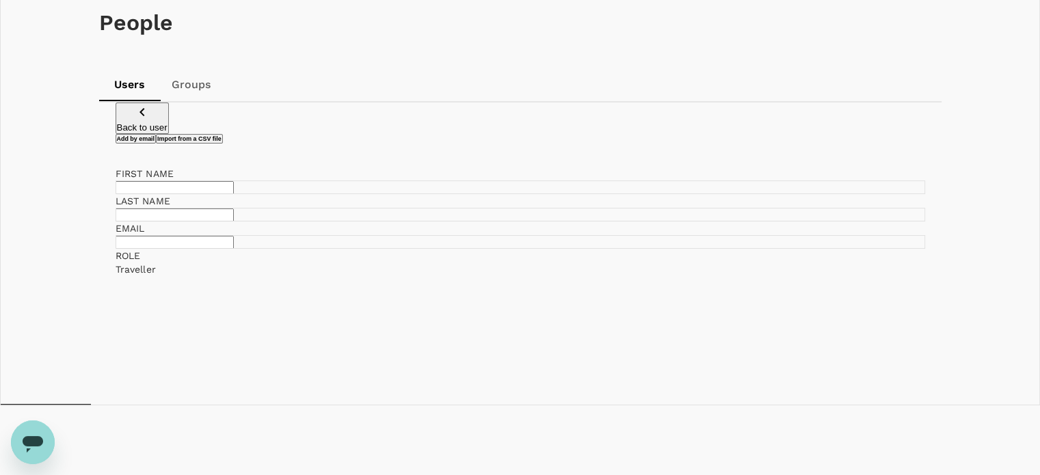
checkbox input "false"
click at [234, 194] on input "text" at bounding box center [175, 187] width 118 height 13
paste input "Wai"
type input "Wai"
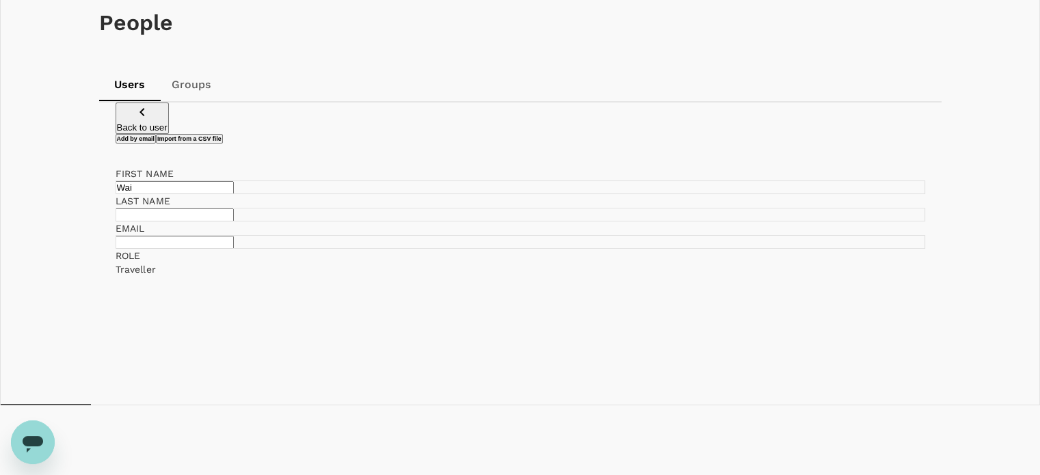
click at [234, 221] on input "text" at bounding box center [175, 215] width 118 height 13
type input "Hoong"
click at [234, 249] on input "text" at bounding box center [175, 242] width 118 height 13
paste input "waihoong@johnleegroup.com"
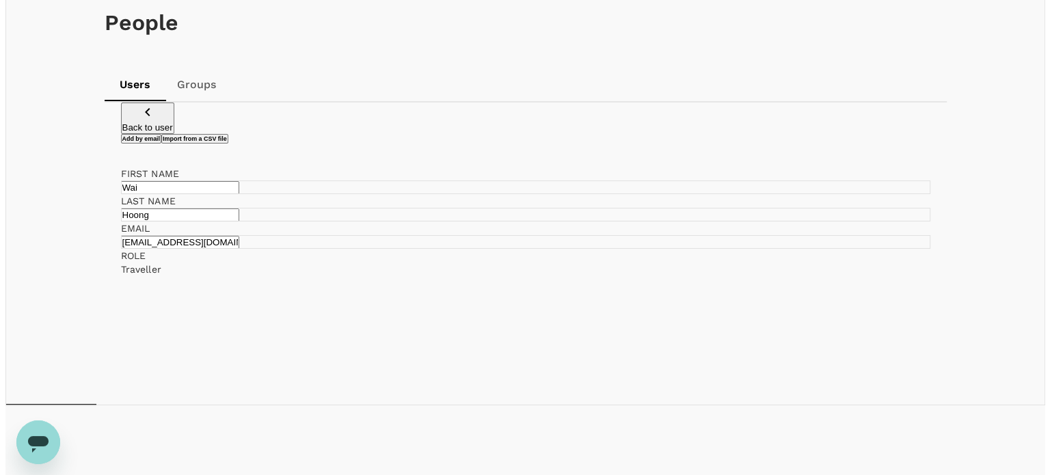
scroll to position [0, 25]
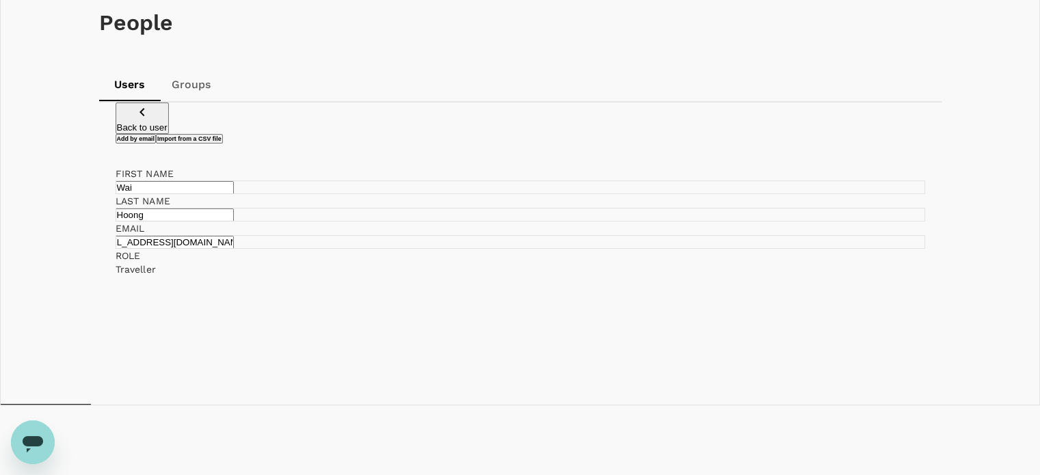
type input "waihoong@johnleegroup.com"
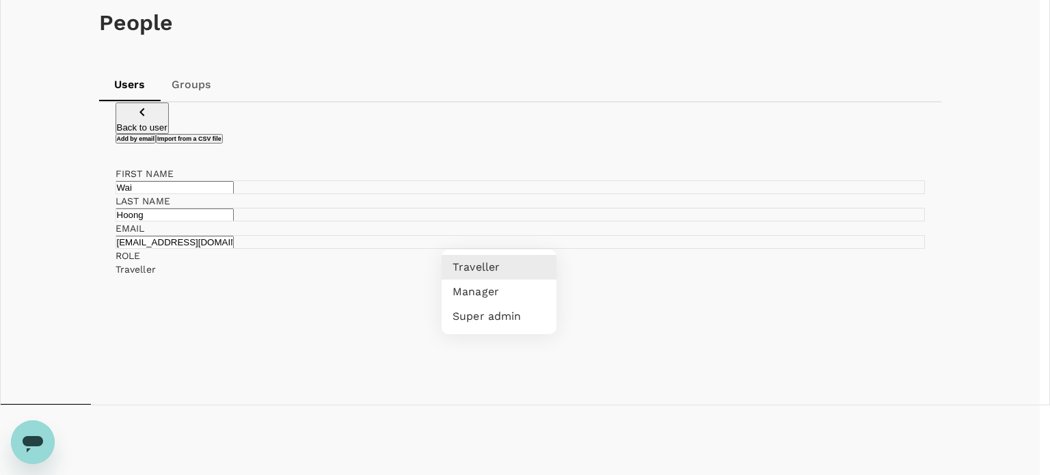
click at [492, 329] on li "Super admin" at bounding box center [499, 316] width 115 height 25
type input "super-admin"
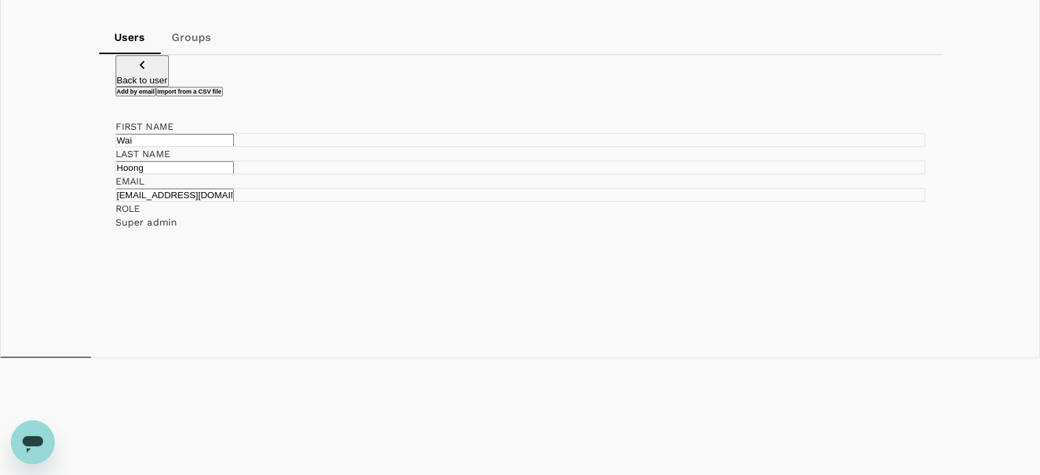
scroll to position [138, 0]
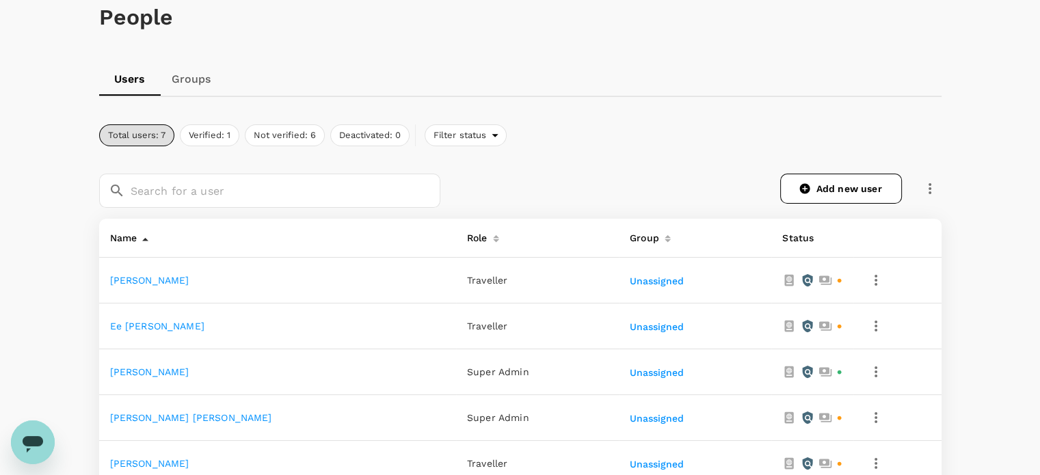
scroll to position [205, 0]
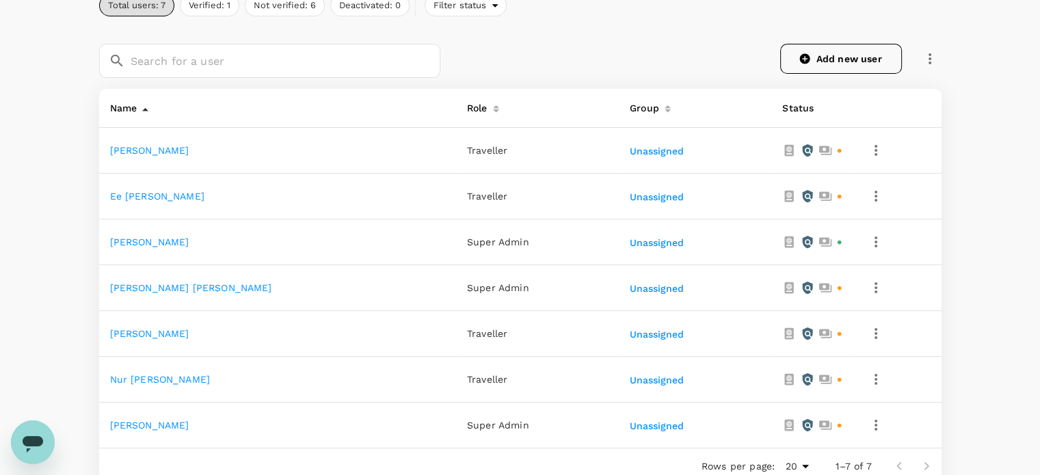
click at [835, 65] on link "Add new user" at bounding box center [841, 59] width 122 height 30
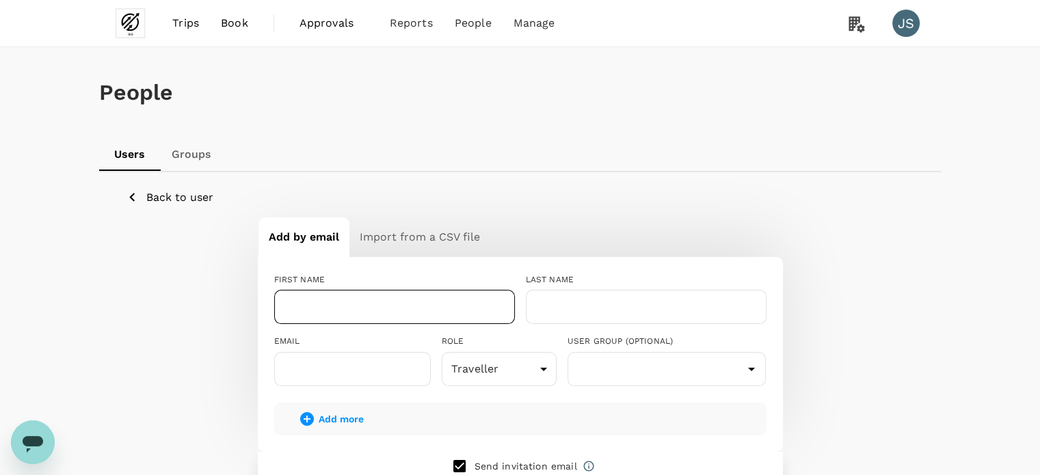
click at [405, 308] on input "text" at bounding box center [394, 307] width 241 height 34
paste input "Michelle"
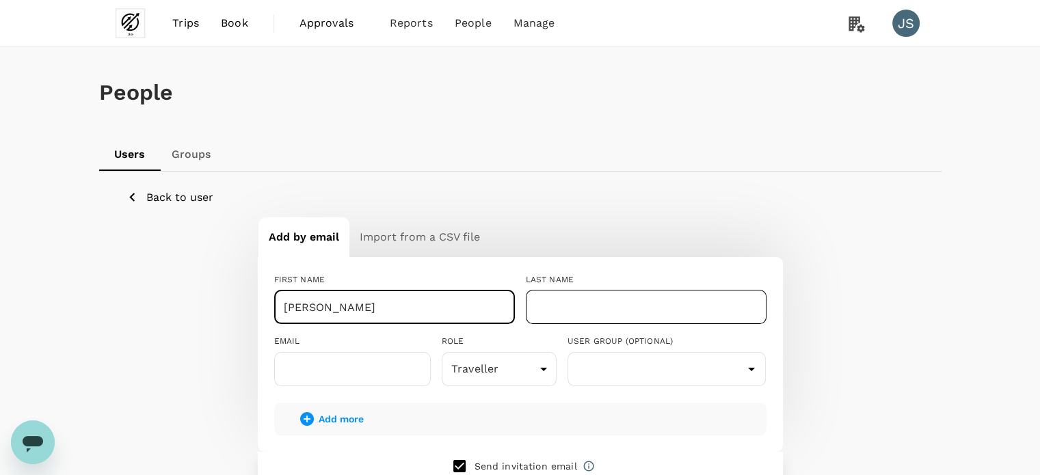
type input "Michelle"
click at [572, 309] on input "text" at bounding box center [646, 307] width 241 height 34
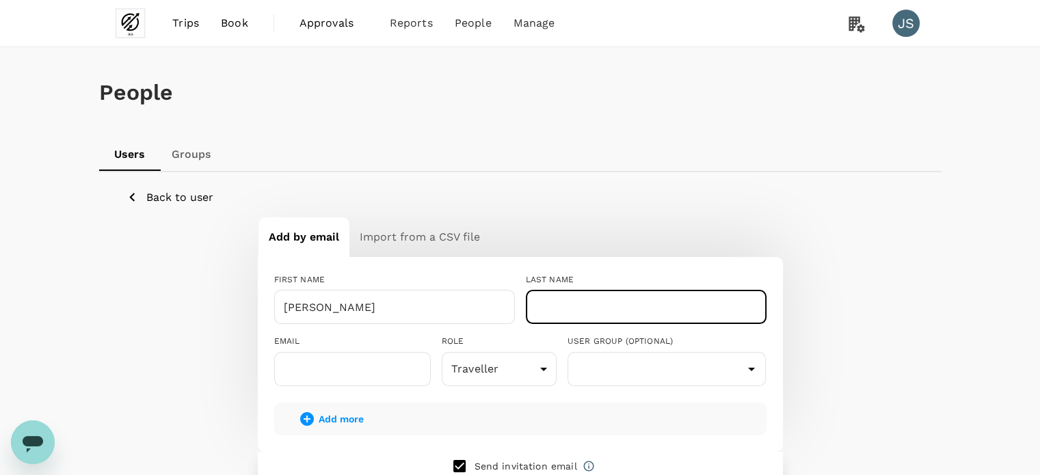
paste input "Graca"
type input "Graca"
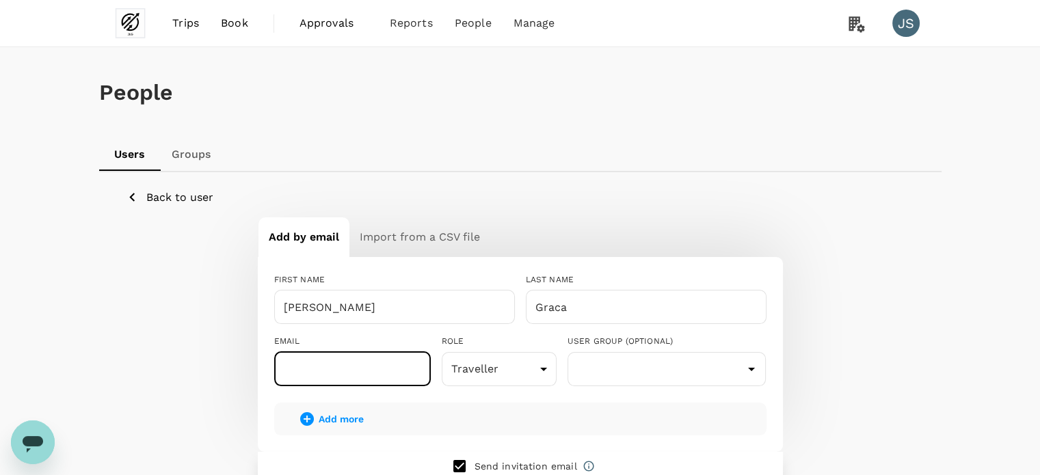
click at [343, 364] on input "text" at bounding box center [352, 369] width 157 height 34
paste input "michelle@johnleegroup.com"
type input "michelle@johnleegroup.com"
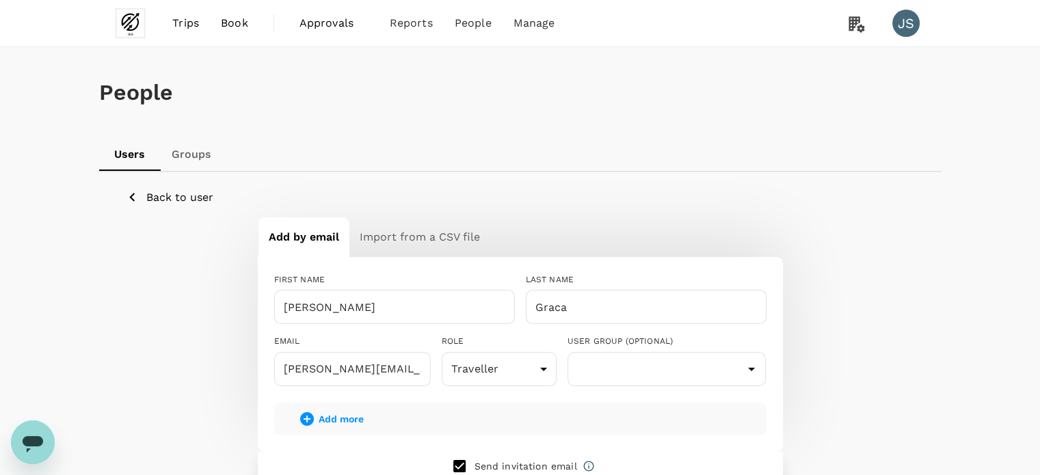
click at [632, 396] on div "FIRST NAME Michelle ​ LAST NAME Graca ​ EMAIL michelle@johnleegroup.com ​ ROLE …" at bounding box center [520, 354] width 525 height 194
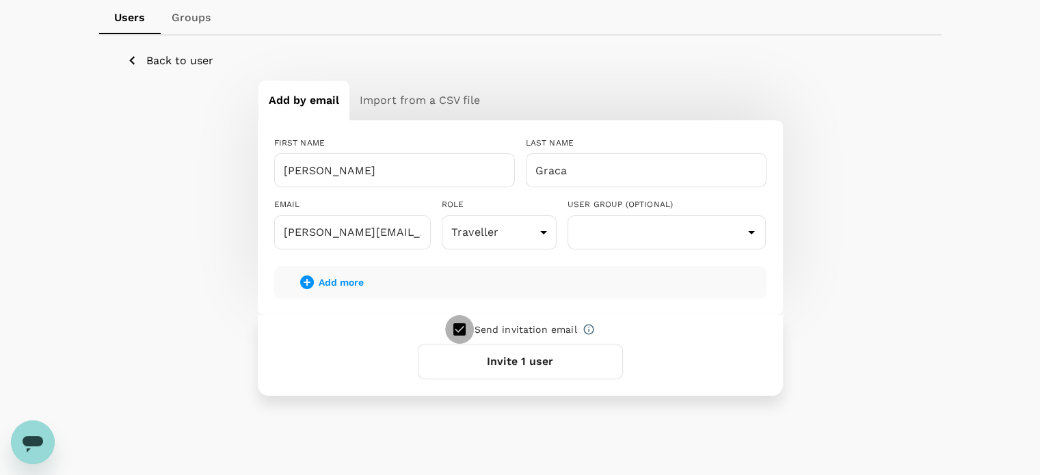
click at [461, 327] on input "checkbox" at bounding box center [459, 329] width 29 height 29
checkbox input "false"
click at [498, 366] on button "Add 1 user" at bounding box center [520, 362] width 205 height 36
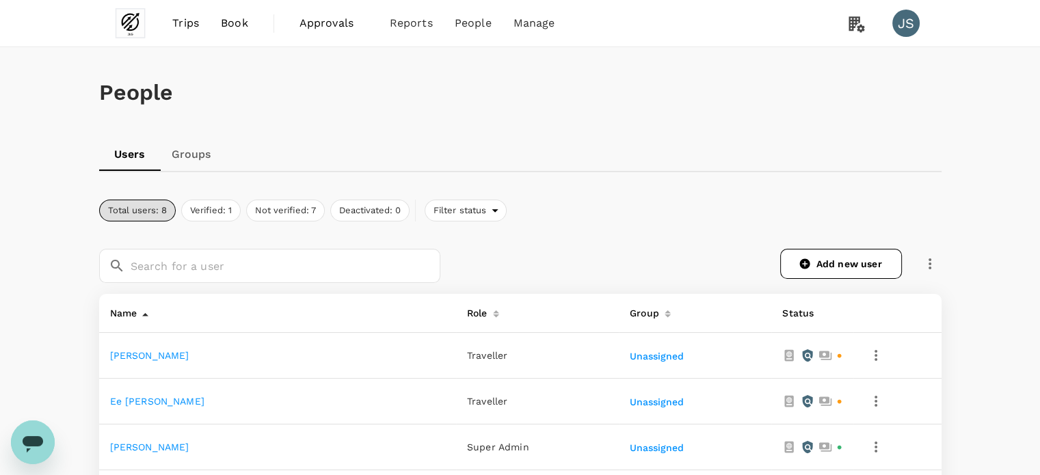
click at [185, 157] on link "Groups" at bounding box center [192, 154] width 62 height 33
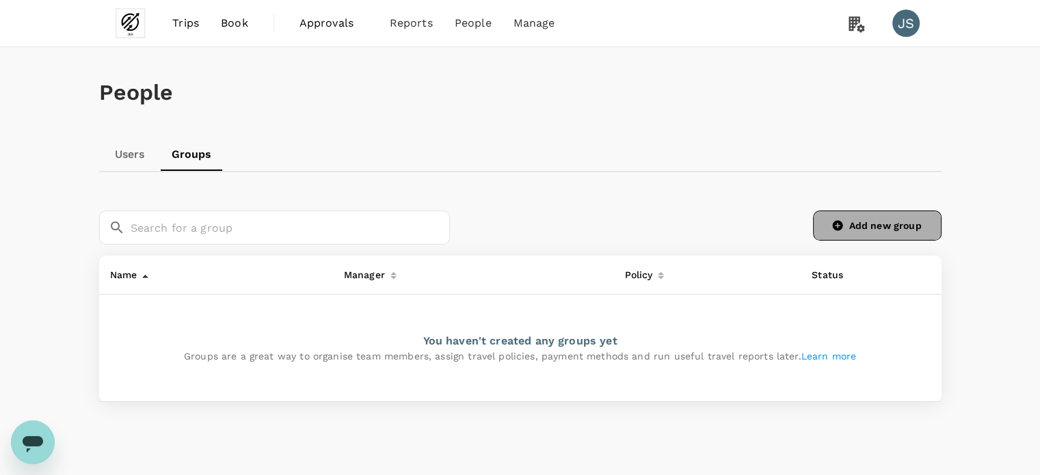
click at [915, 226] on link "Add new group" at bounding box center [877, 226] width 129 height 30
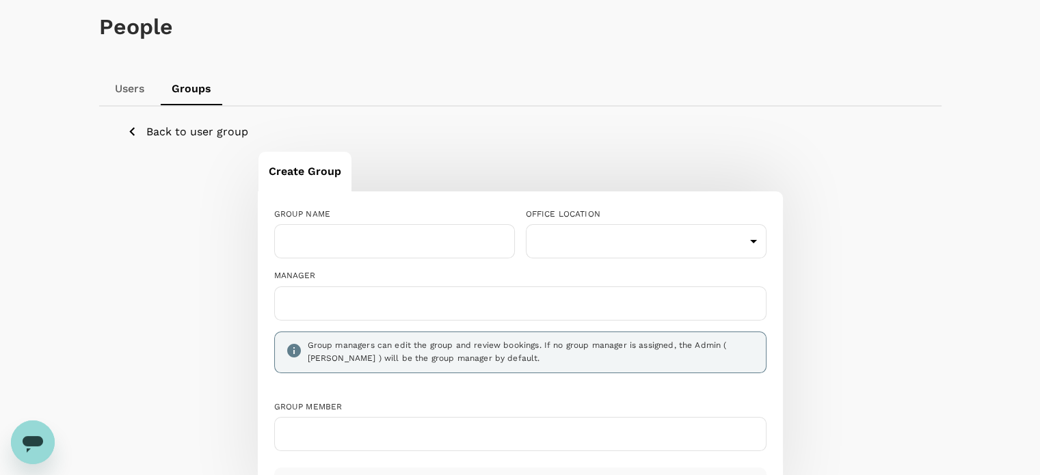
scroll to position [137, 0]
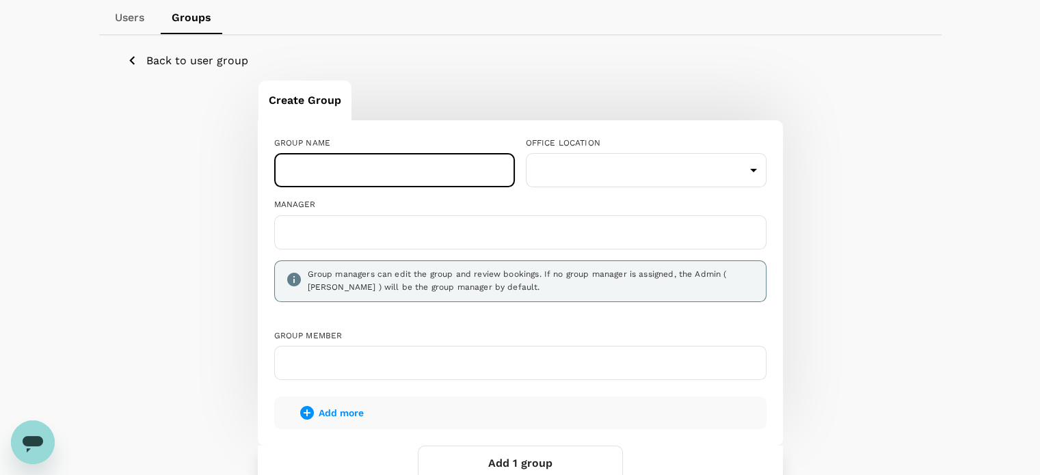
click at [383, 176] on input "text" at bounding box center [394, 170] width 241 height 34
paste input "[PERSON_NAME]"
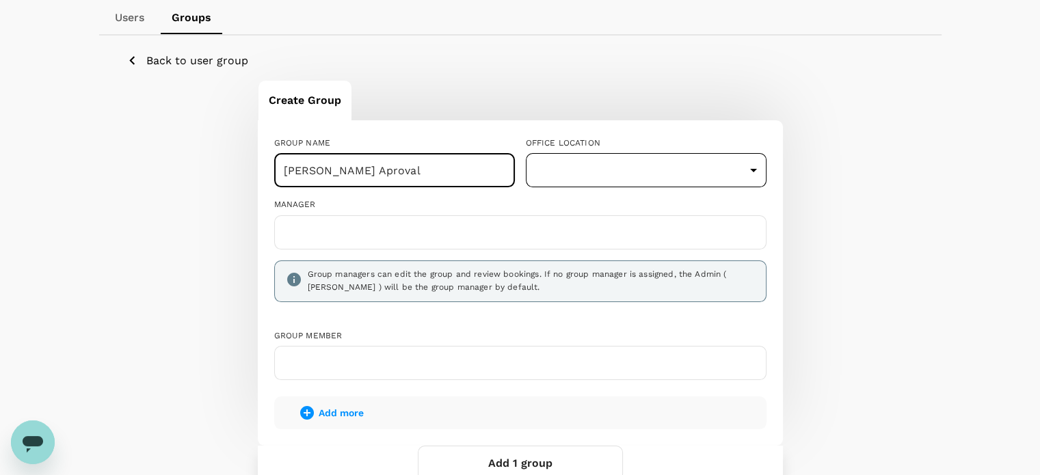
type input "[PERSON_NAME] Aproval"
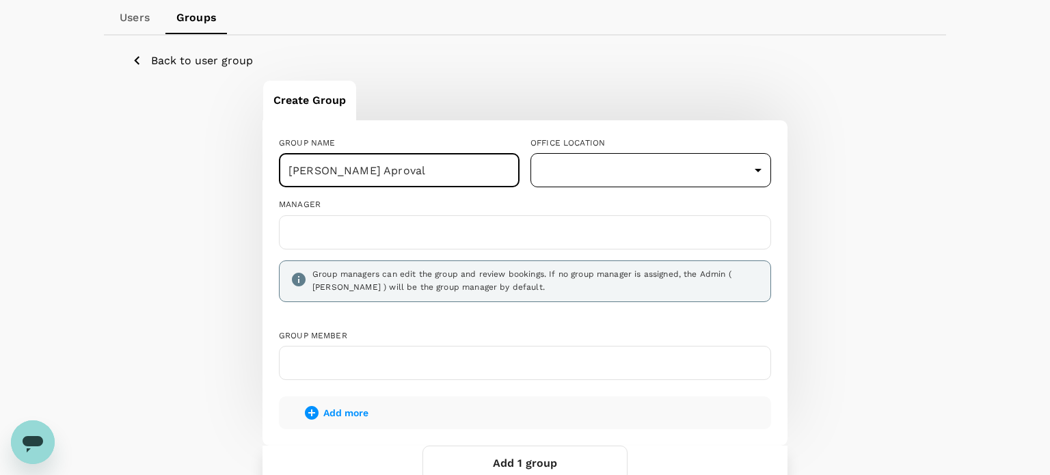
click at [628, 172] on body "Trips Book Approvals 0 Reports People Manage JS People Users Groups Back to use…" at bounding box center [525, 244] width 1050 height 762
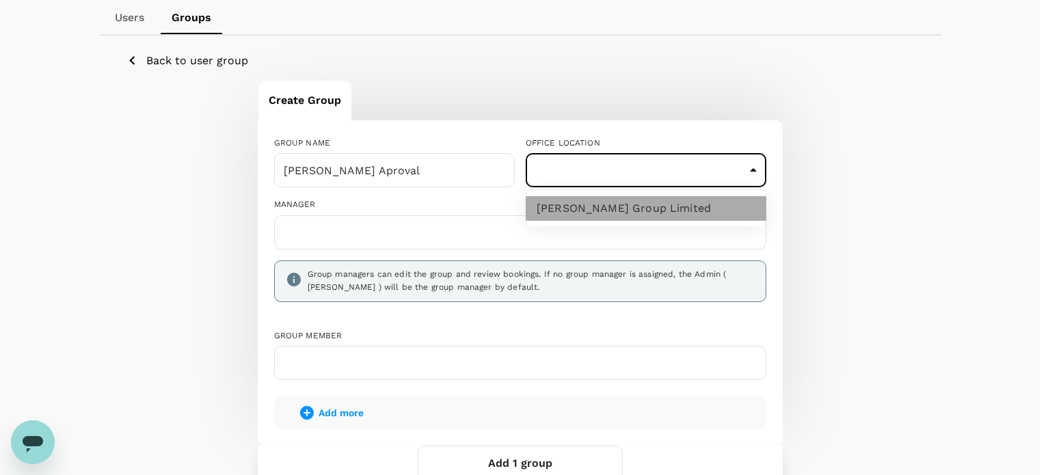
click at [643, 201] on li "[PERSON_NAME] Group Limited" at bounding box center [646, 208] width 241 height 25
type input "555030f7-22f7-4078-8353-3482422d9f03"
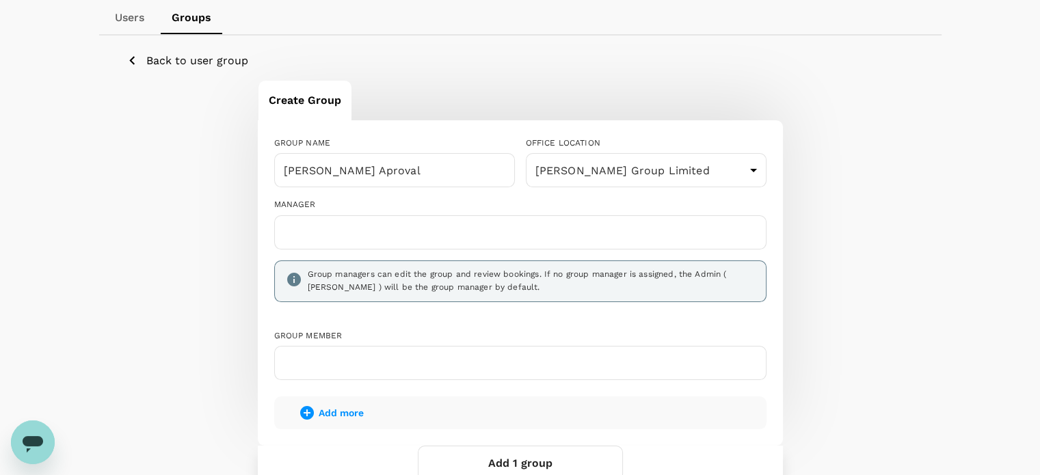
click at [459, 228] on input "text" at bounding box center [520, 232] width 480 height 22
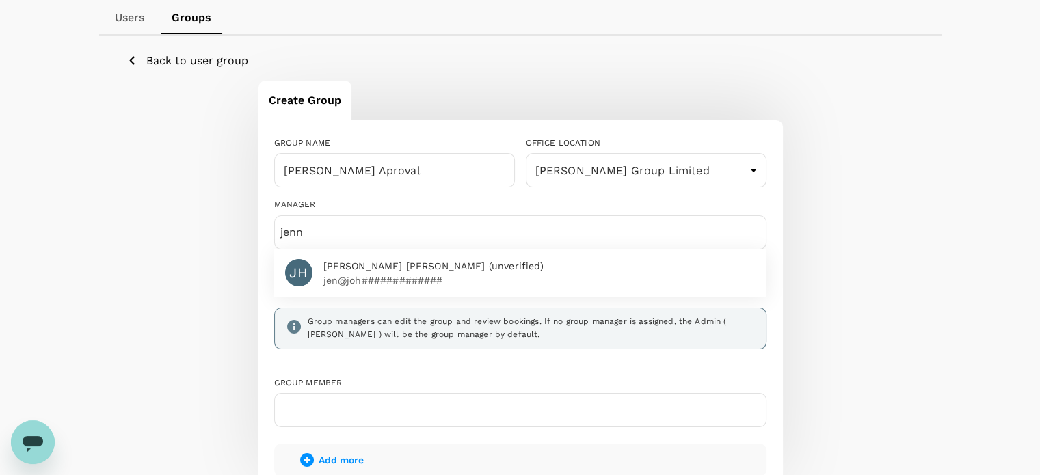
type input "jenn"
click at [433, 273] on p "jen@joh#############" at bounding box center [539, 280] width 432 height 14
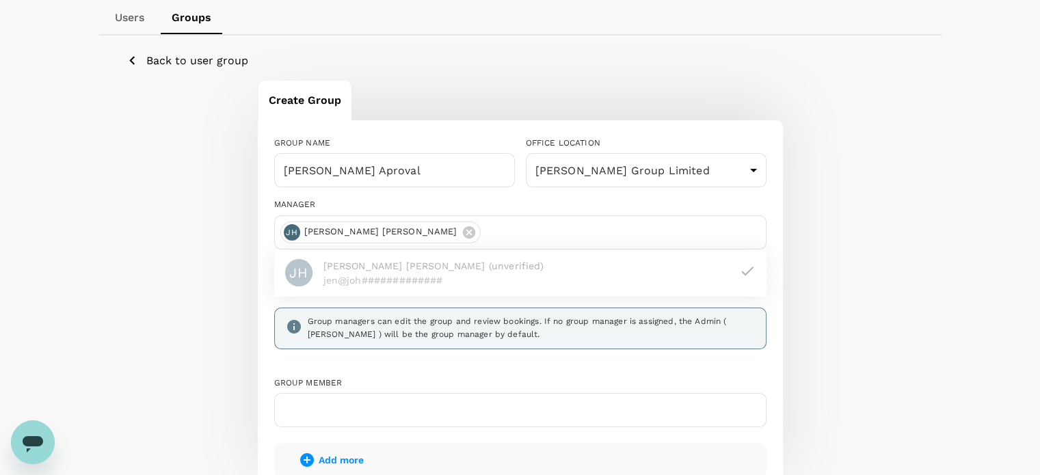
click at [861, 212] on div "Create Group GROUP NAME [PERSON_NAME] Aproval ​ OFFICE LOCATION [PERSON_NAME] G…" at bounding box center [520, 312] width 788 height 465
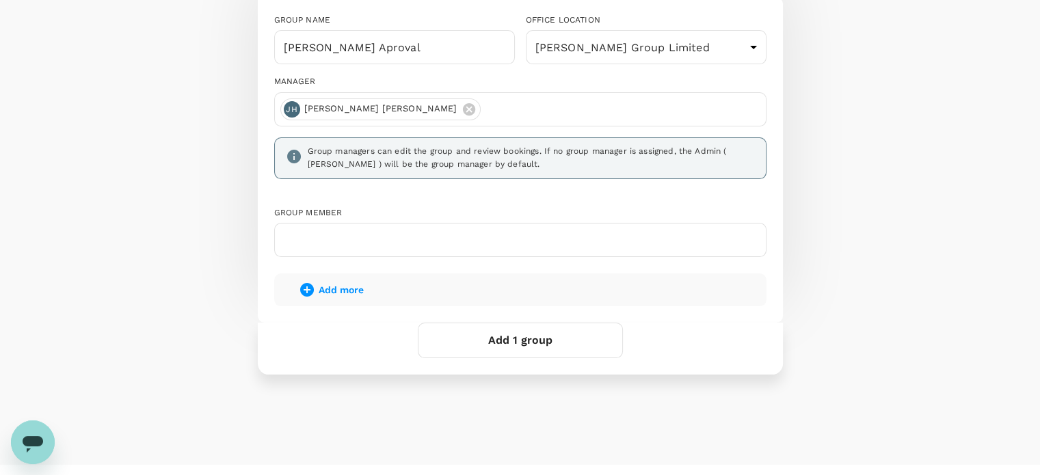
scroll to position [273, 0]
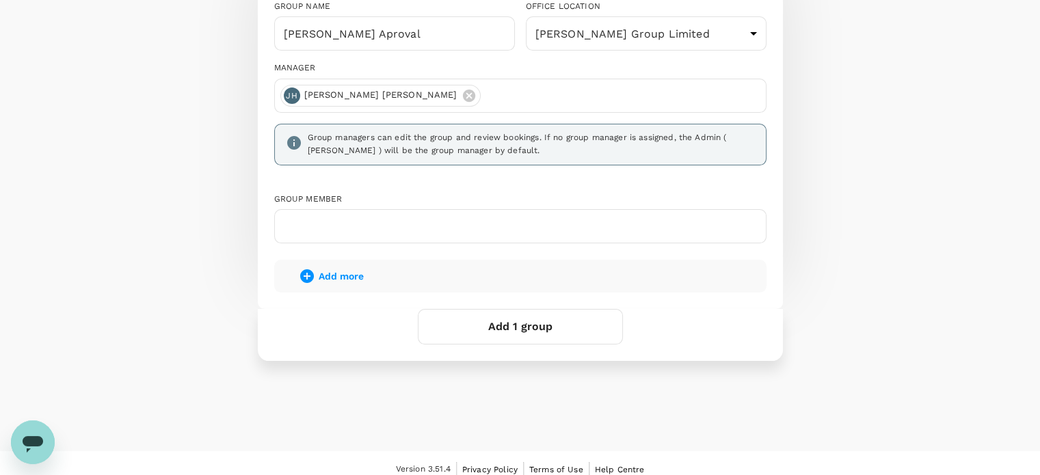
click at [321, 232] on input "text" at bounding box center [520, 226] width 480 height 22
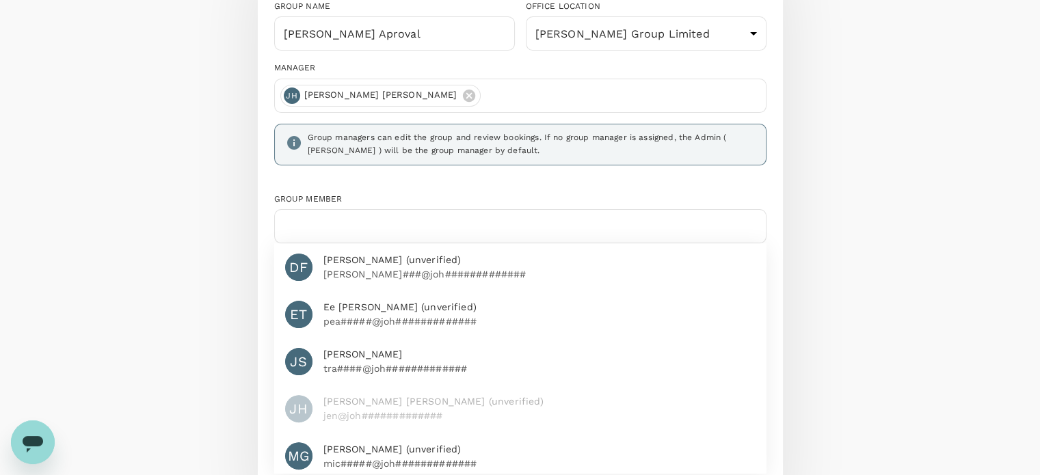
click at [337, 270] on p "[PERSON_NAME]###@joh#############" at bounding box center [539, 274] width 432 height 14
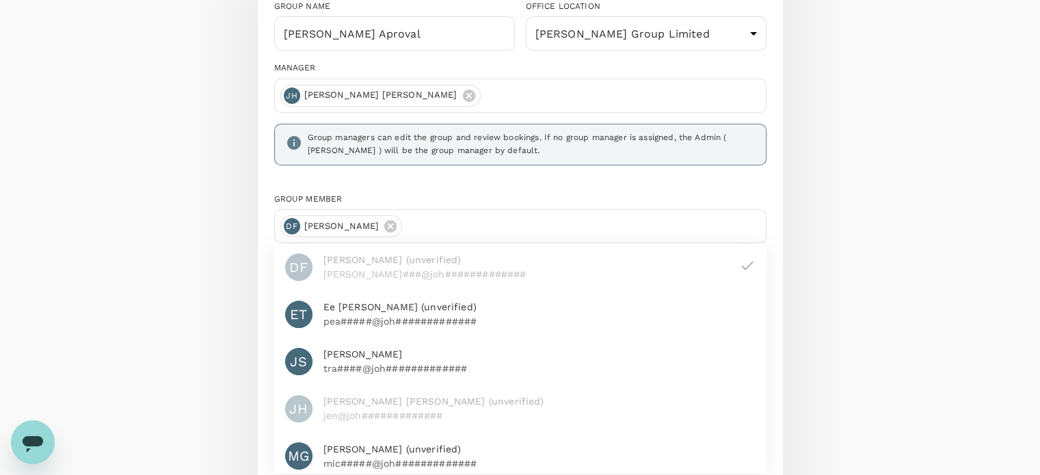
click at [342, 309] on span "Ee Ning Pearleen Tan (unverified)" at bounding box center [539, 307] width 432 height 14
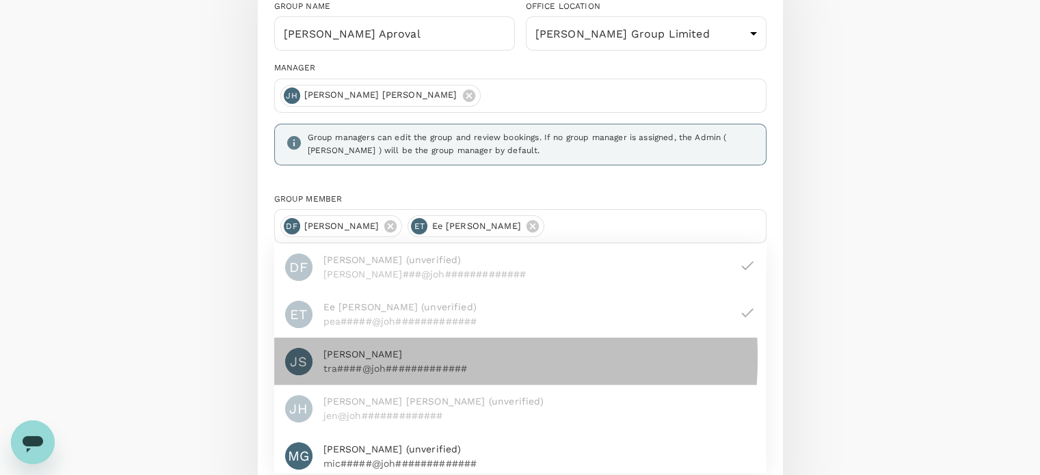
click at [358, 358] on span "Jayanthi Suppiah" at bounding box center [539, 354] width 432 height 14
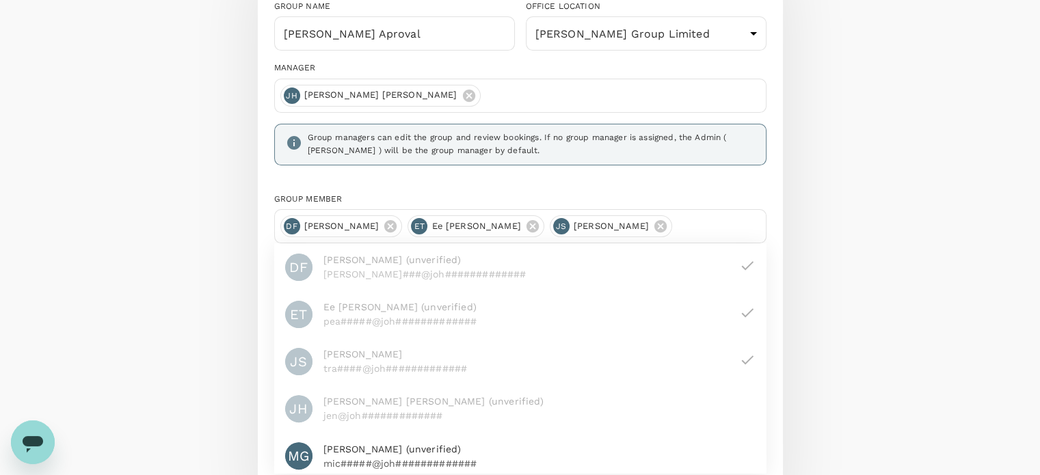
scroll to position [137, 0]
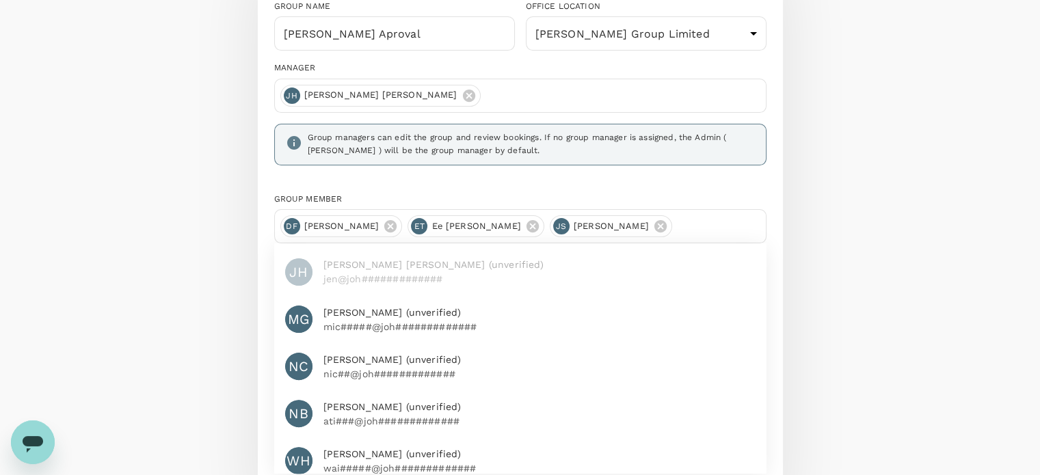
click at [395, 320] on p "mic#####@joh#############" at bounding box center [539, 327] width 432 height 14
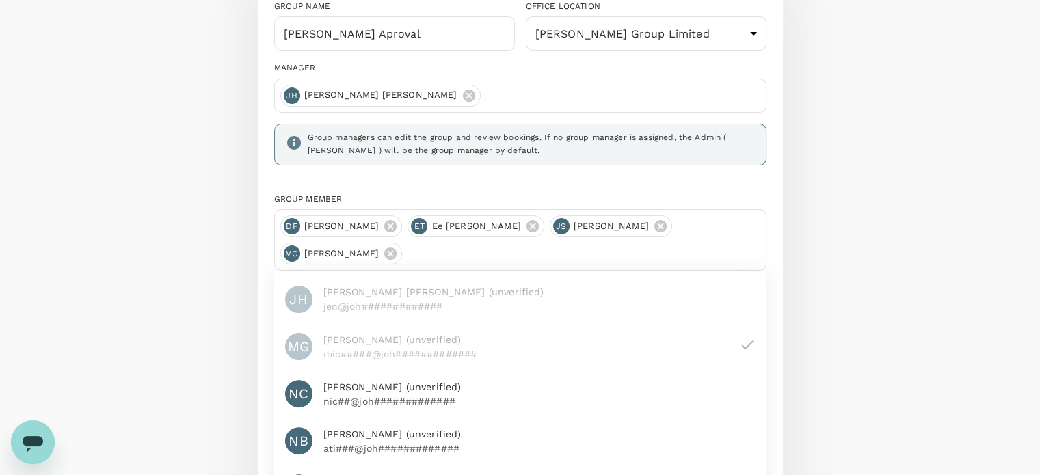
click at [407, 403] on p "nic##@joh#############" at bounding box center [539, 401] width 432 height 14
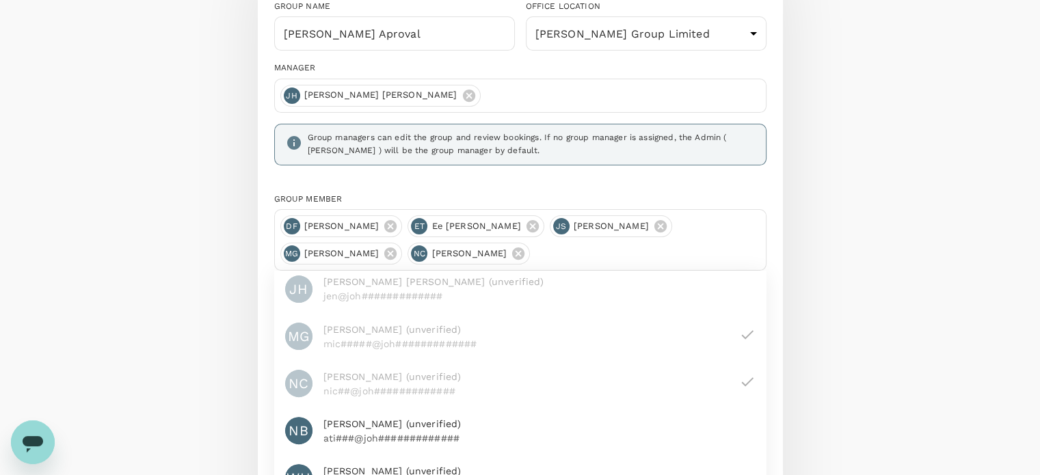
scroll to position [157, 0]
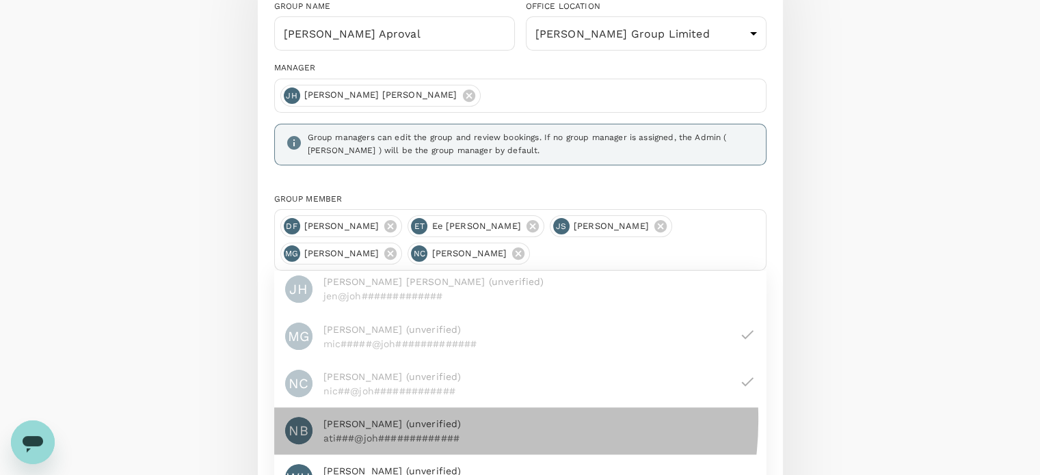
click at [446, 417] on span "Nur Atilia Binti Mohd Onn (unverified)" at bounding box center [539, 424] width 432 height 14
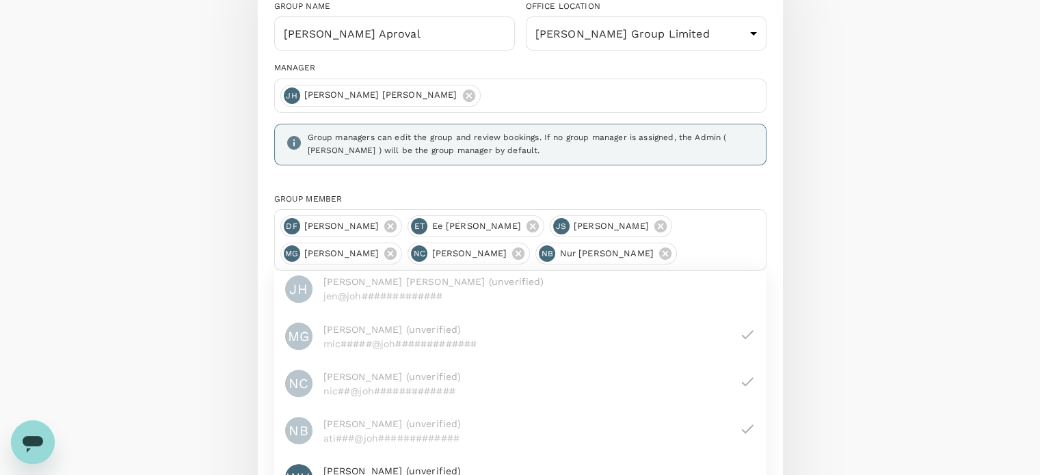
scroll to position [410, 0]
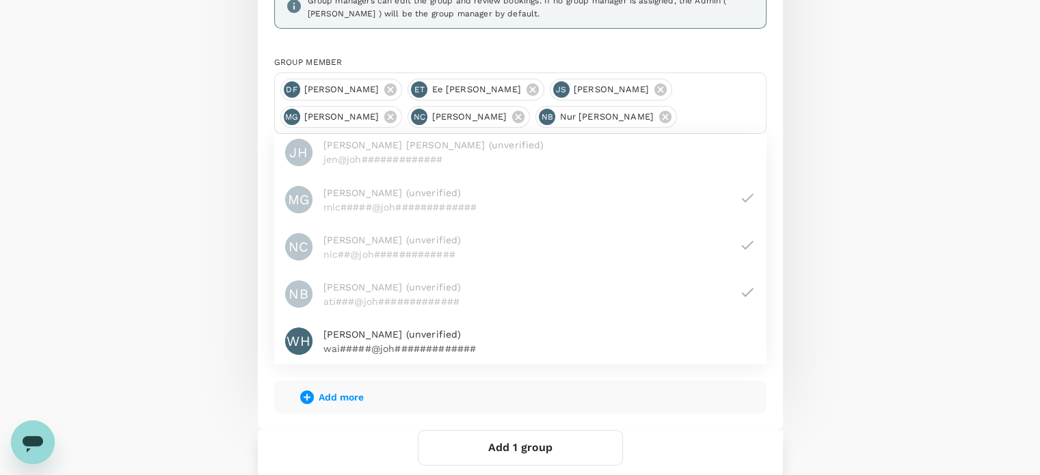
click at [427, 327] on span "Wai Hoong (unverified)" at bounding box center [539, 334] width 432 height 14
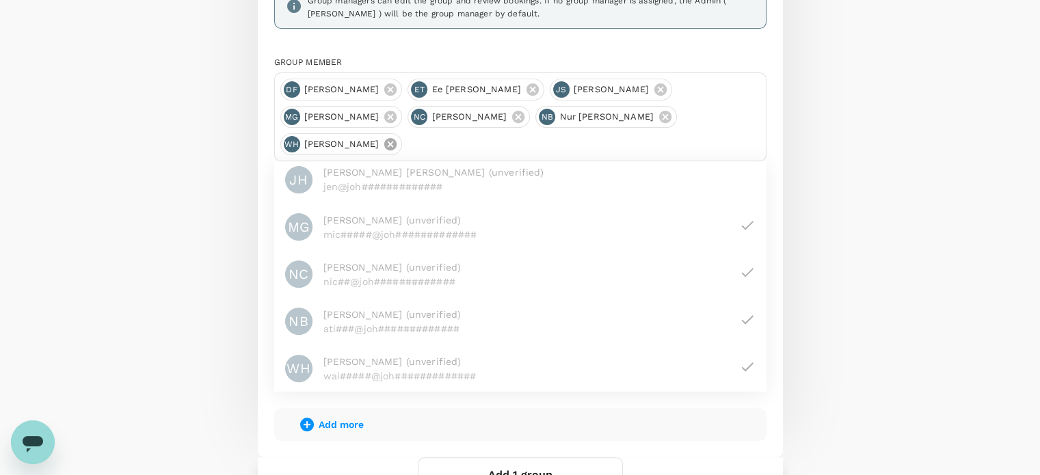
click at [383, 144] on icon at bounding box center [390, 144] width 15 height 15
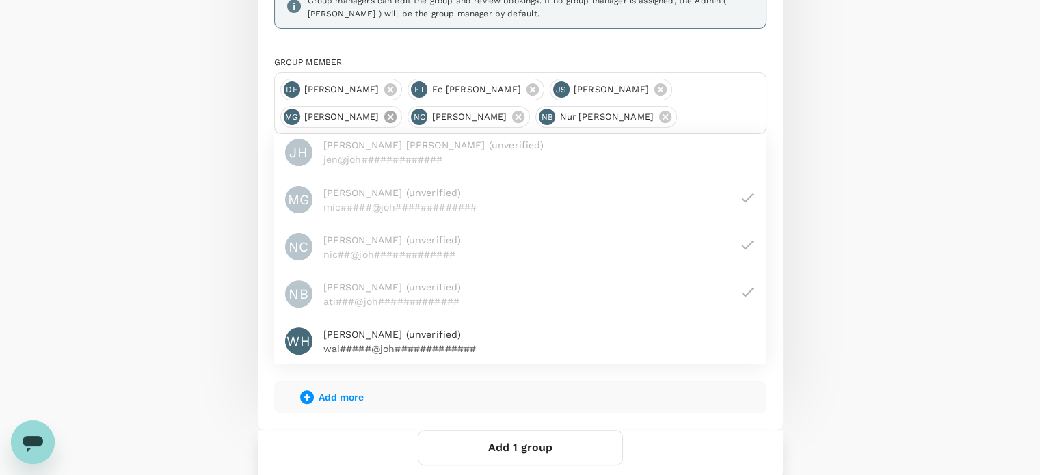
click at [383, 115] on icon at bounding box center [390, 116] width 15 height 15
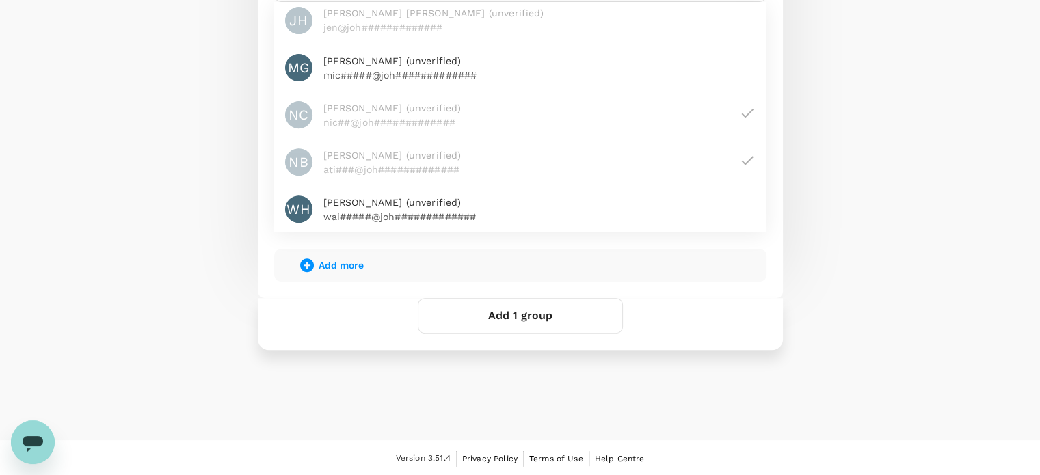
click at [533, 327] on button "Add 1 group" at bounding box center [520, 316] width 205 height 36
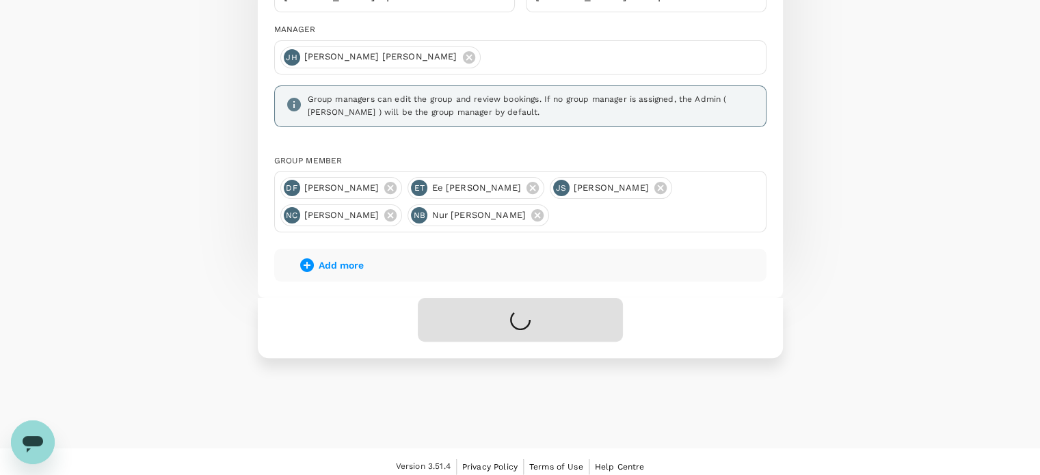
scroll to position [0, 0]
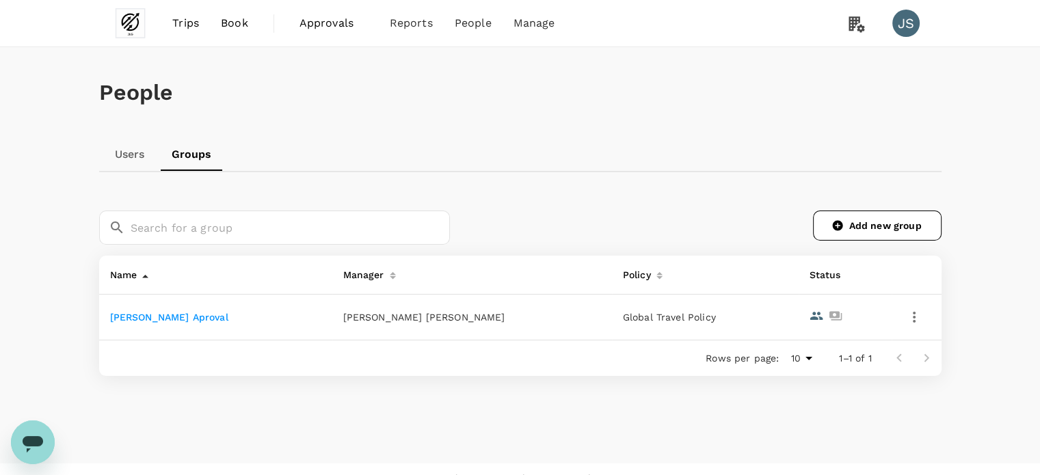
scroll to position [24, 0]
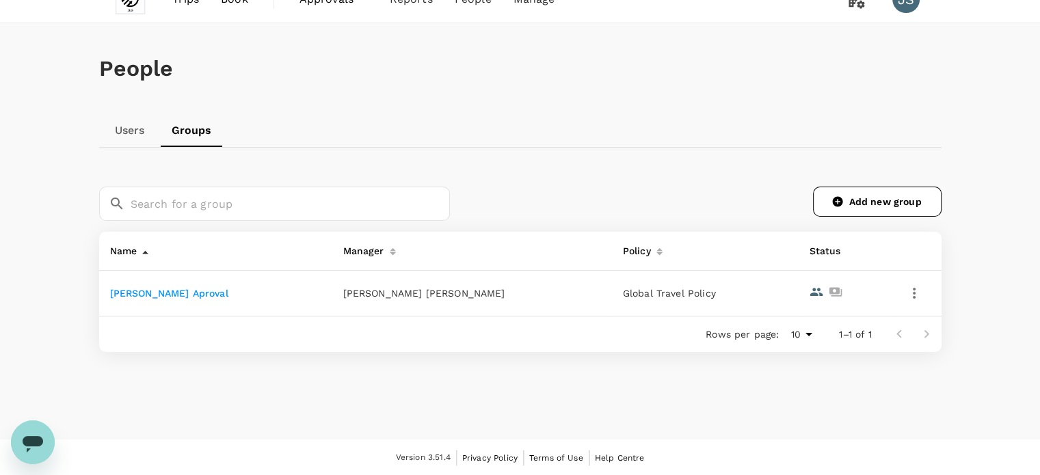
click at [913, 291] on icon "button" at bounding box center [914, 293] width 16 height 16
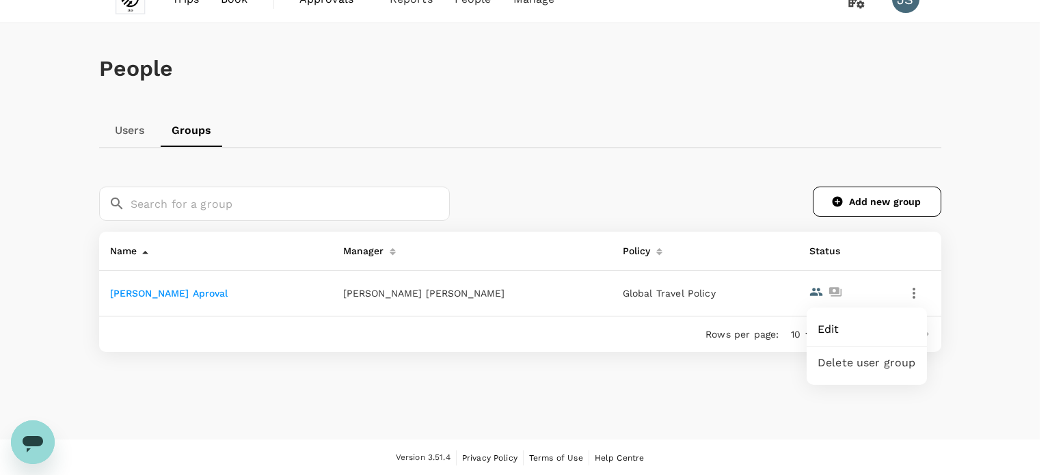
click at [873, 333] on span "Edit" at bounding box center [867, 329] width 98 height 16
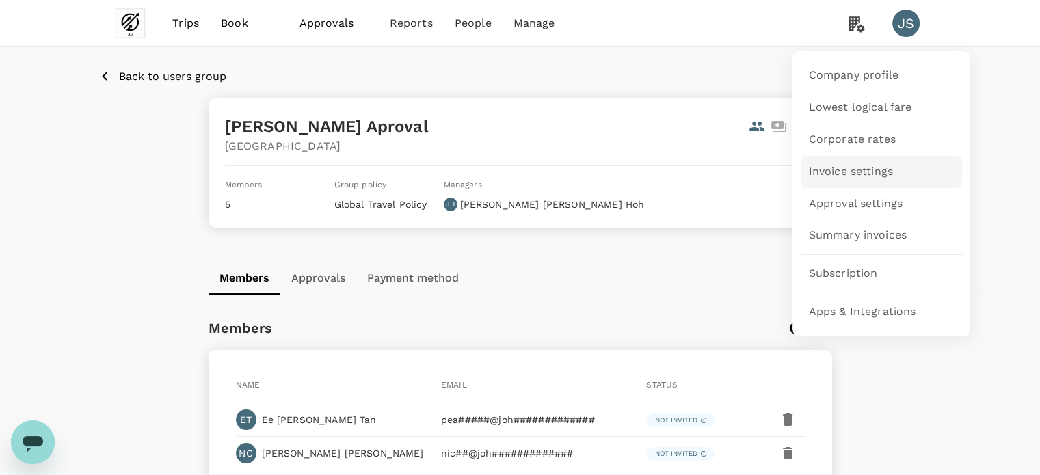
click at [861, 160] on link "Invoice settings" at bounding box center [881, 172] width 161 height 32
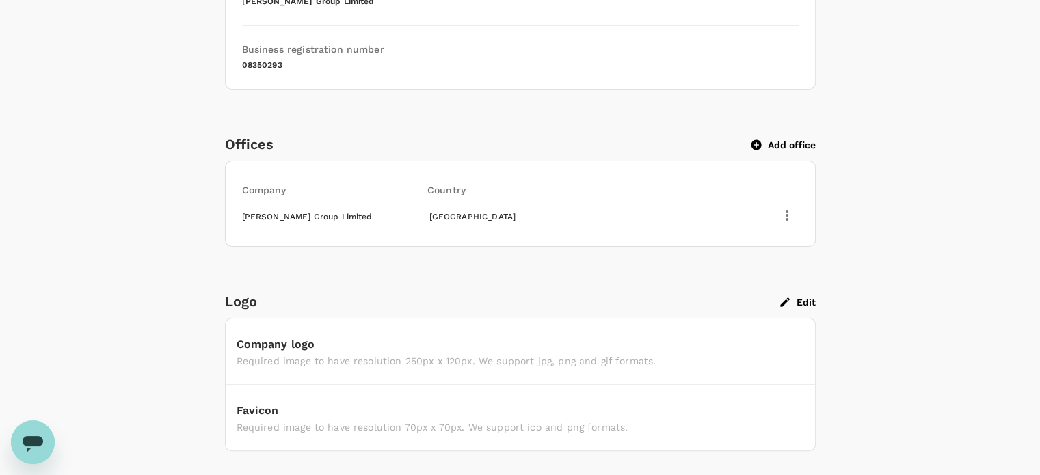
scroll to position [273, 0]
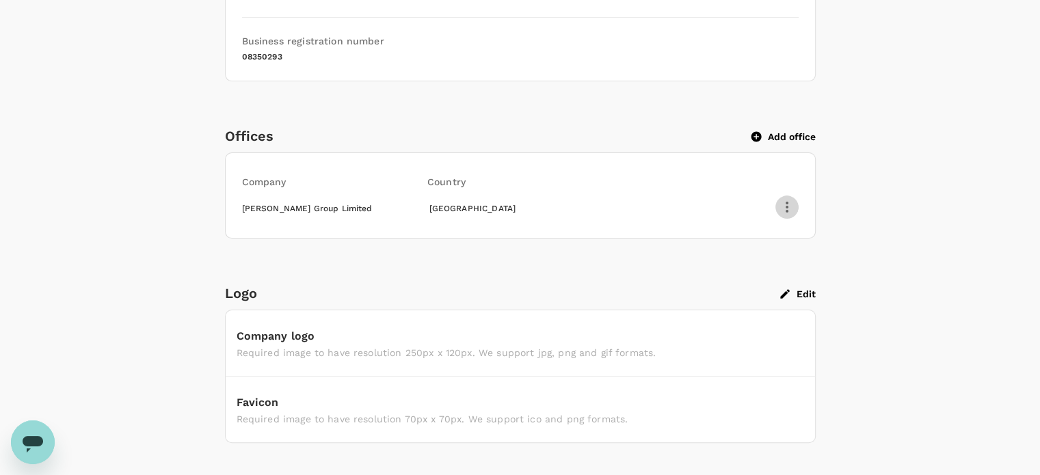
click at [785, 210] on icon "button" at bounding box center [787, 207] width 16 height 16
click at [773, 236] on span "Edit" at bounding box center [769, 238] width 36 height 16
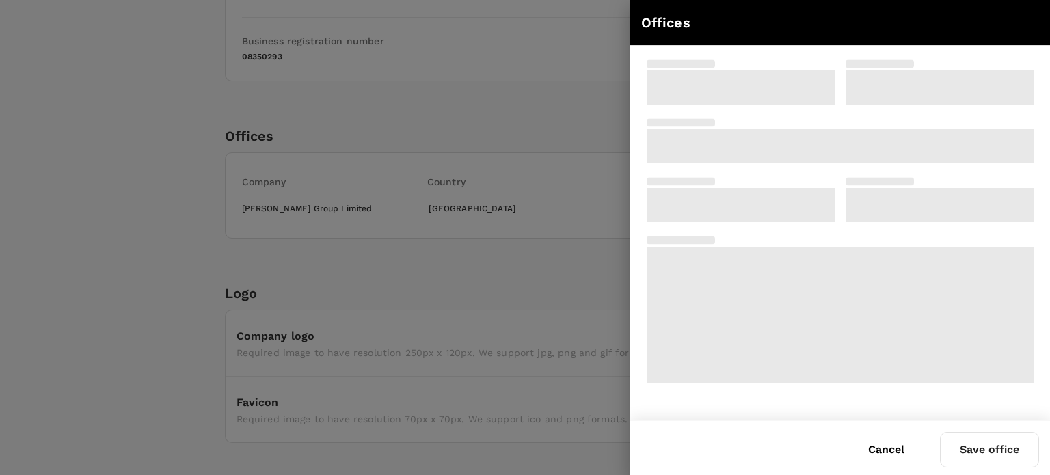
type input "[PERSON_NAME] Group Limited"
type input "[STREET_ADDRESS]"
type input "W1W 5PF"
type input "[GEOGRAPHIC_DATA]"
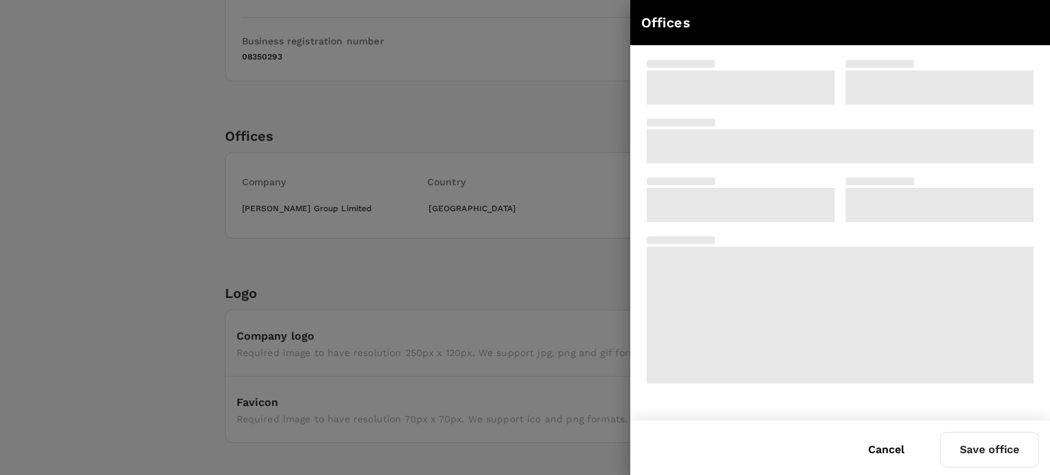
type input "[GEOGRAPHIC_DATA]"
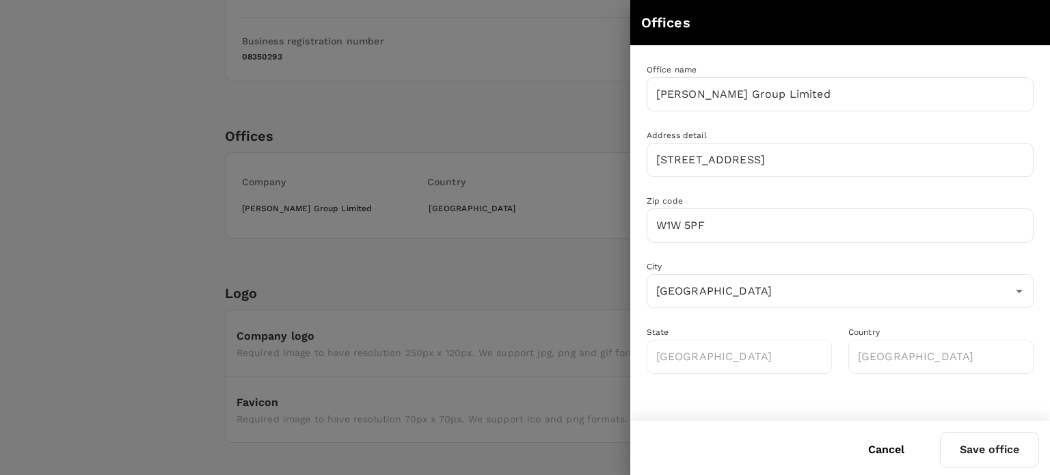
click at [874, 448] on button "Cancel" at bounding box center [886, 450] width 75 height 34
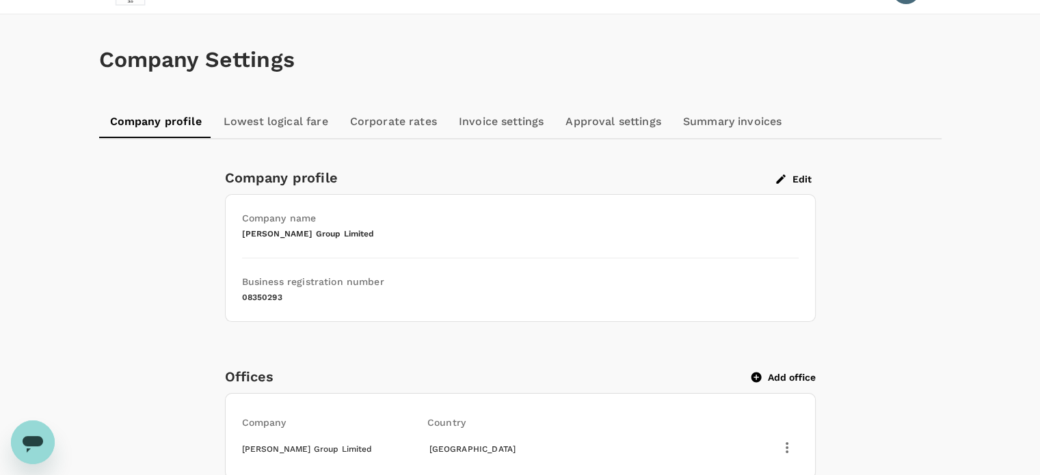
scroll to position [0, 0]
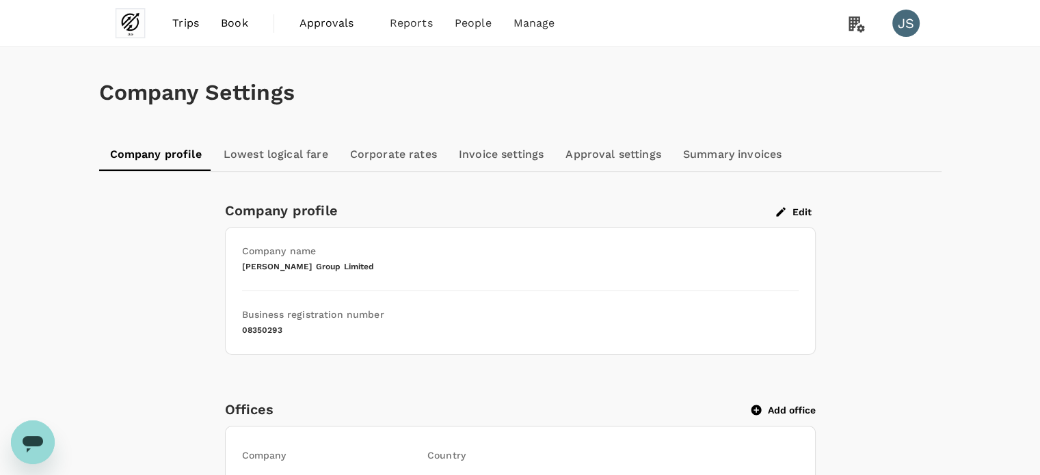
click at [480, 160] on link "Invoice settings" at bounding box center [501, 154] width 107 height 33
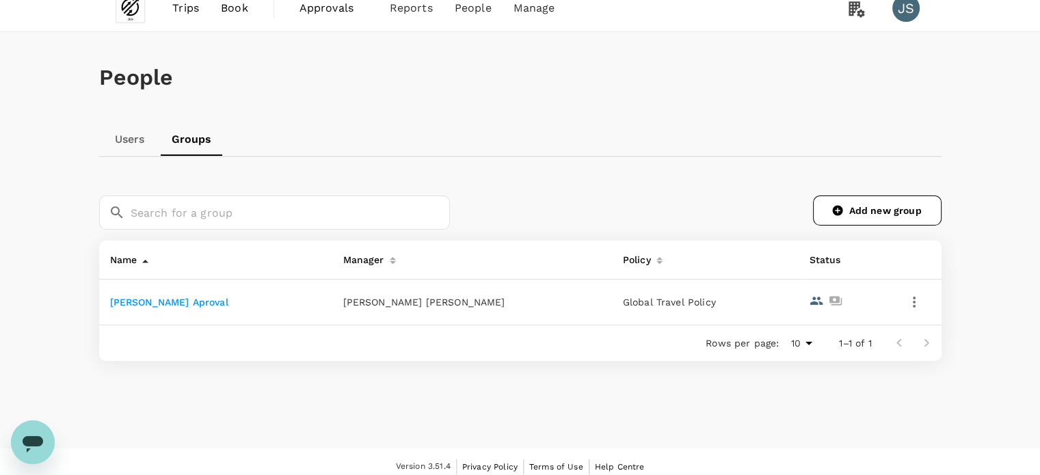
scroll to position [24, 0]
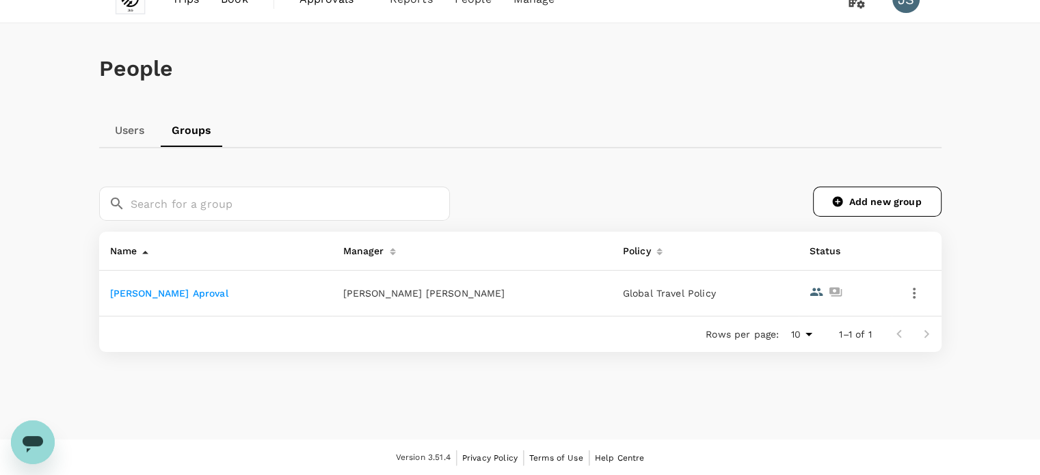
click at [191, 296] on link "[PERSON_NAME] Aproval" at bounding box center [169, 293] width 118 height 11
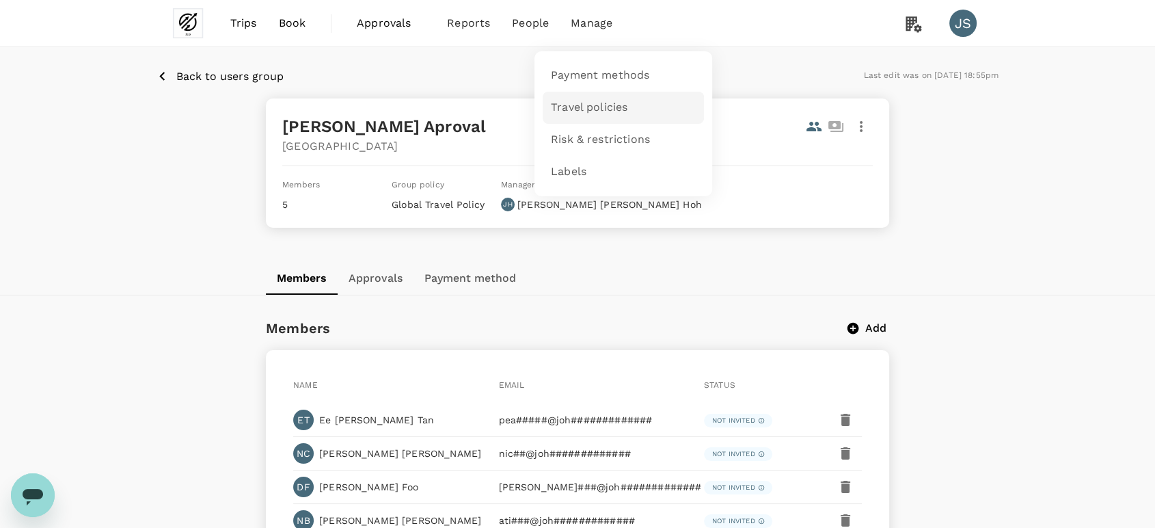
click at [587, 116] on link "Travel policies" at bounding box center [623, 108] width 161 height 32
